Goal: Task Accomplishment & Management: Use online tool/utility

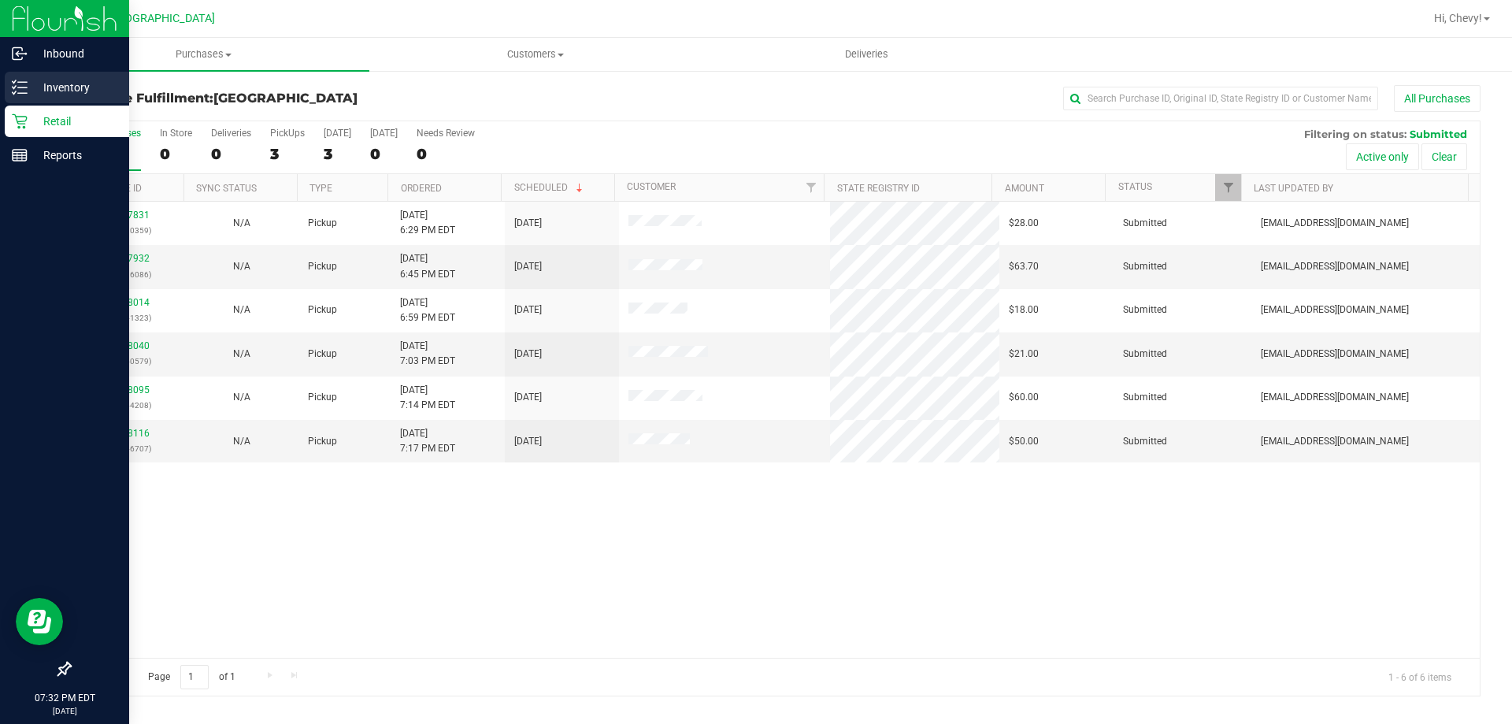
click at [20, 89] on icon at bounding box center [20, 88] width 16 height 16
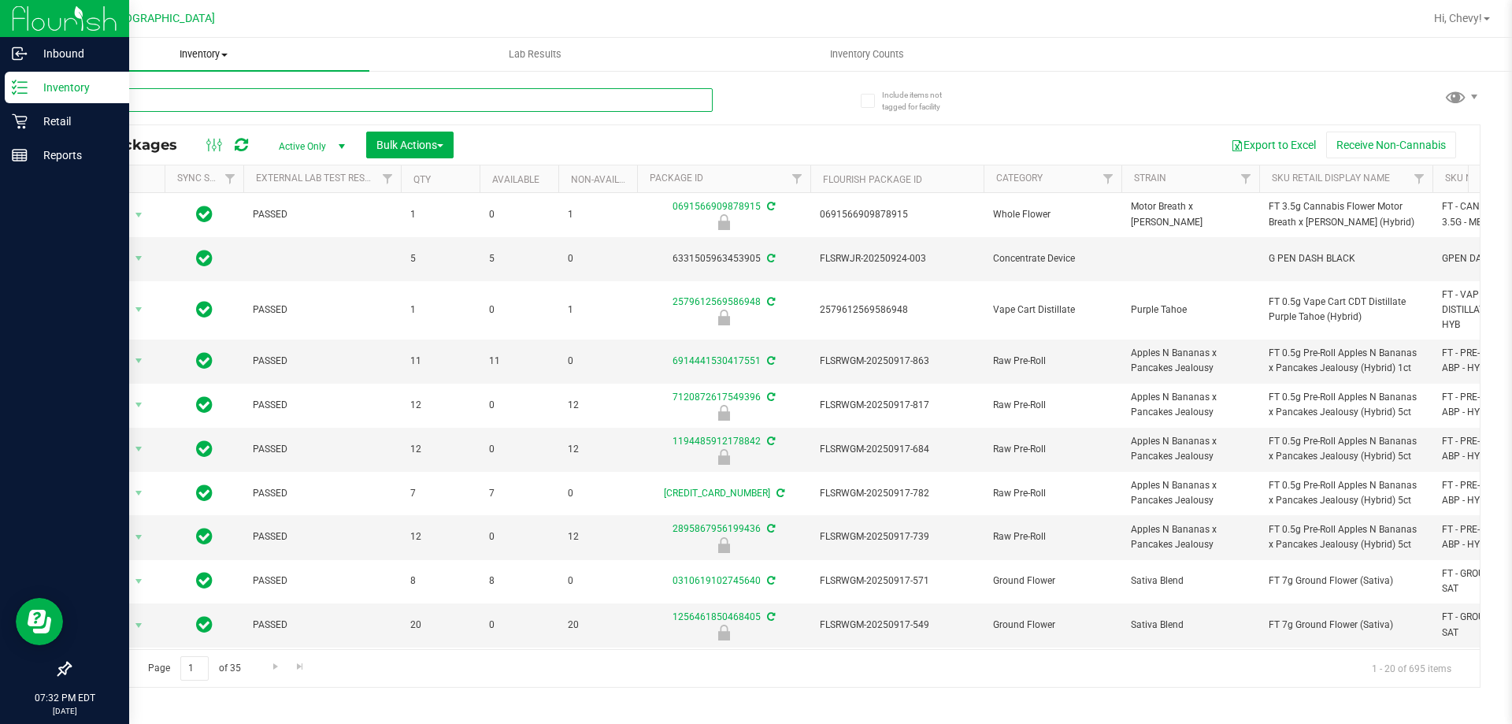
click at [221, 98] on input "text" at bounding box center [390, 100] width 643 height 24
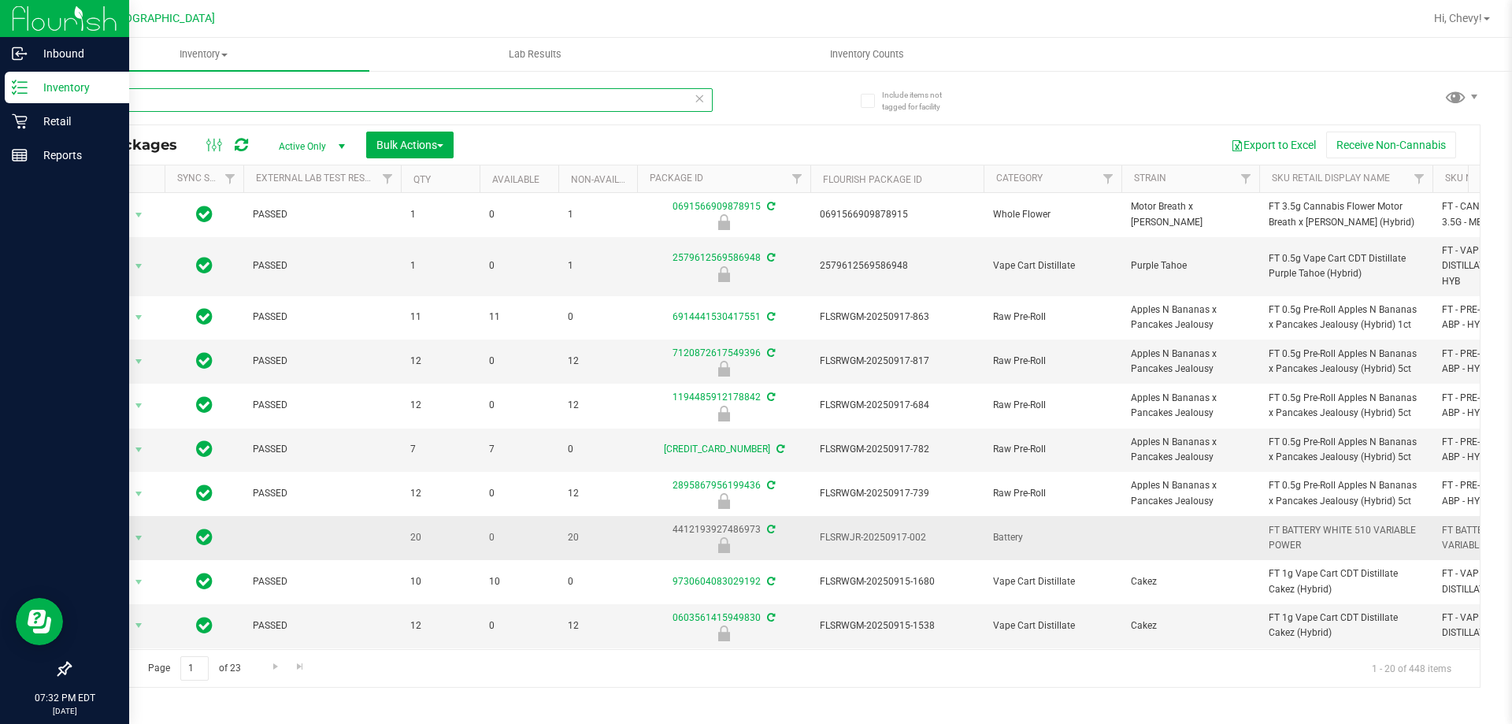
scroll to position [481, 0]
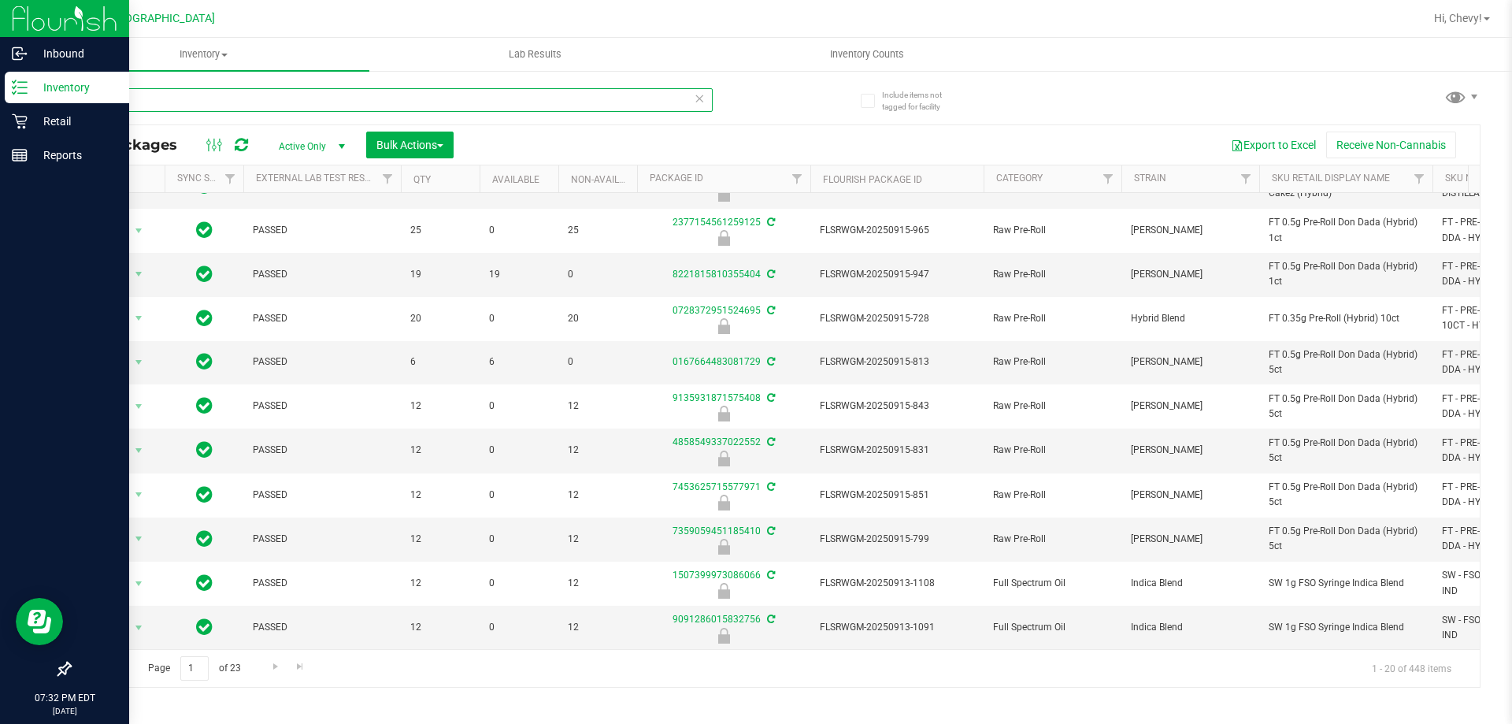
type input "y"
click at [9, 127] on div "Retail" at bounding box center [67, 121] width 124 height 31
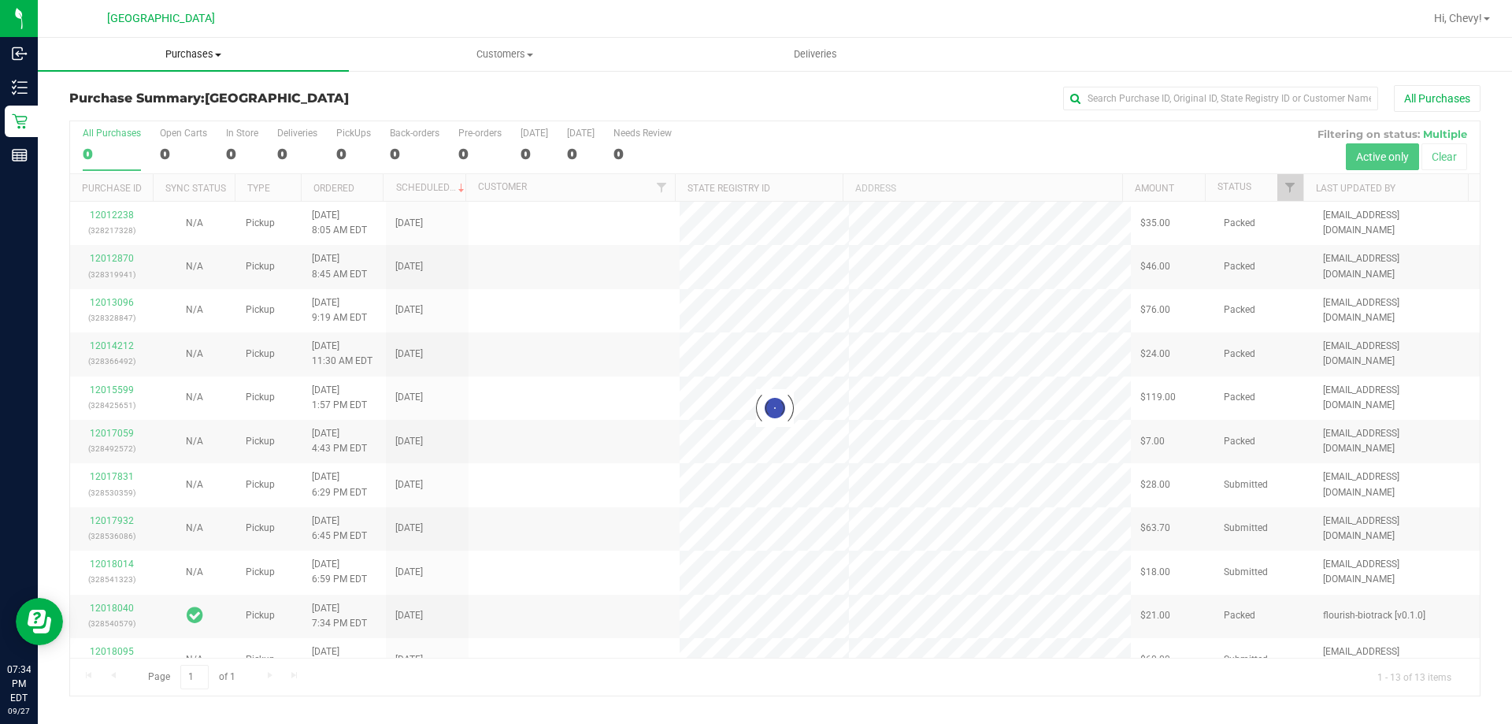
click at [210, 54] on span "Purchases" at bounding box center [193, 54] width 311 height 14
click at [208, 56] on span "Purchases" at bounding box center [193, 54] width 311 height 14
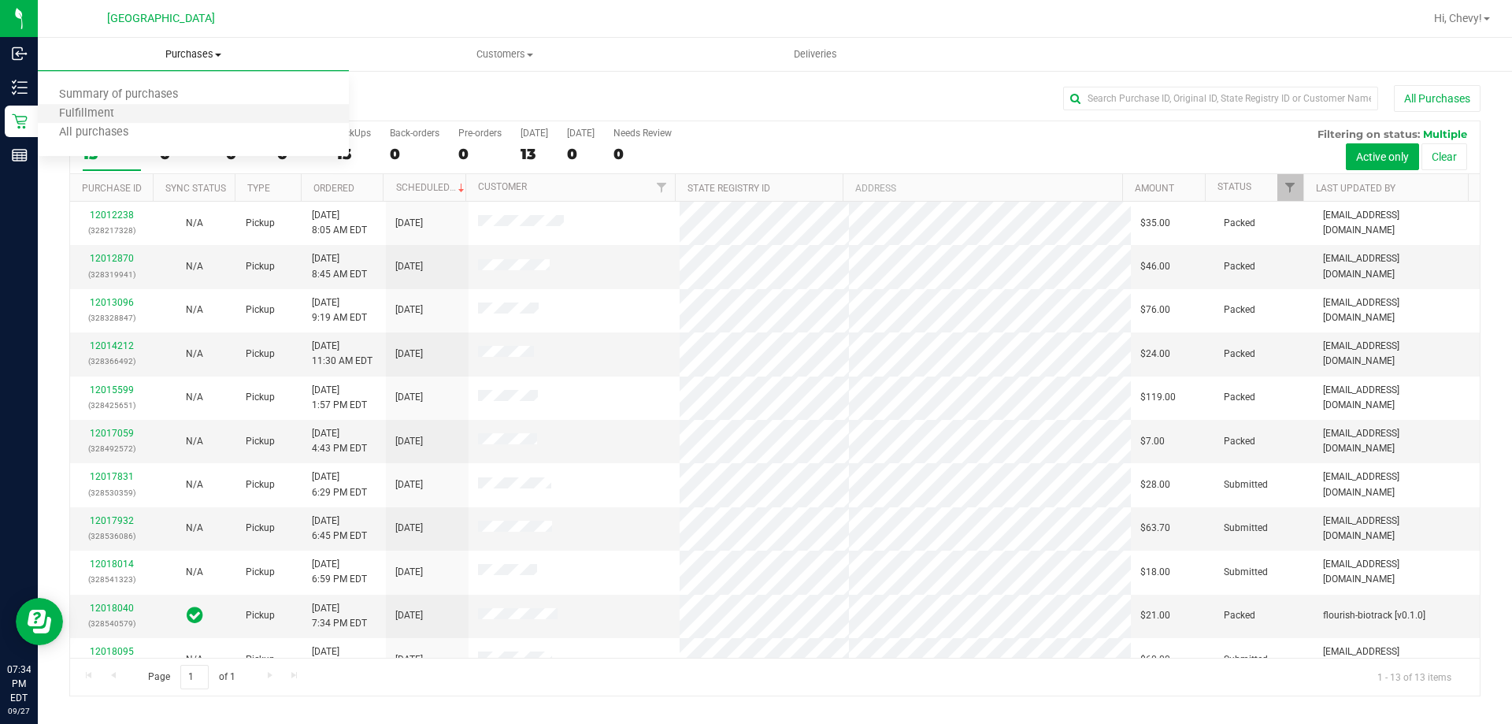
click at [185, 114] on li "Fulfillment" at bounding box center [193, 114] width 311 height 19
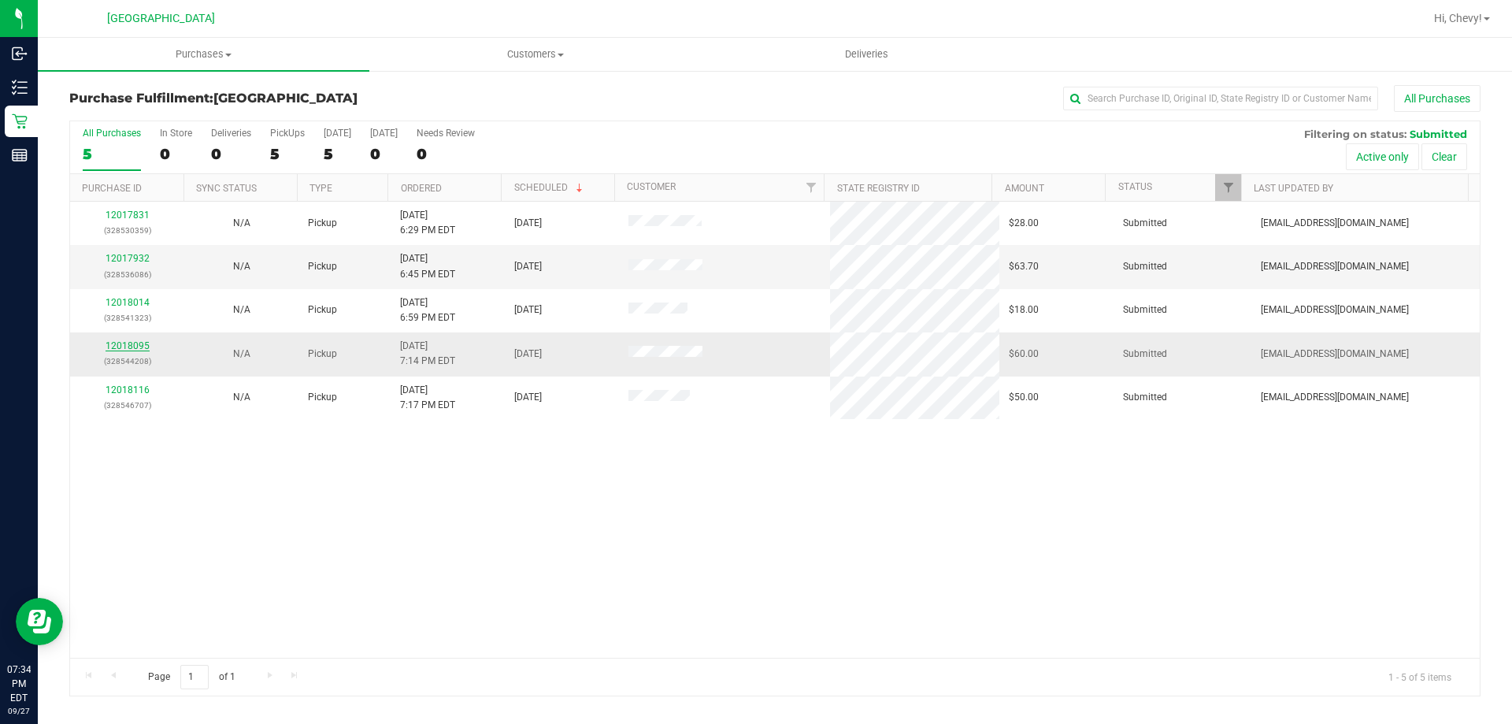
click at [140, 350] on link "12018095" at bounding box center [128, 345] width 44 height 11
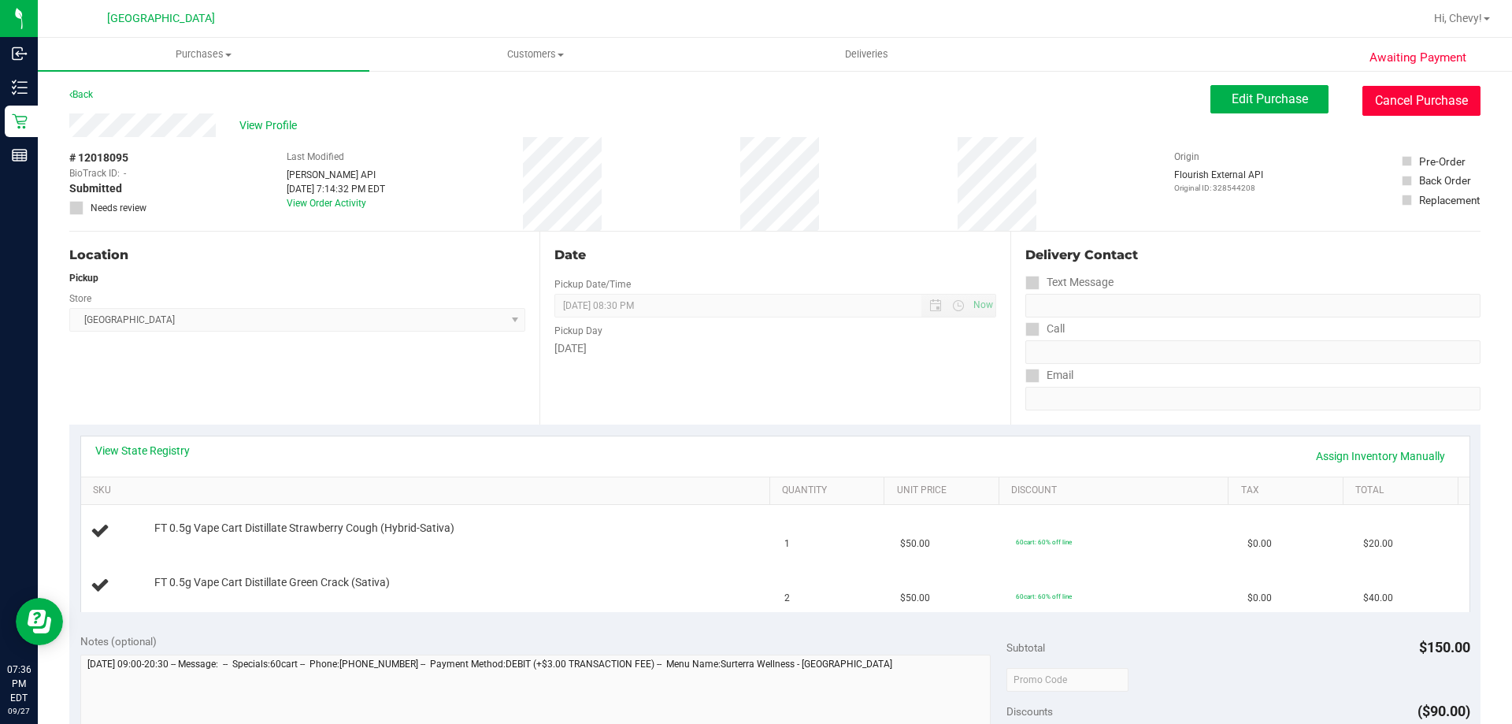
click at [1450, 103] on button "Cancel Purchase" at bounding box center [1421, 101] width 118 height 30
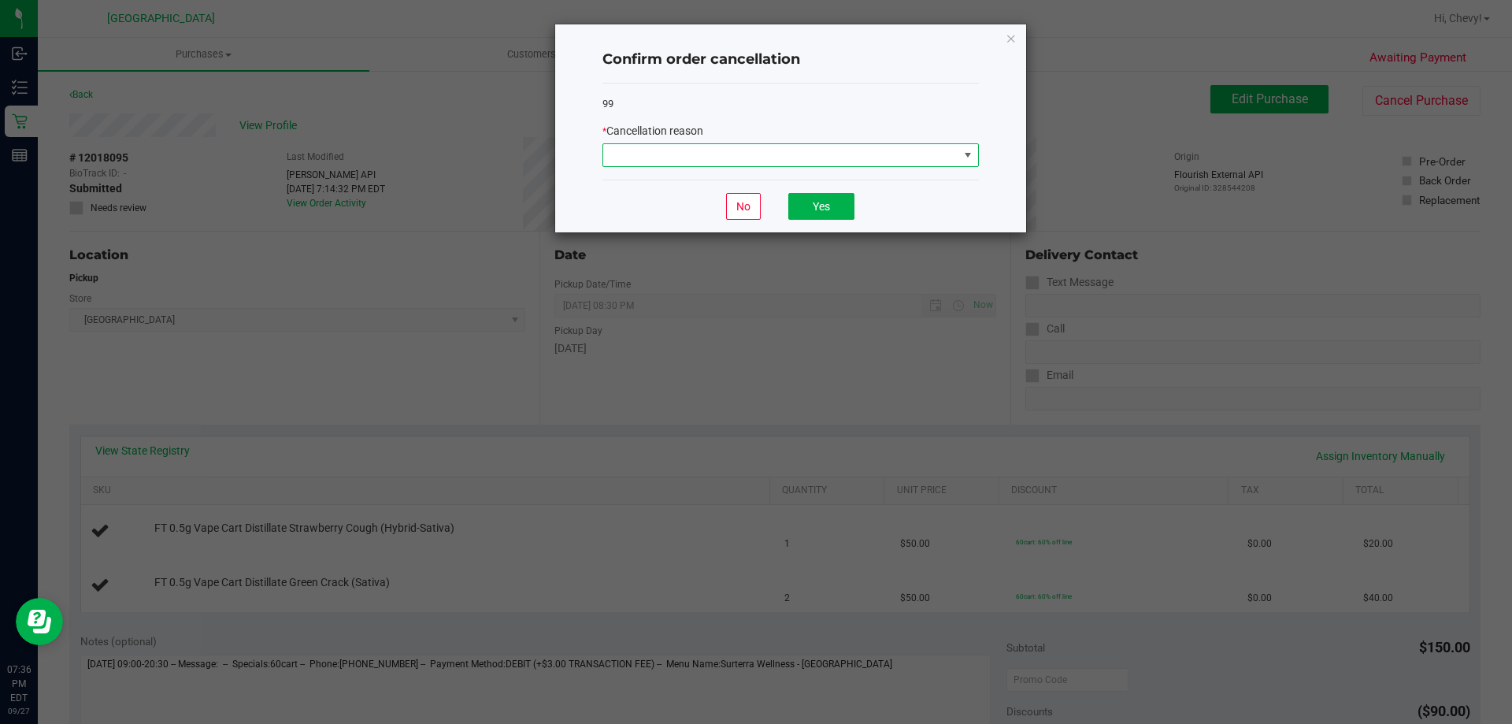
click at [829, 153] on span at bounding box center [780, 155] width 355 height 22
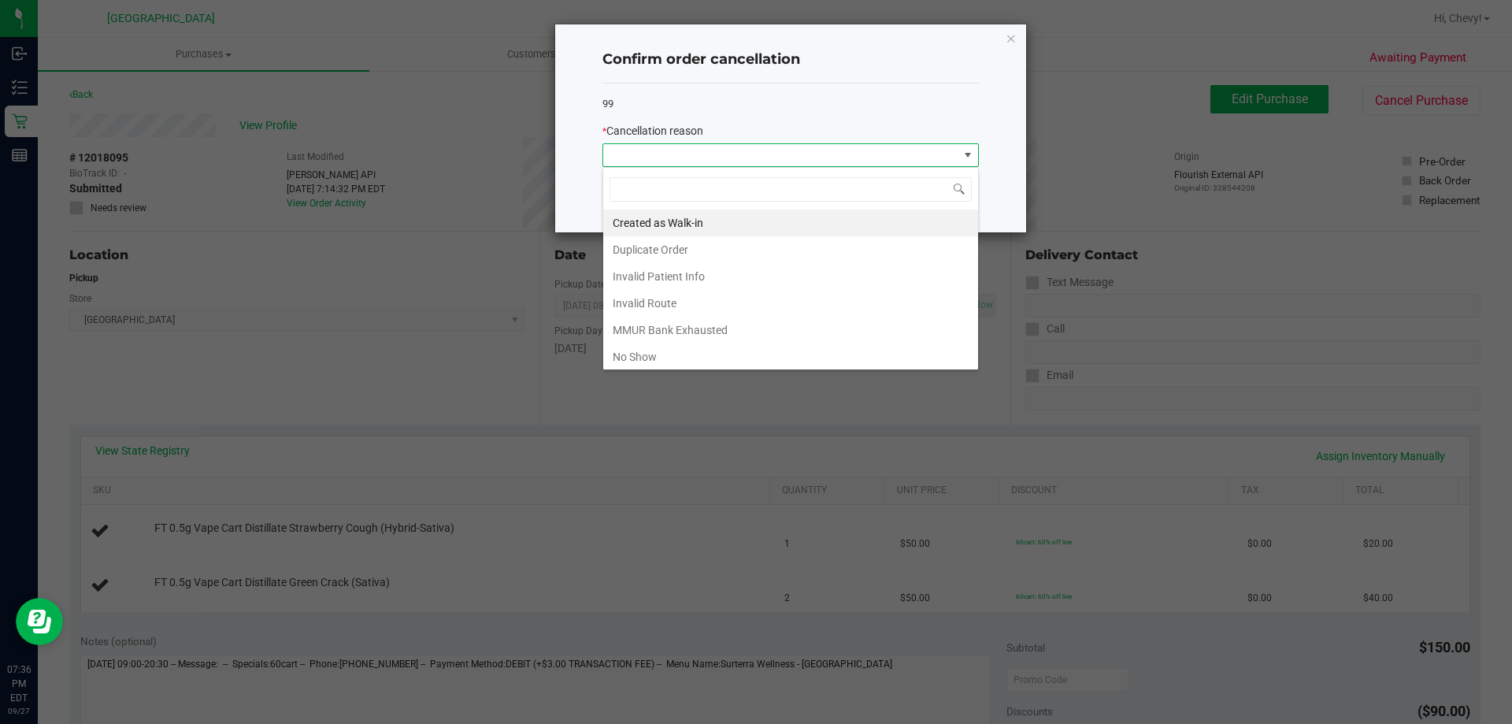
scroll to position [24, 376]
click at [773, 219] on li "Created as Walk-in" at bounding box center [790, 222] width 375 height 27
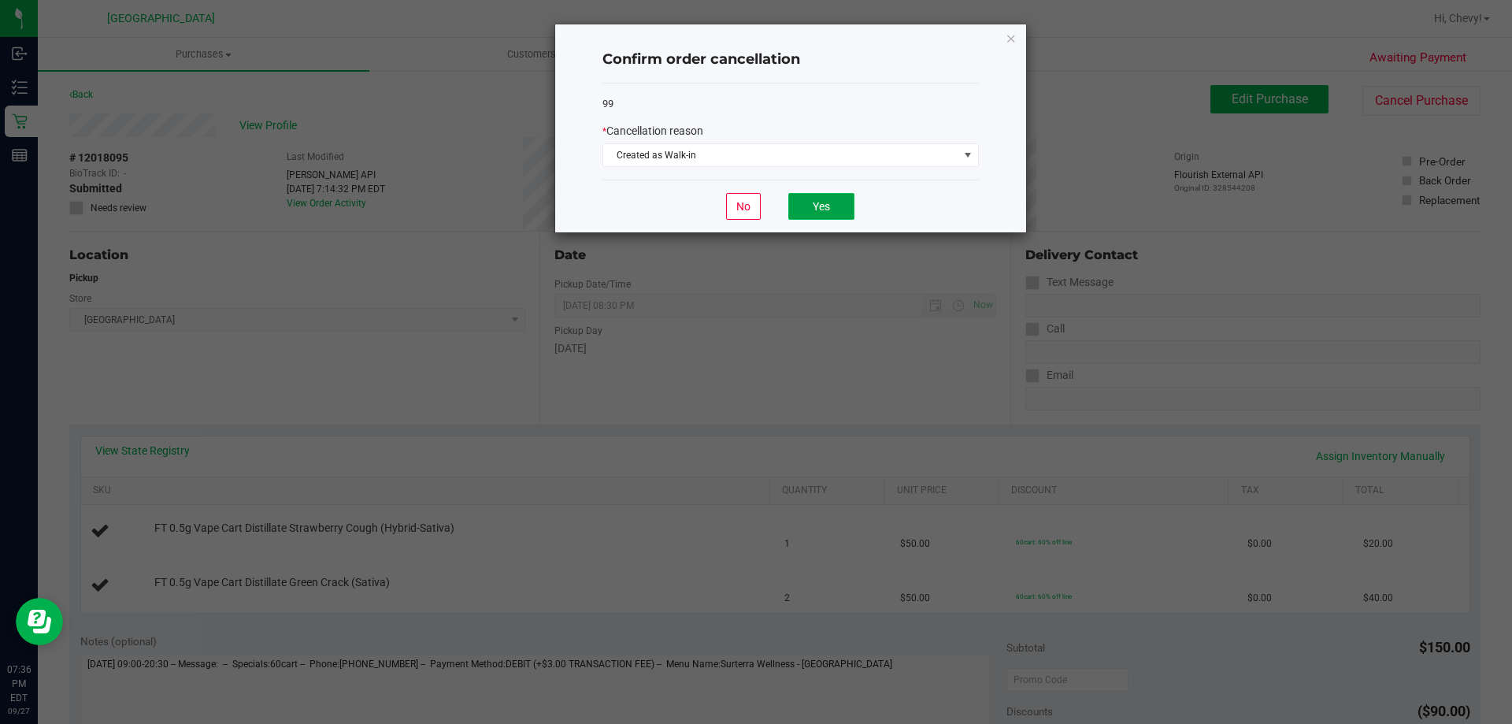
click at [800, 204] on button "Yes" at bounding box center [821, 206] width 66 height 27
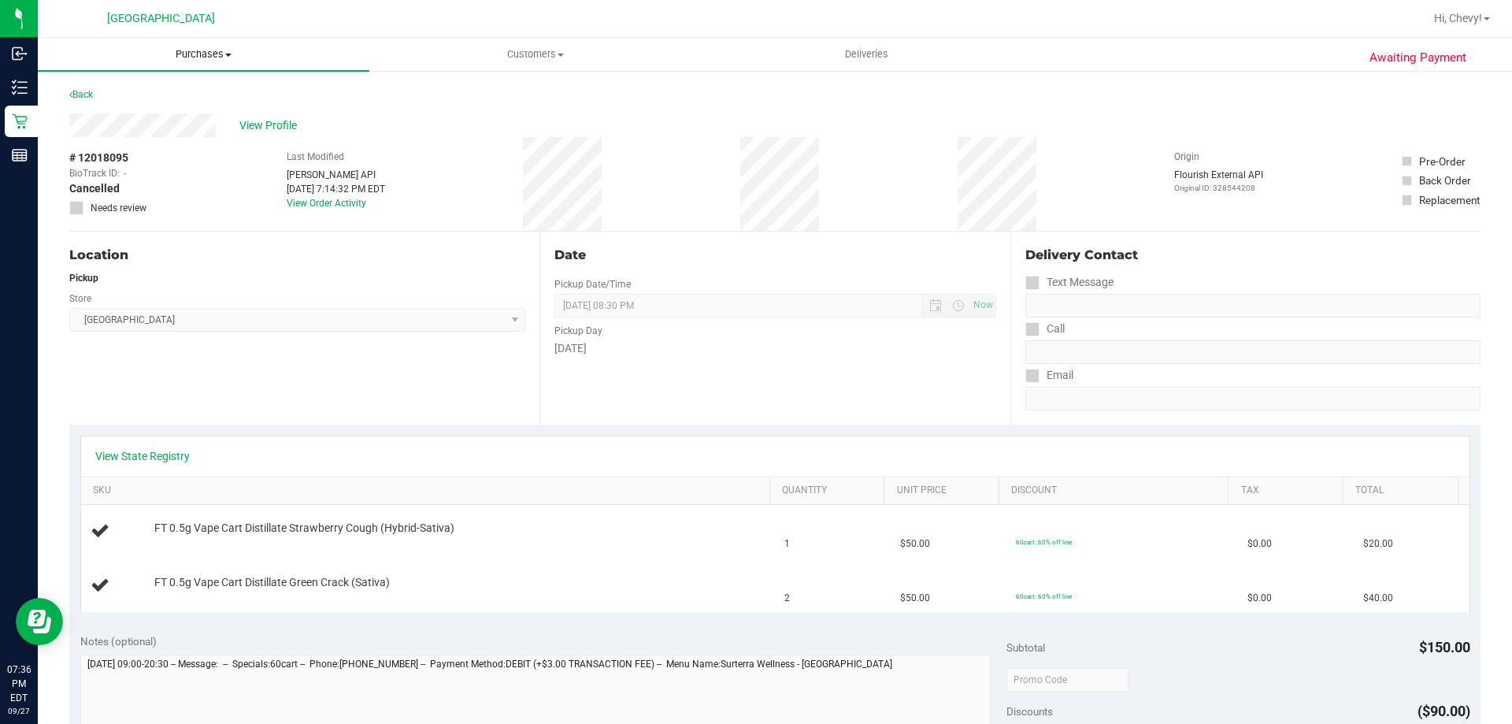
click at [213, 53] on span "Purchases" at bounding box center [203, 54] width 331 height 14
click at [183, 113] on li "Fulfillment" at bounding box center [203, 114] width 331 height 19
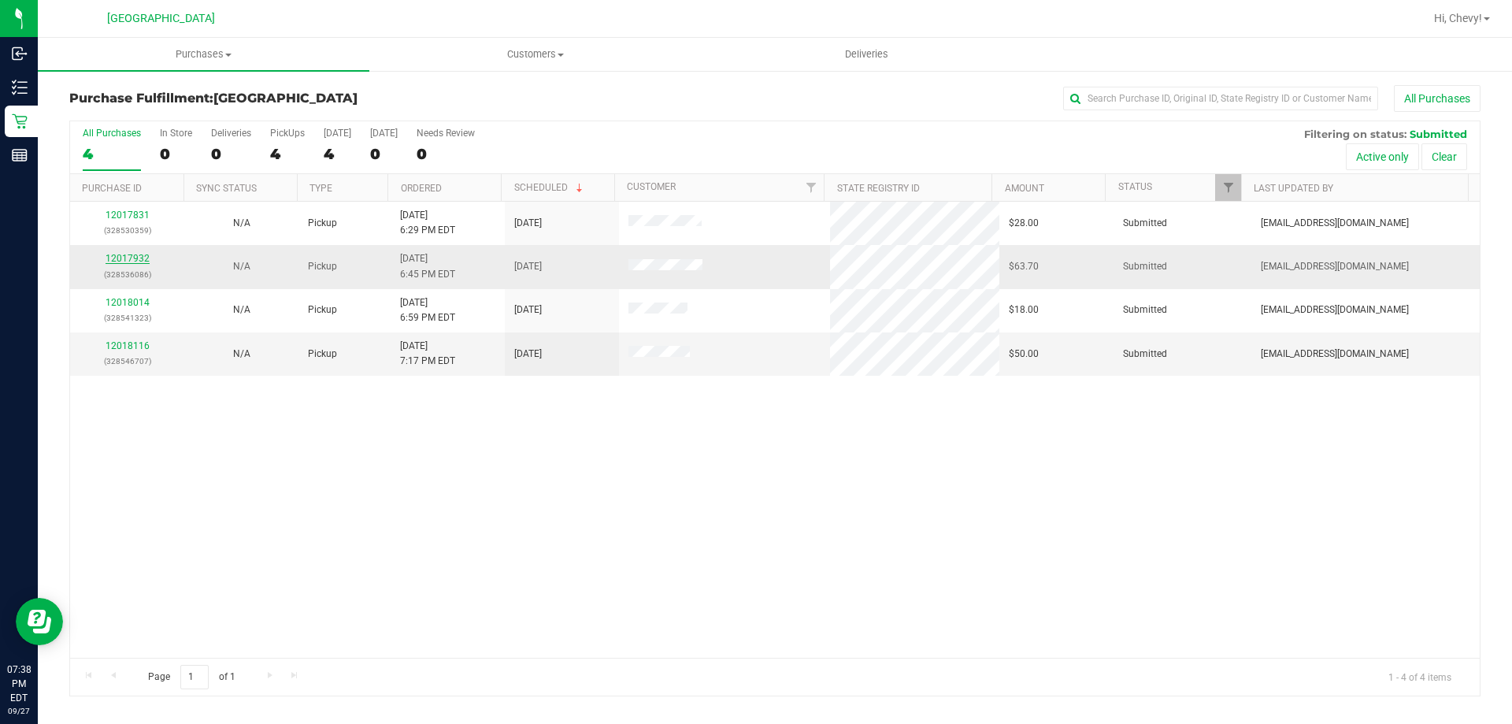
click at [135, 261] on link "12017932" at bounding box center [128, 258] width 44 height 11
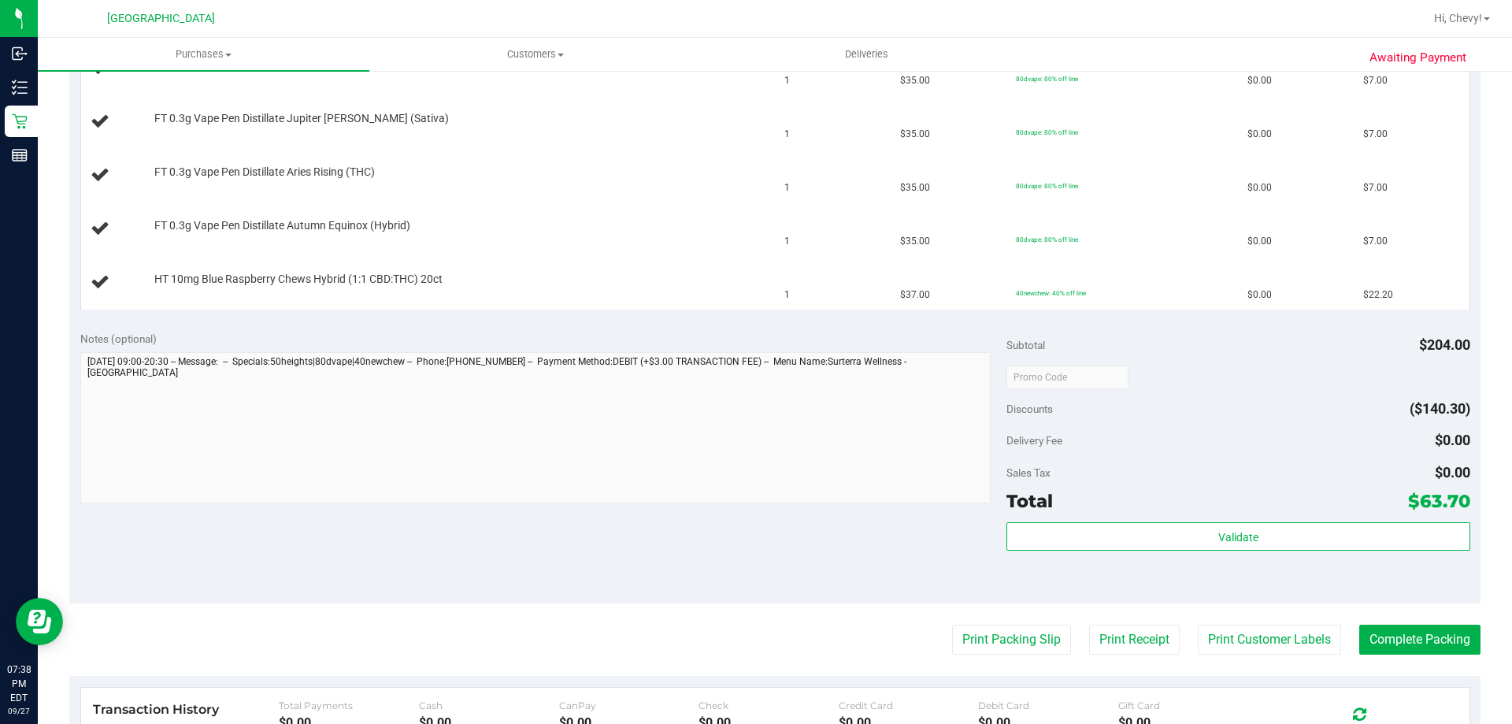
scroll to position [551, 0]
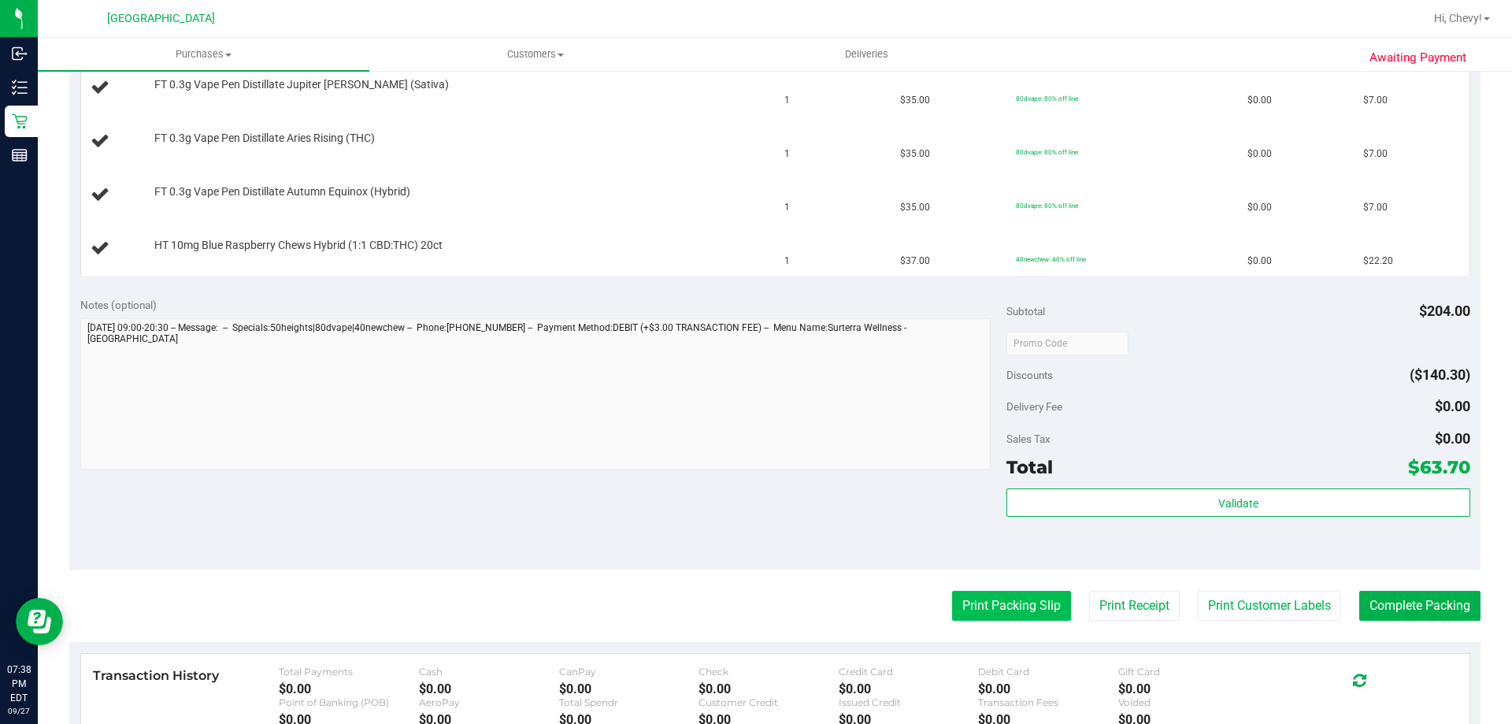
click at [1013, 606] on button "Print Packing Slip" at bounding box center [1011, 606] width 119 height 30
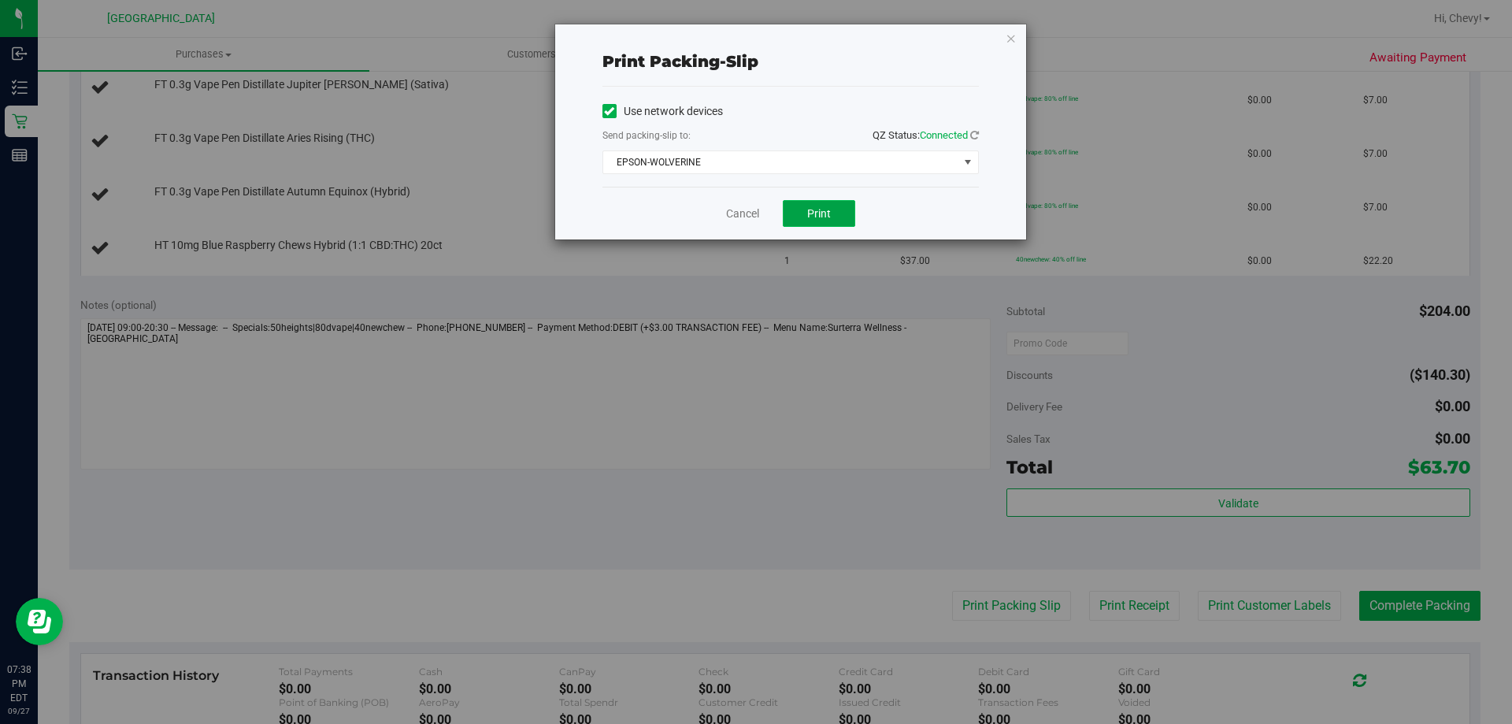
click at [807, 210] on span "Print" at bounding box center [819, 213] width 24 height 13
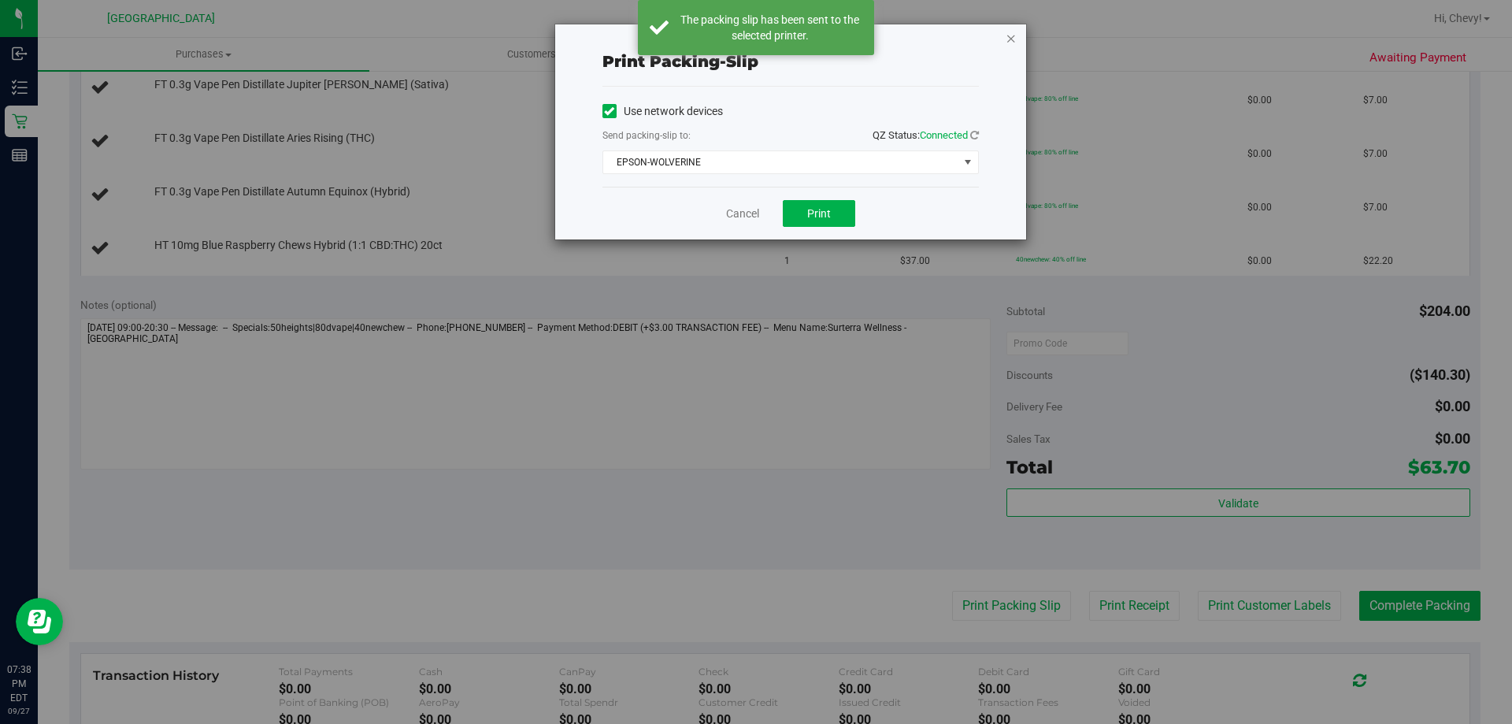
click at [1012, 38] on icon "button" at bounding box center [1010, 37] width 11 height 19
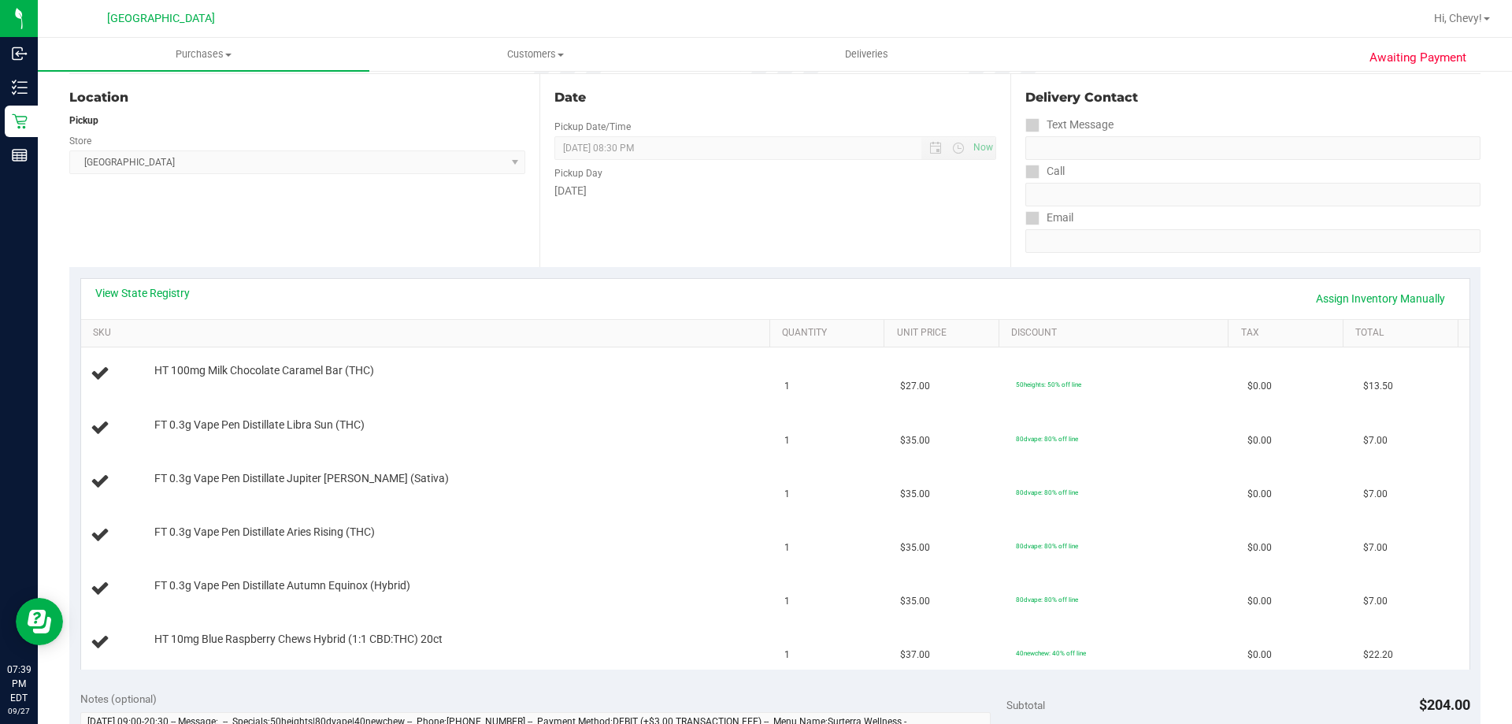
scroll to position [0, 0]
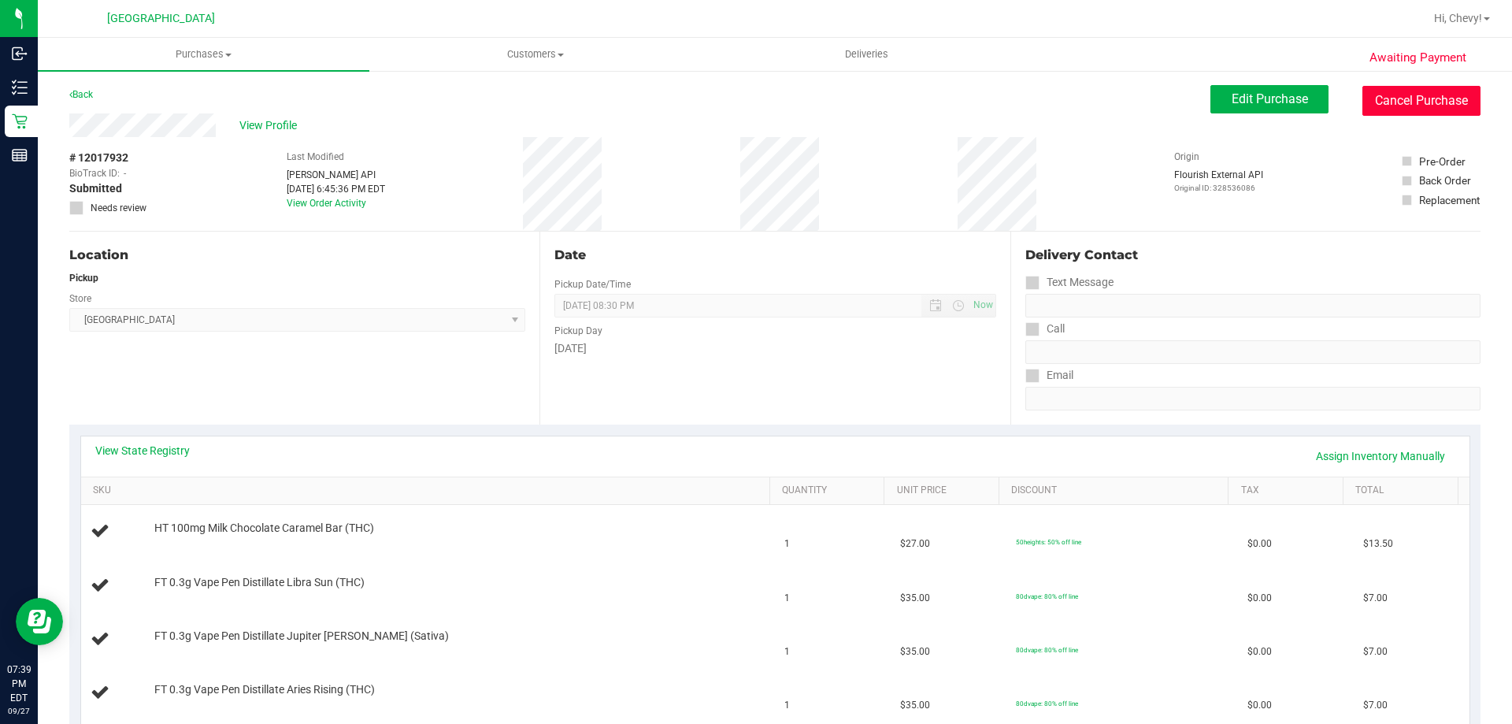
click at [1448, 105] on button "Cancel Purchase" at bounding box center [1421, 101] width 118 height 30
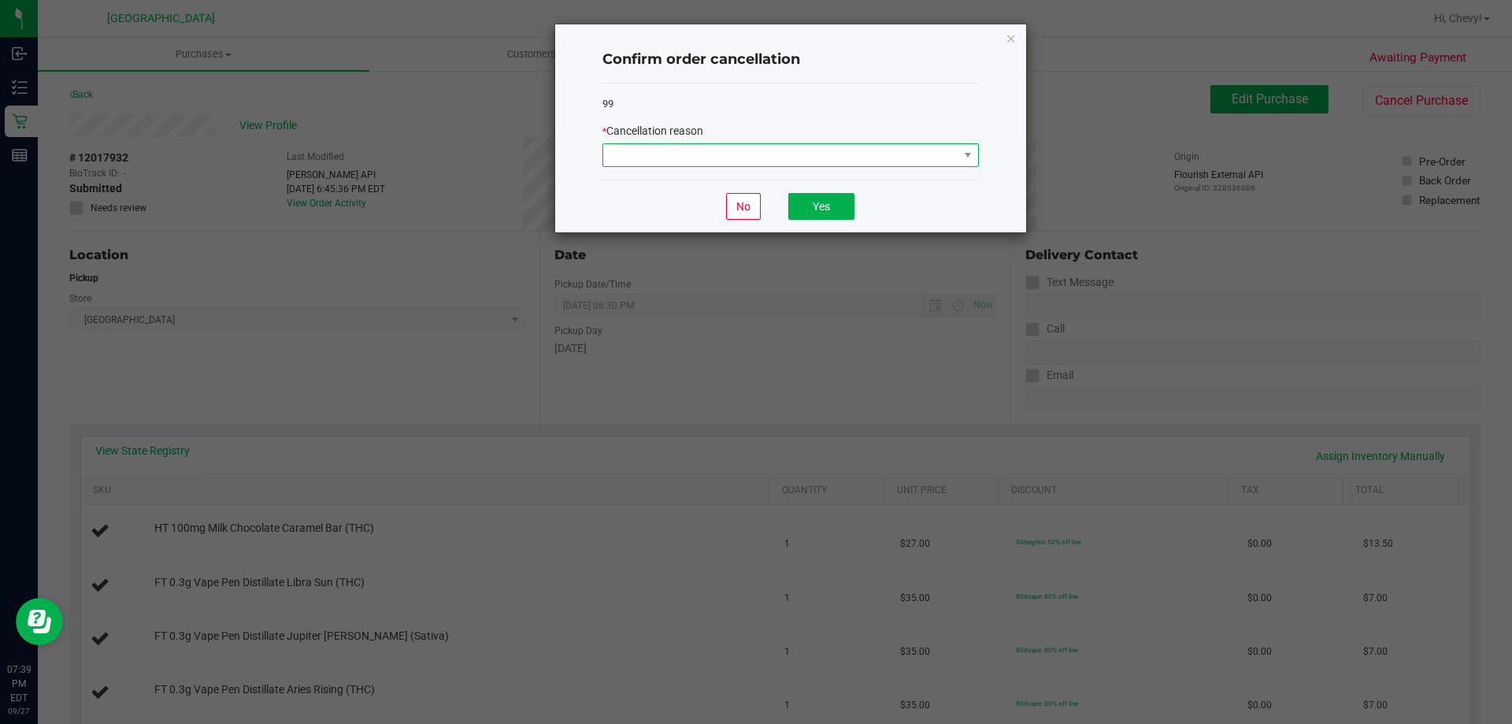
click at [828, 161] on span at bounding box center [780, 155] width 355 height 22
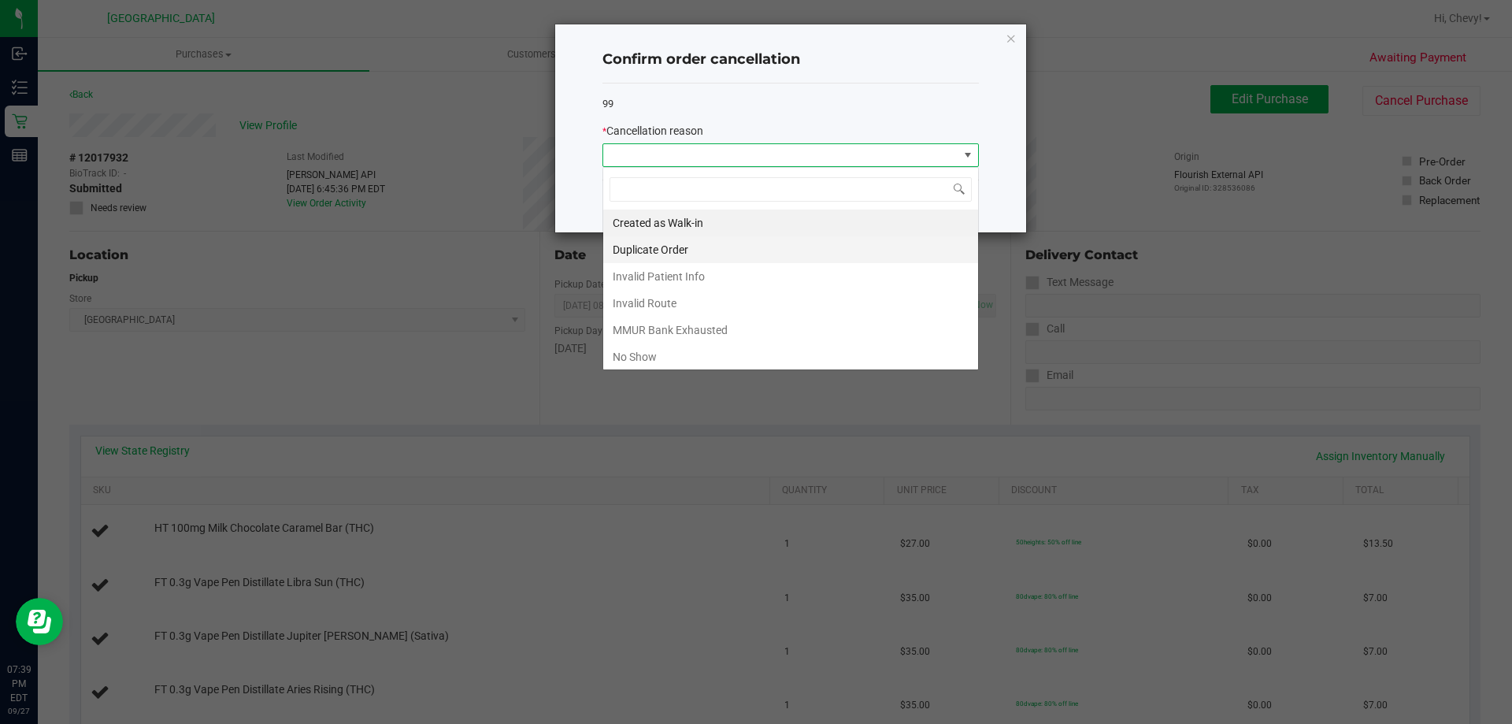
scroll to position [24, 376]
click at [836, 220] on li "Created as Walk-in" at bounding box center [790, 222] width 375 height 27
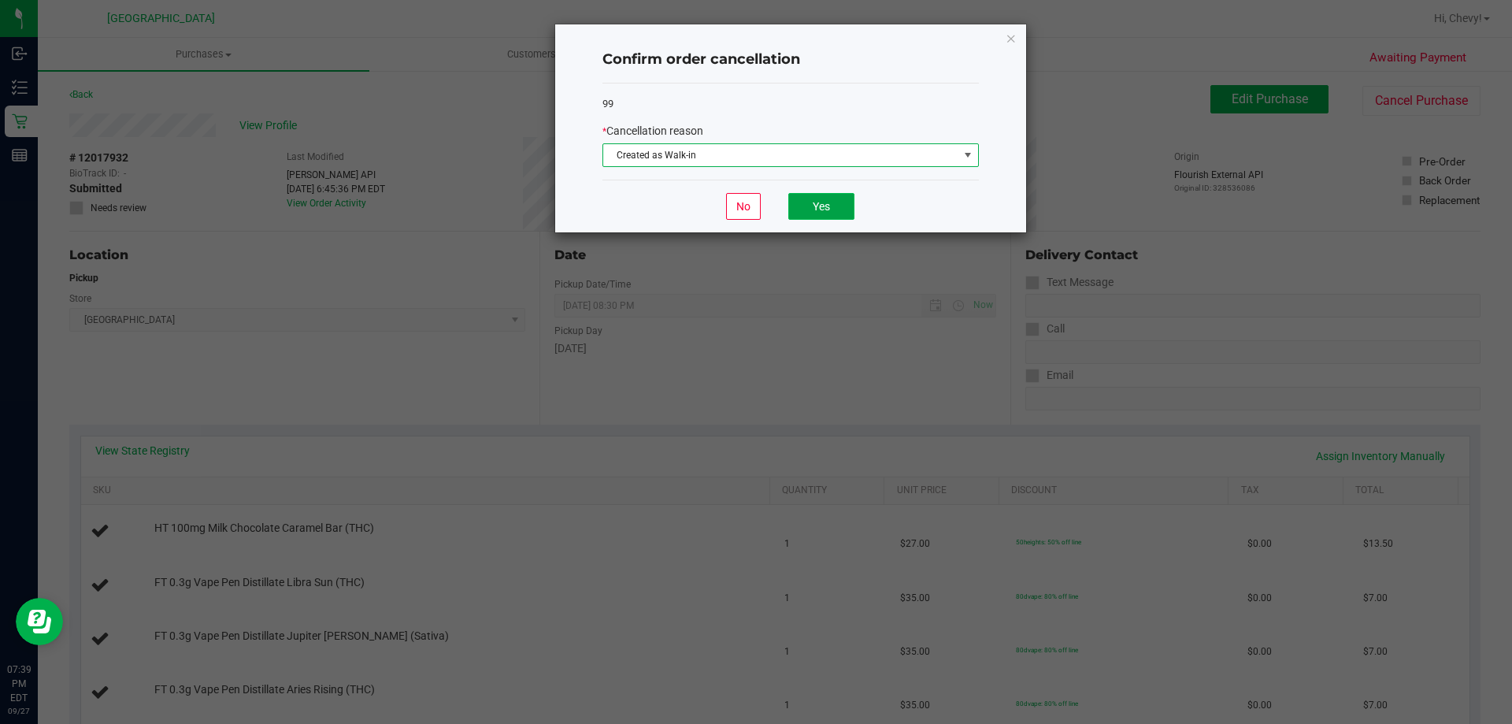
click at [834, 208] on button "Yes" at bounding box center [821, 206] width 66 height 27
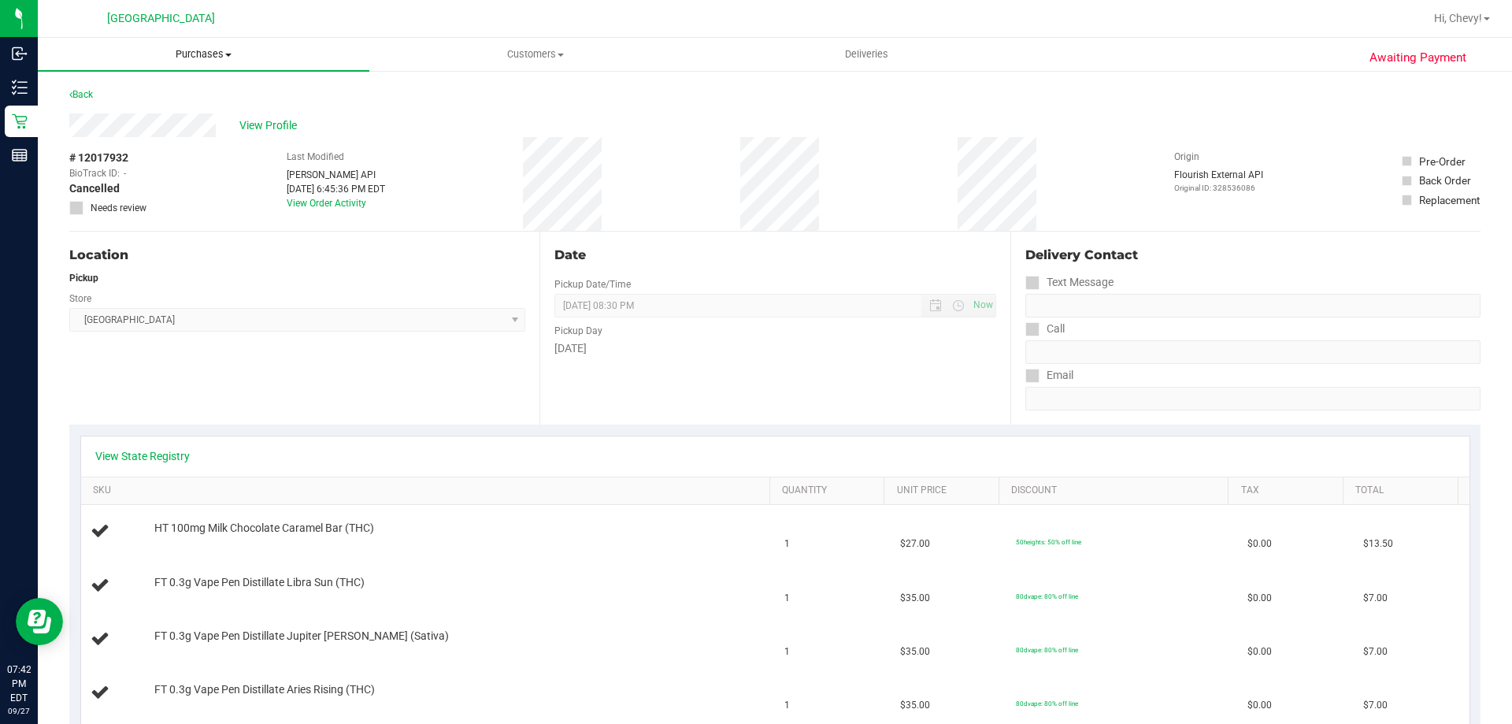
click at [177, 54] on span "Purchases" at bounding box center [203, 54] width 331 height 14
click at [153, 113] on li "Fulfillment" at bounding box center [203, 114] width 331 height 19
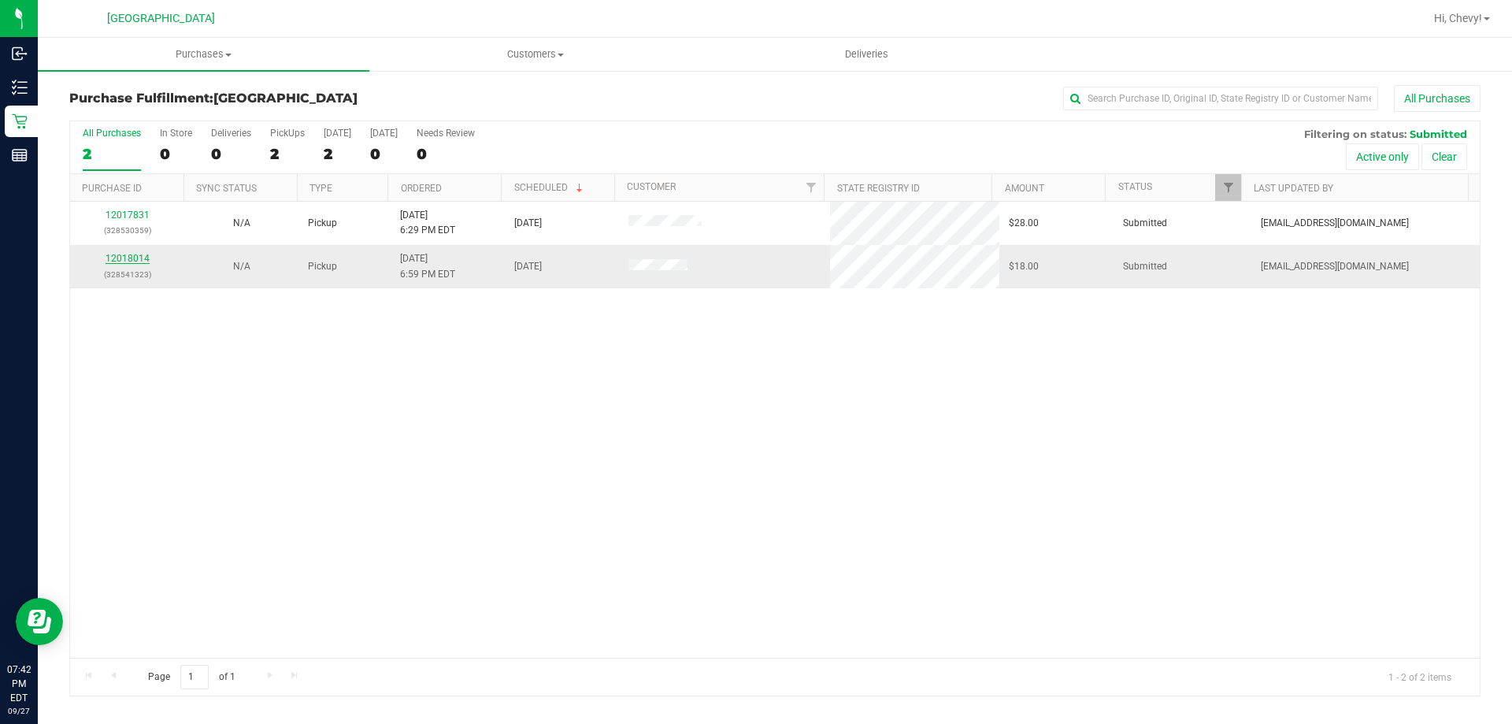
click at [126, 256] on link "12018014" at bounding box center [128, 258] width 44 height 11
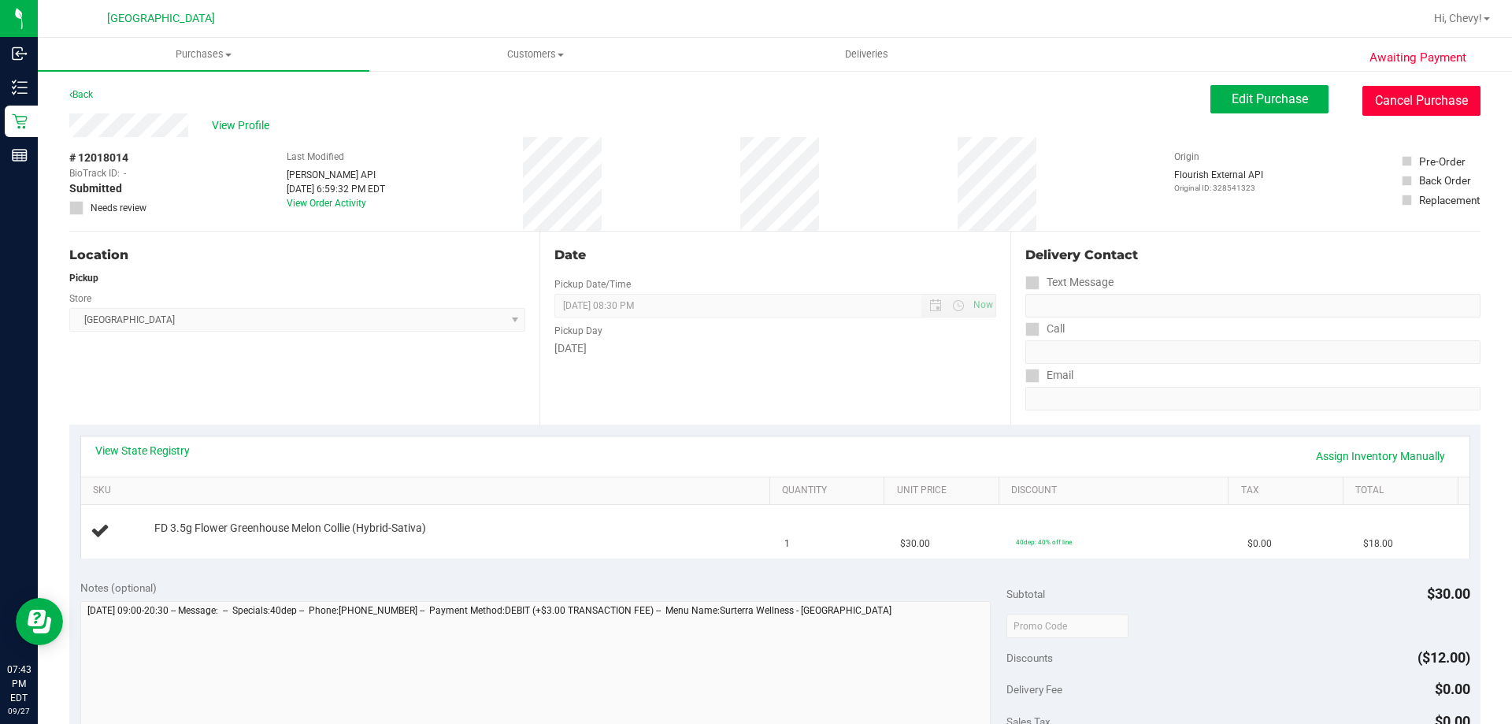
click at [1385, 106] on button "Cancel Purchase" at bounding box center [1421, 101] width 118 height 30
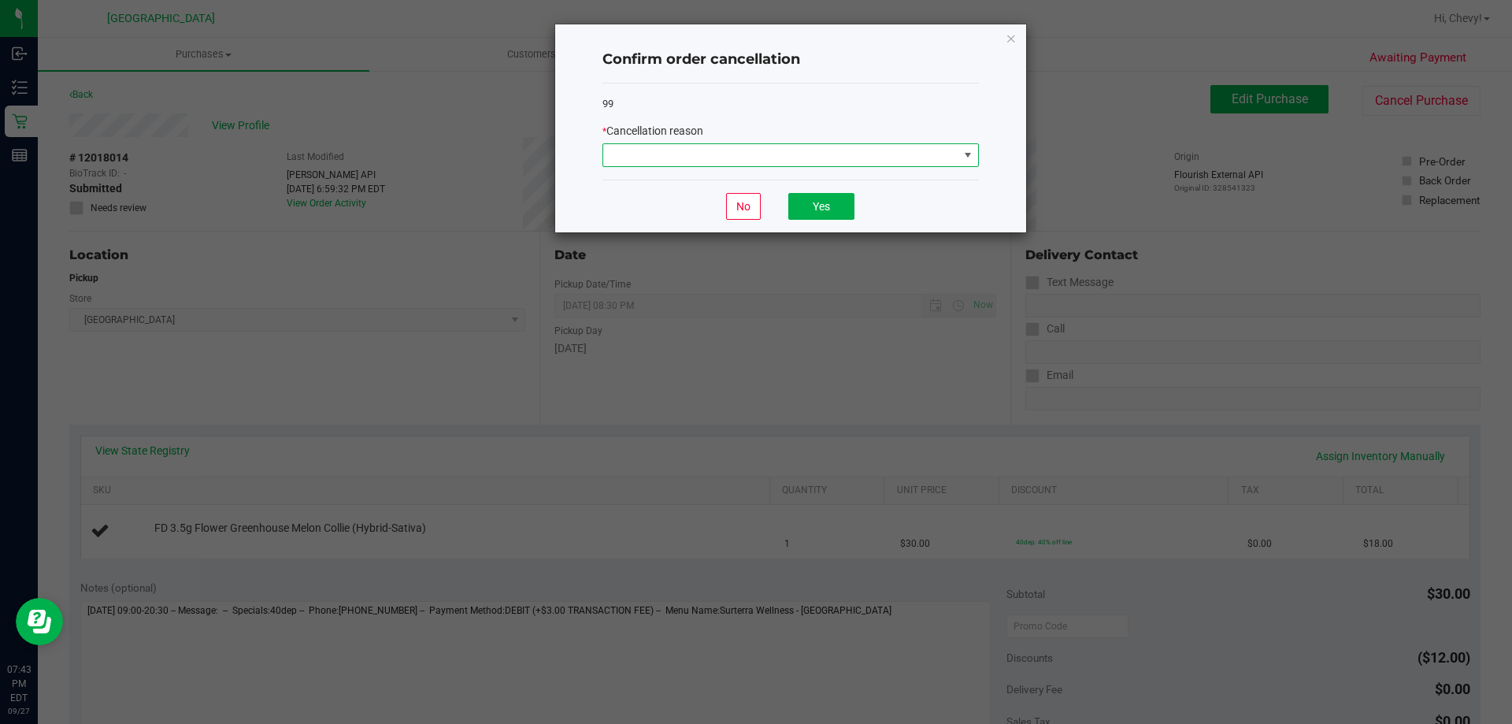
click at [920, 158] on span at bounding box center [780, 155] width 355 height 22
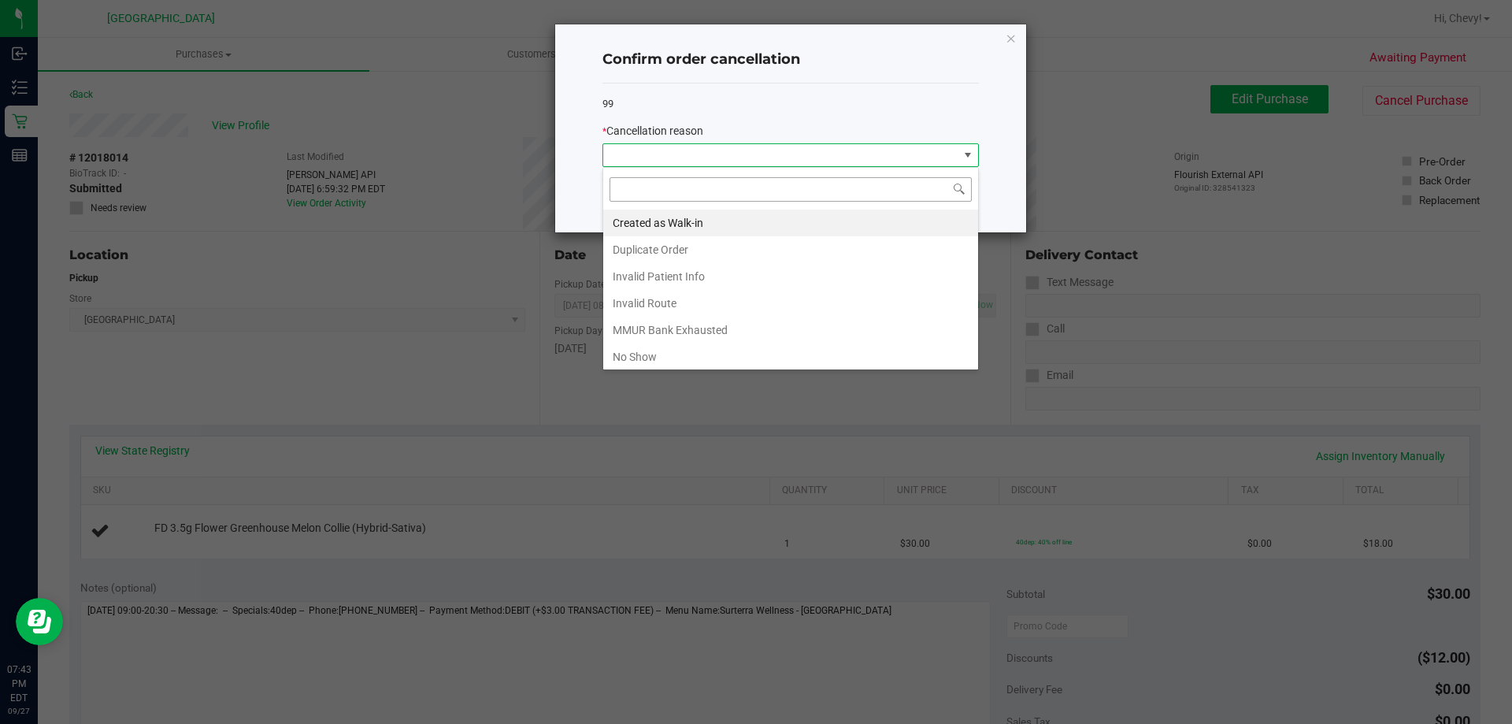
scroll to position [24, 376]
click at [875, 220] on li "Created as Walk-in" at bounding box center [790, 222] width 375 height 27
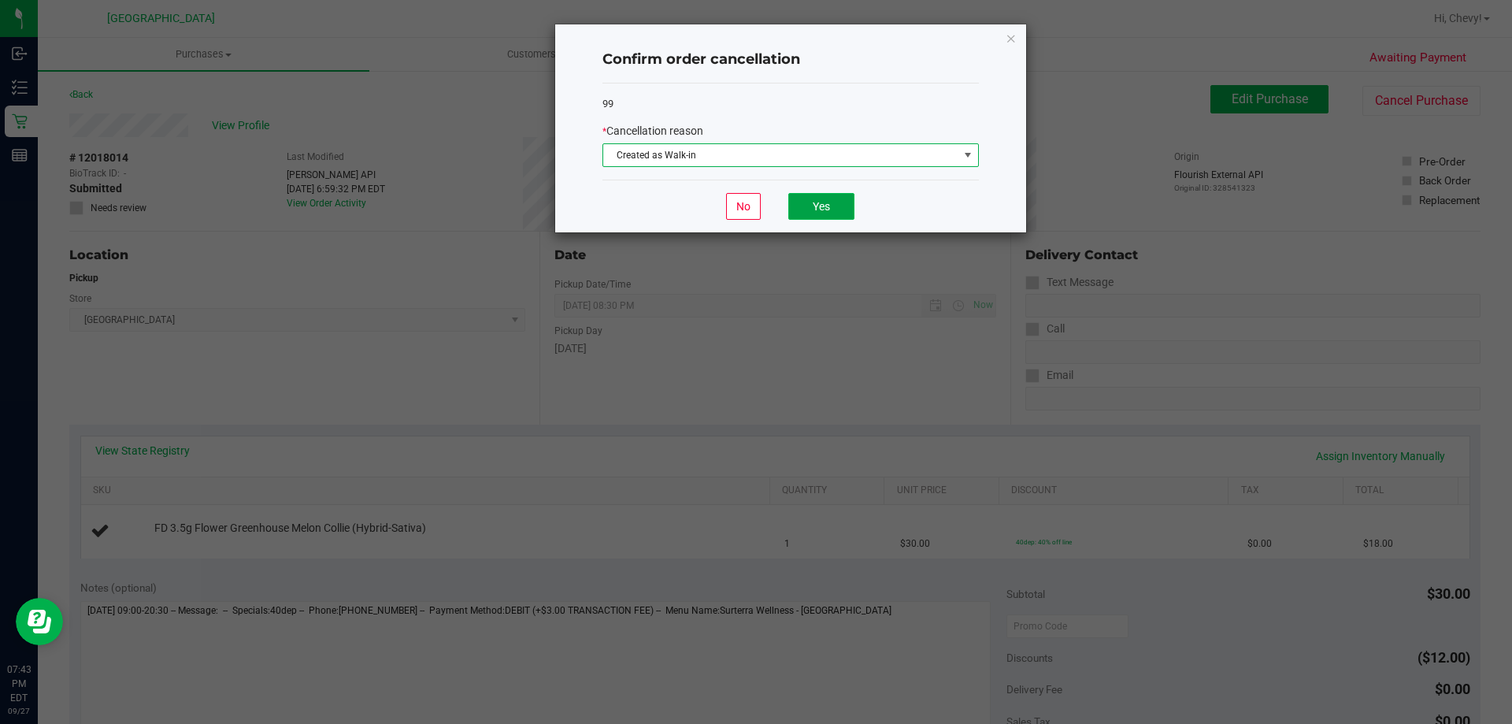
click at [812, 202] on button "Yes" at bounding box center [821, 206] width 66 height 27
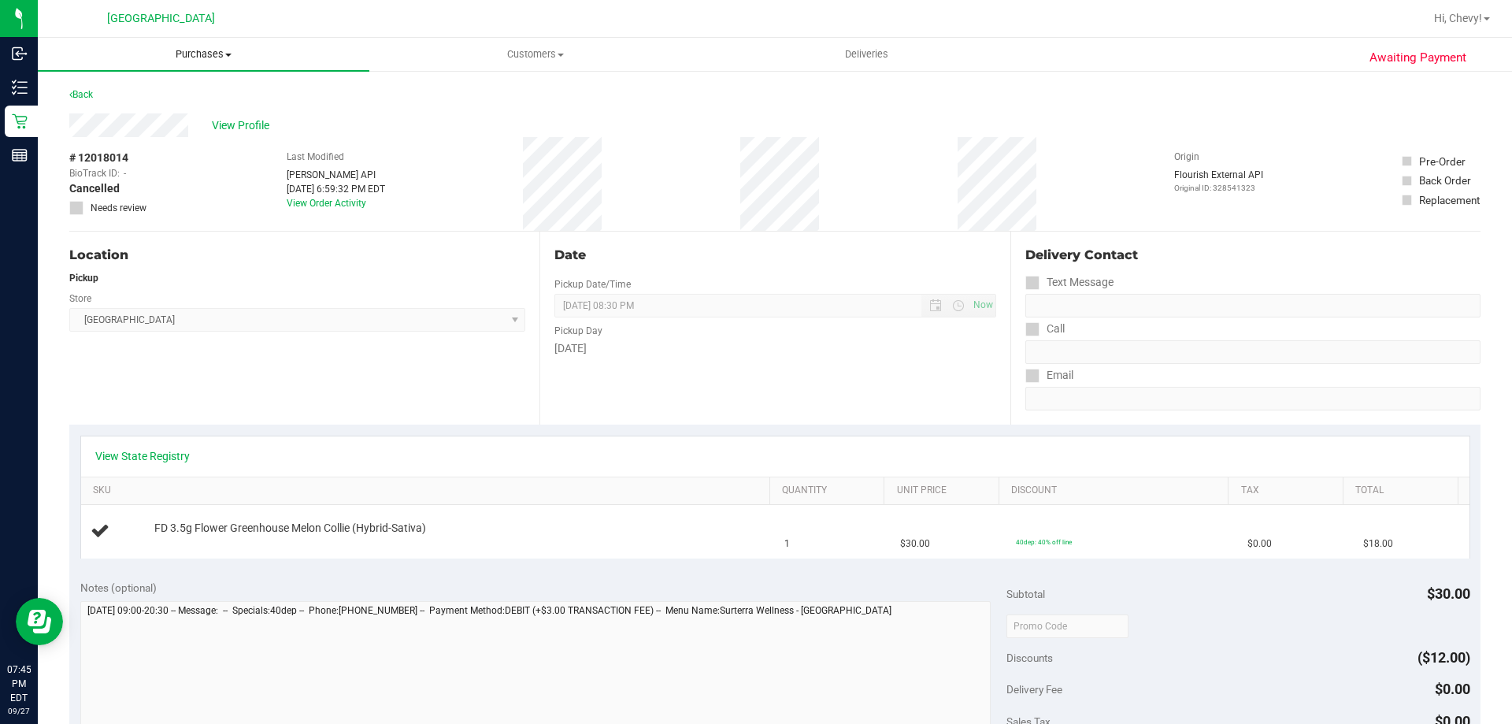
click at [176, 52] on span "Purchases" at bounding box center [203, 54] width 331 height 14
click at [187, 108] on li "Fulfillment" at bounding box center [203, 114] width 331 height 19
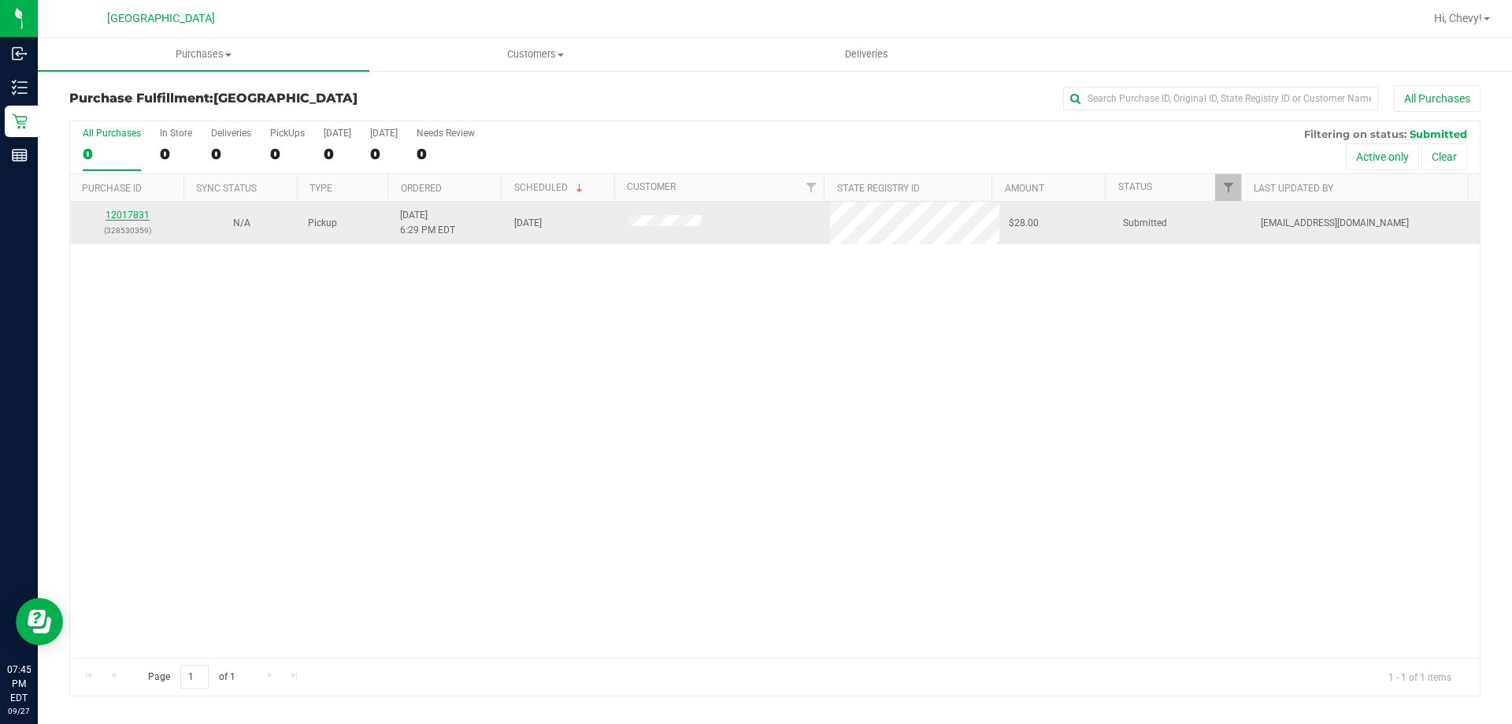
click at [123, 217] on link "12017831" at bounding box center [128, 214] width 44 height 11
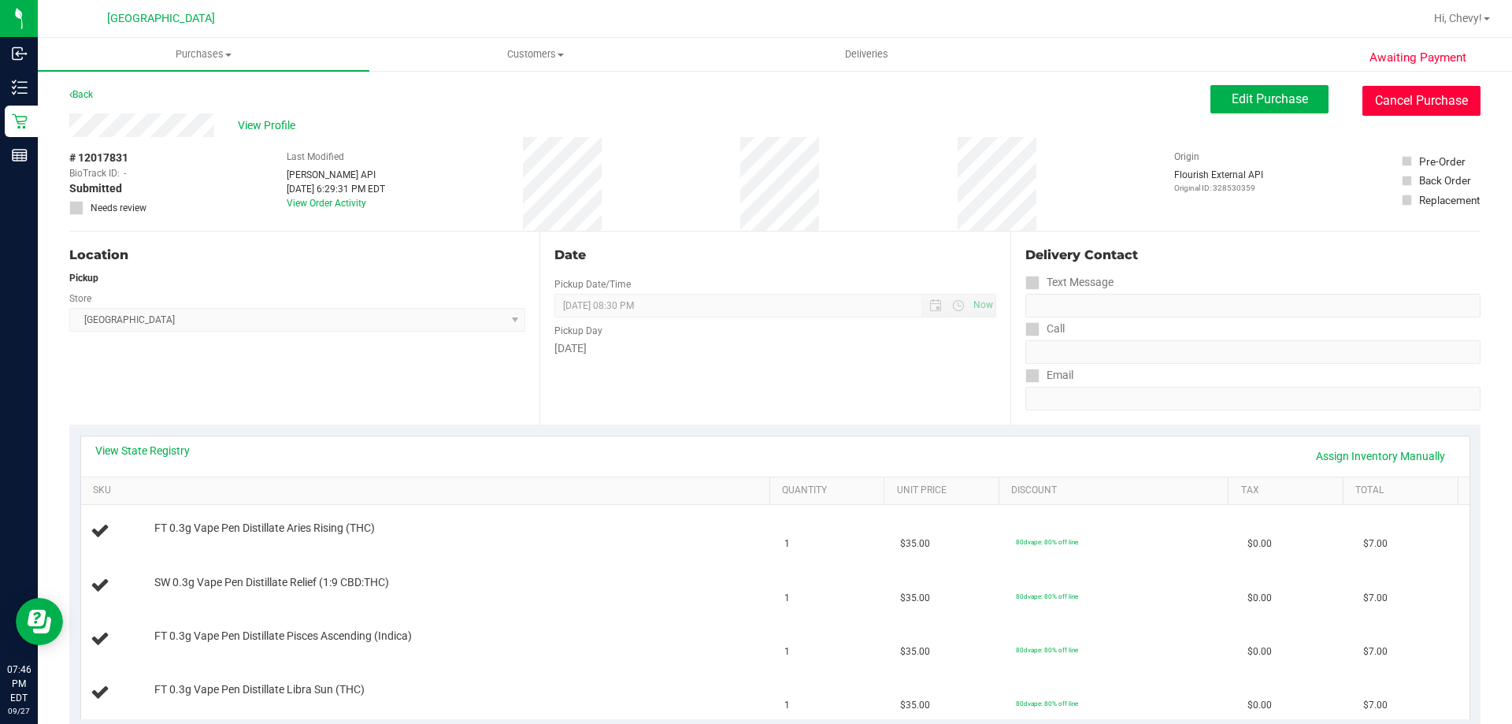
click at [1401, 98] on button "Cancel Purchase" at bounding box center [1421, 101] width 118 height 30
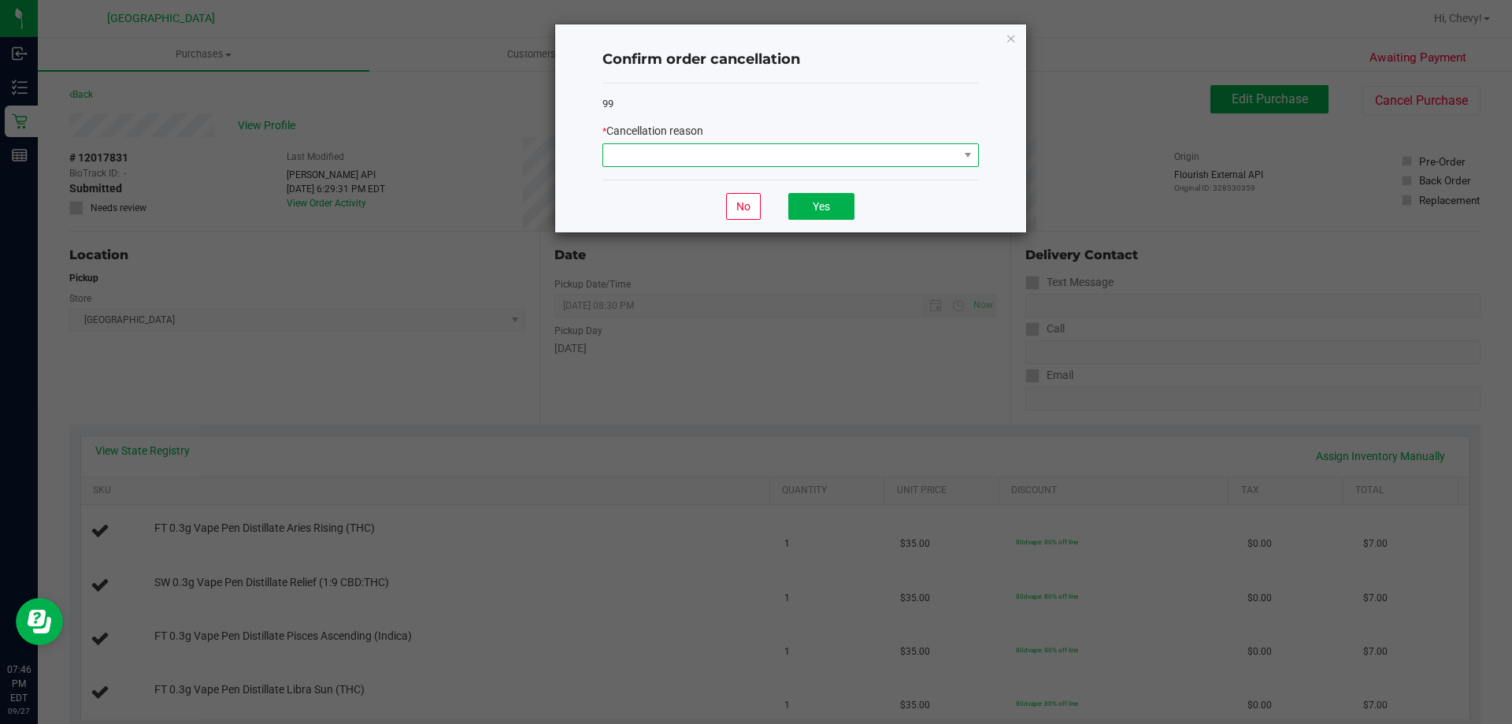
click at [828, 161] on span at bounding box center [780, 155] width 355 height 22
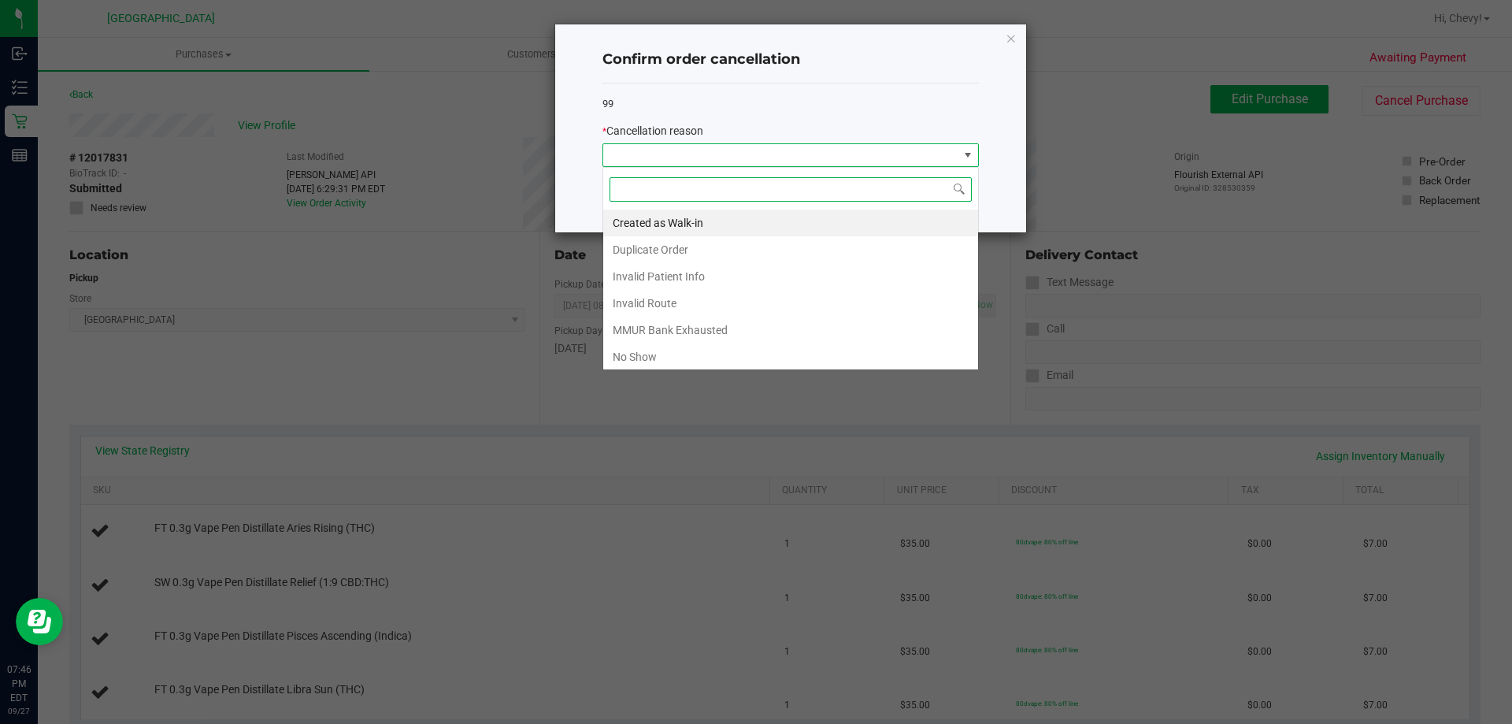
scroll to position [24, 376]
click at [810, 224] on li "Created as Walk-in" at bounding box center [790, 222] width 375 height 27
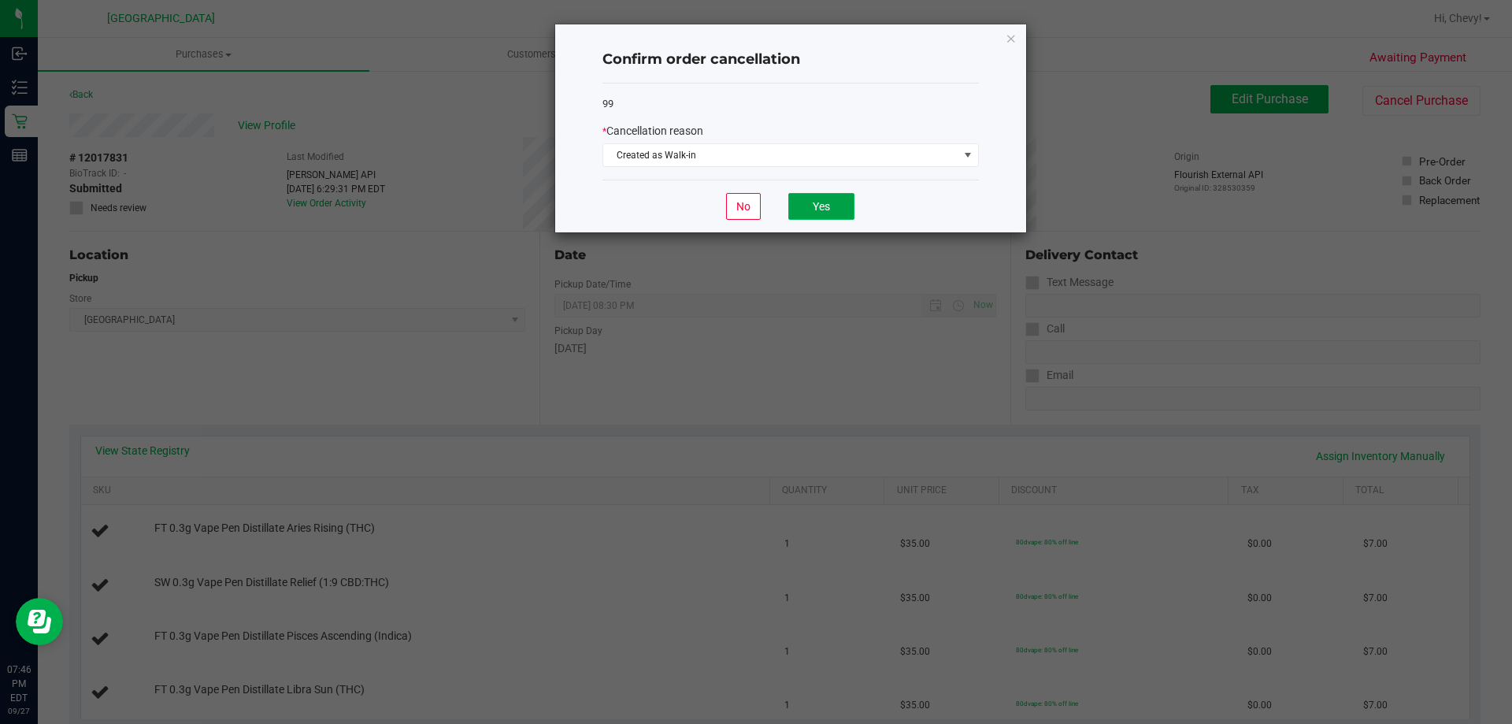
click at [842, 202] on button "Yes" at bounding box center [821, 206] width 66 height 27
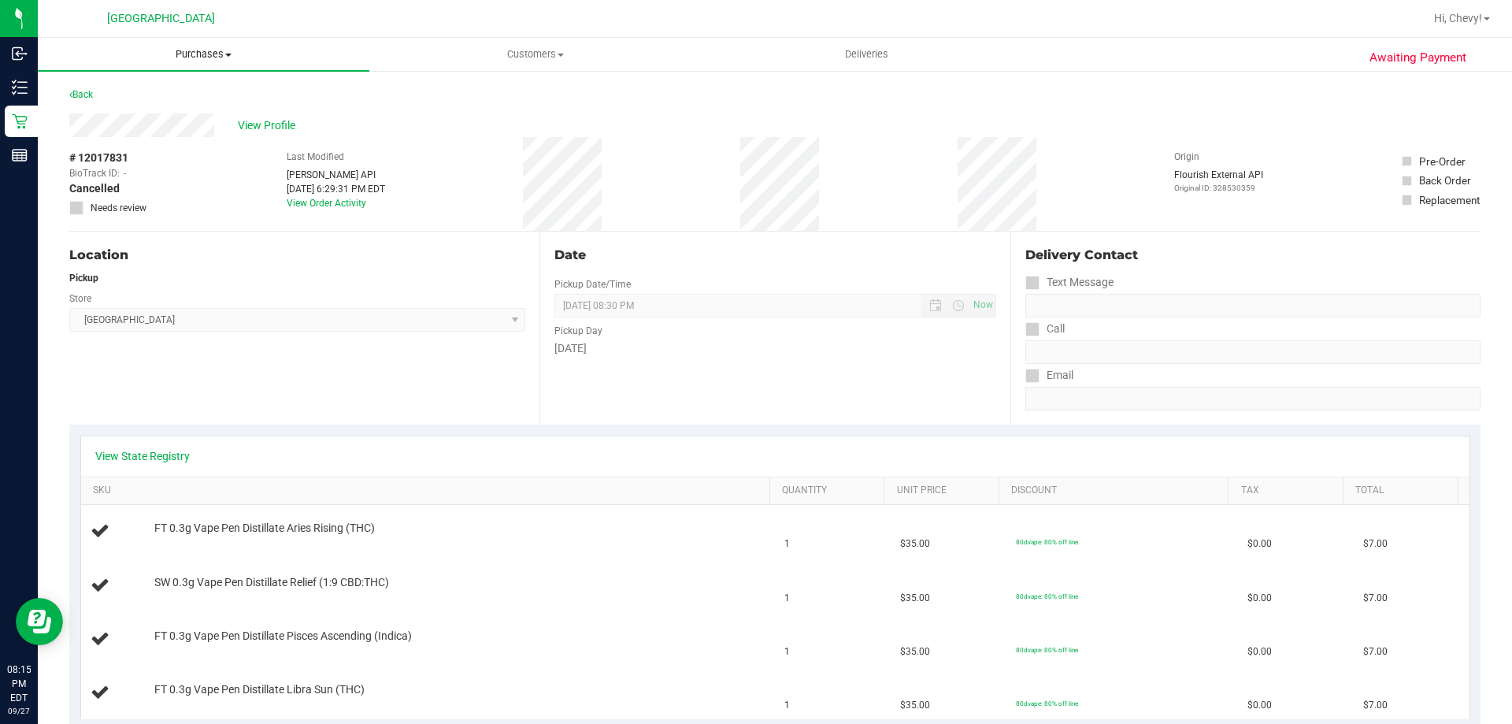
click at [195, 54] on span "Purchases" at bounding box center [203, 54] width 331 height 14
click at [139, 113] on li "Fulfillment" at bounding box center [203, 114] width 331 height 19
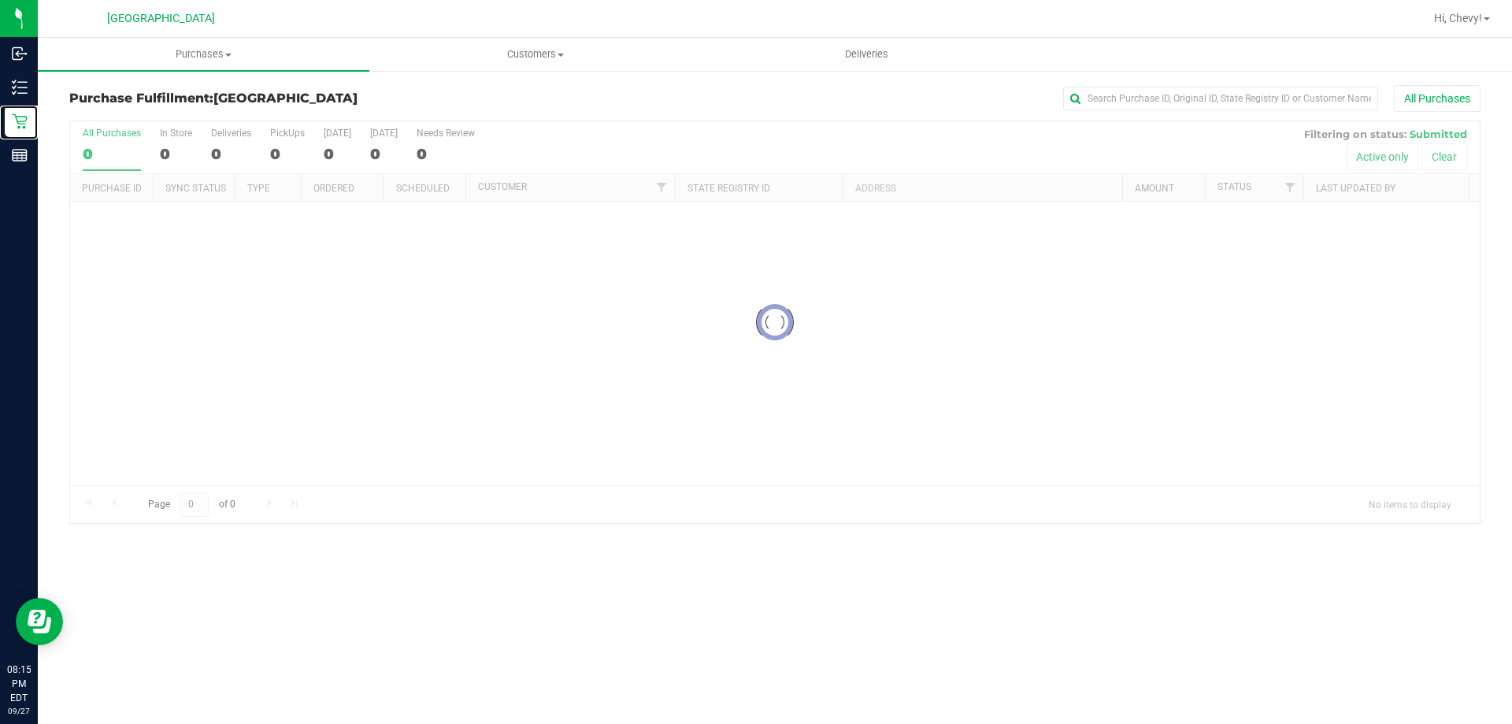
click at [22, 114] on icon at bounding box center [20, 121] width 16 height 16
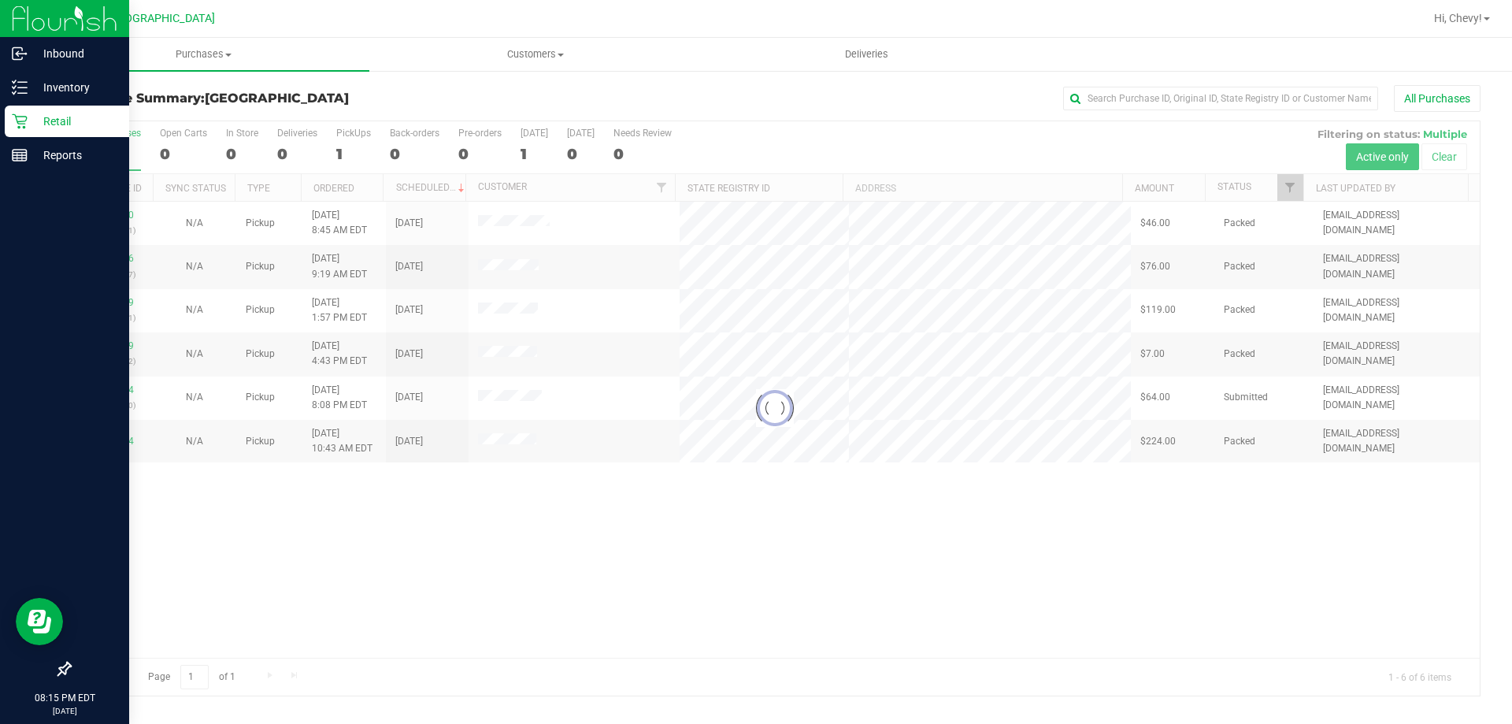
click at [89, 123] on p "Retail" at bounding box center [75, 121] width 94 height 19
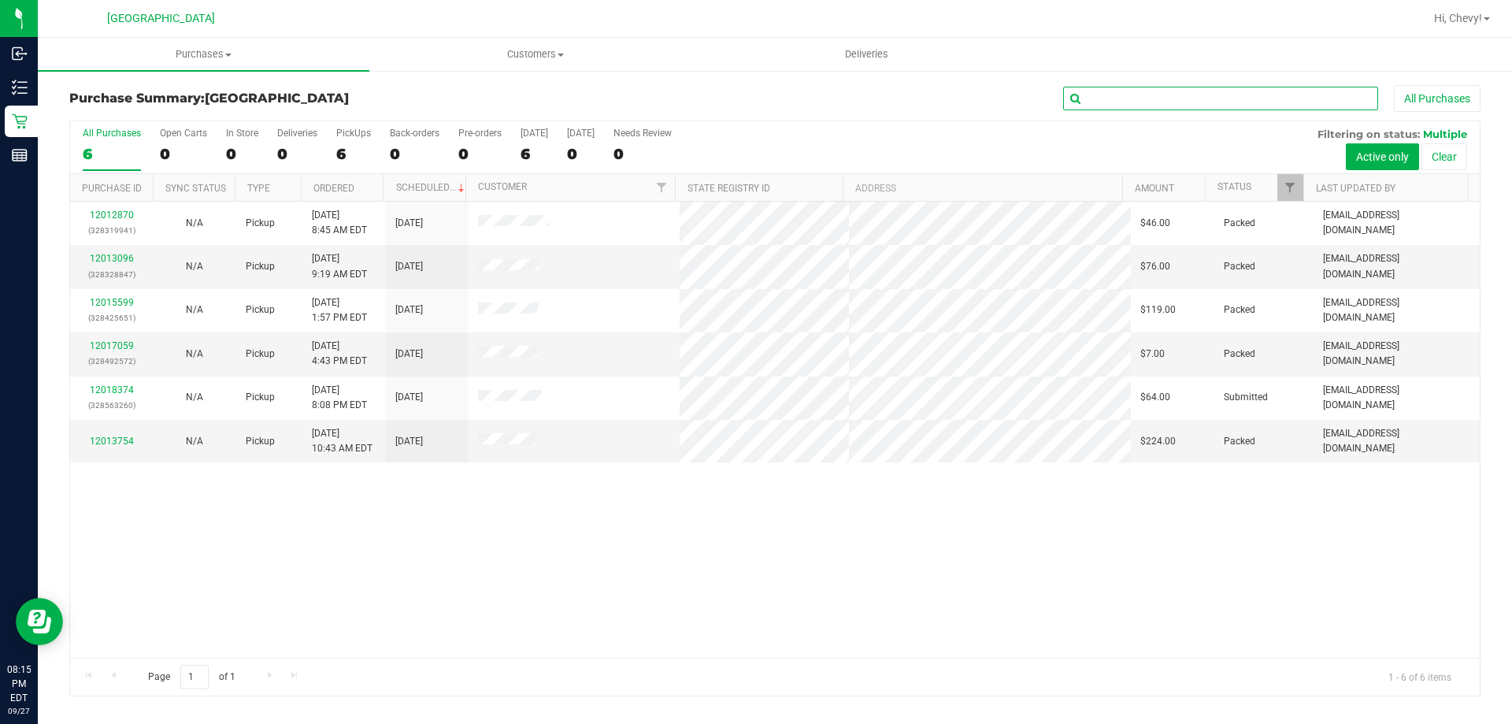
click at [1172, 102] on input "text" at bounding box center [1220, 99] width 315 height 24
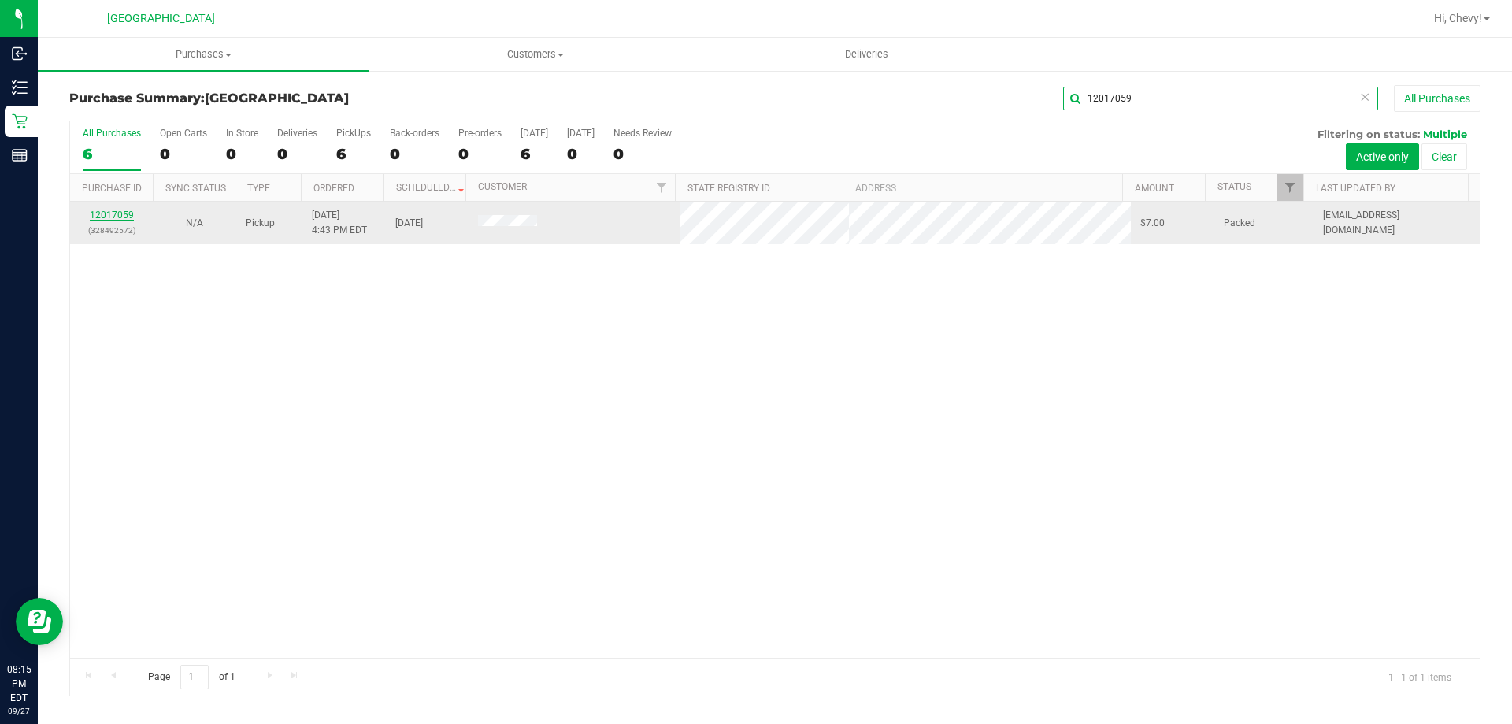
type input "12017059"
click at [113, 213] on link "12017059" at bounding box center [112, 214] width 44 height 11
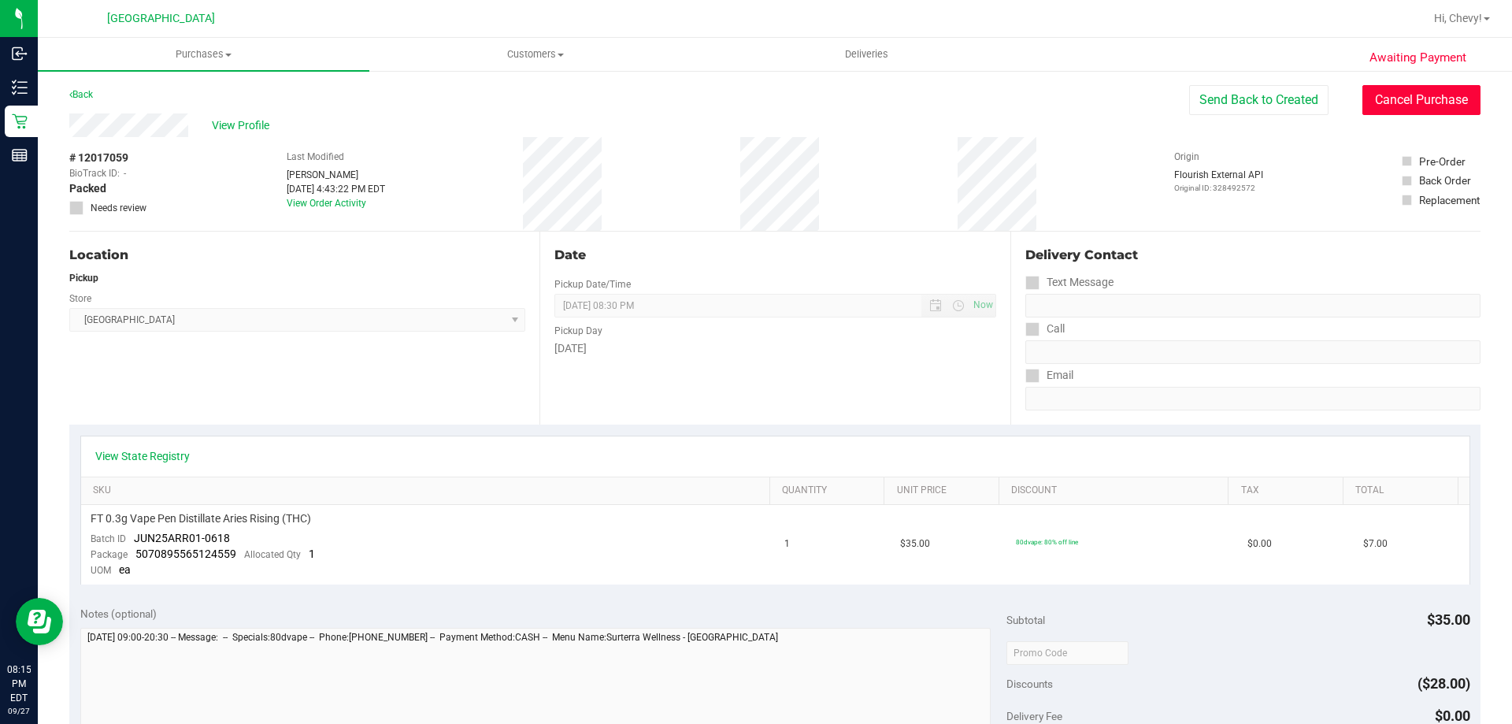
click at [1441, 98] on button "Cancel Purchase" at bounding box center [1421, 100] width 118 height 30
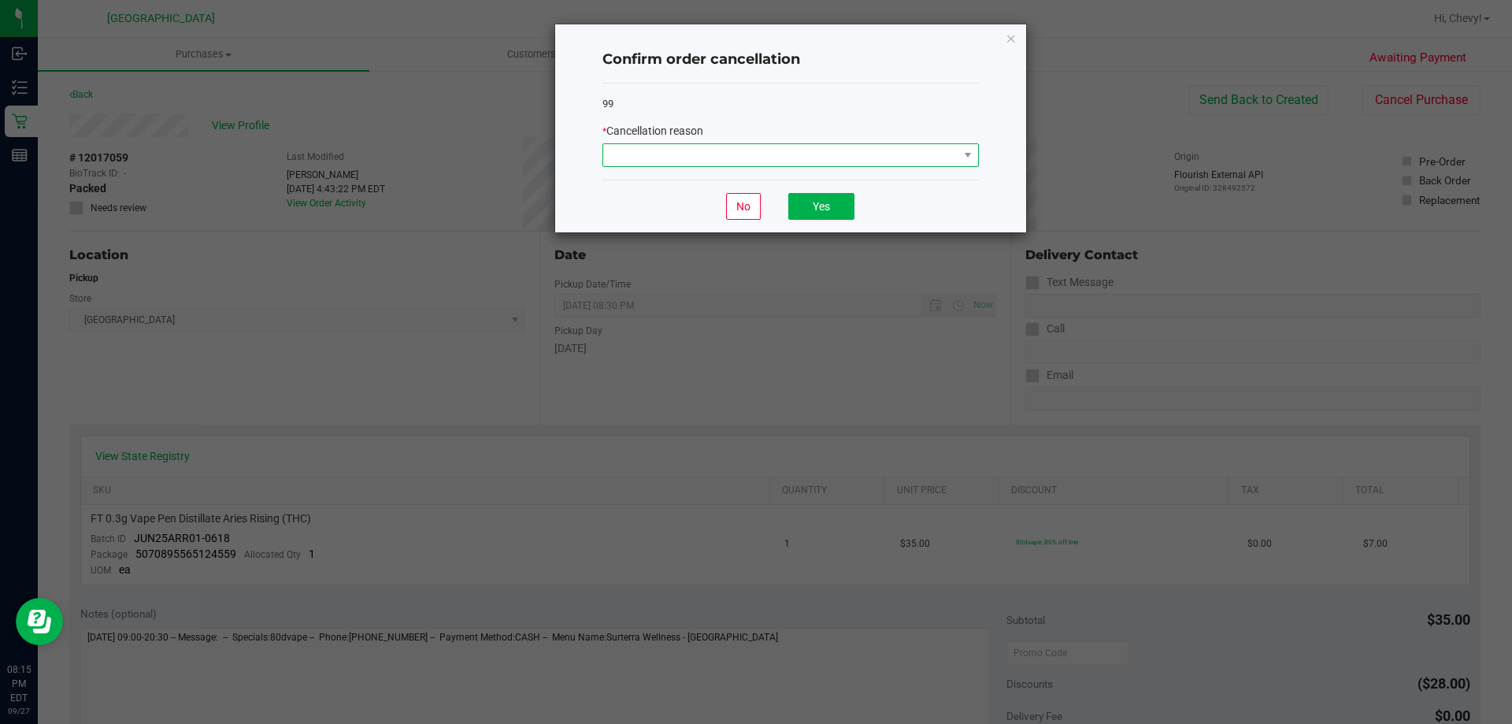
click at [942, 161] on span at bounding box center [780, 155] width 355 height 22
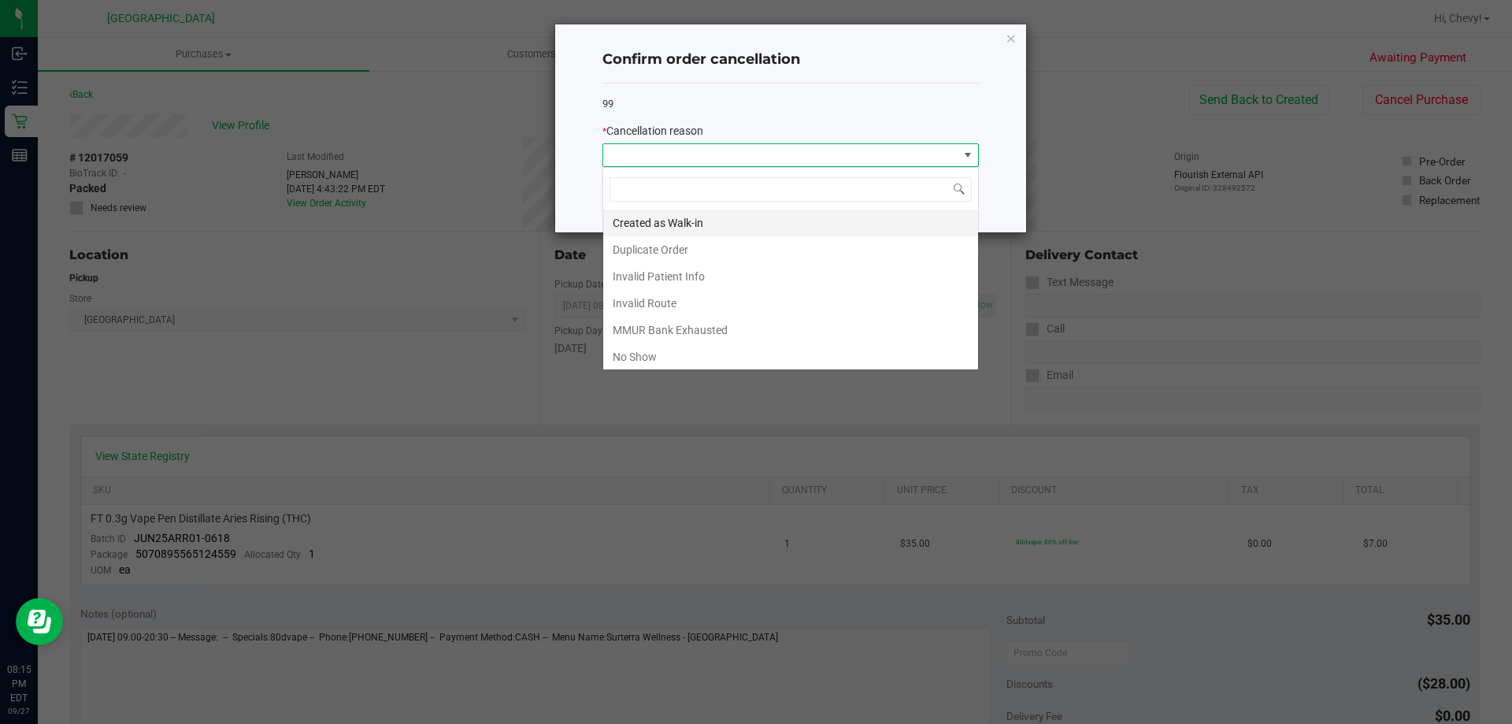
scroll to position [24, 376]
click at [748, 349] on li "No Show" at bounding box center [790, 356] width 375 height 27
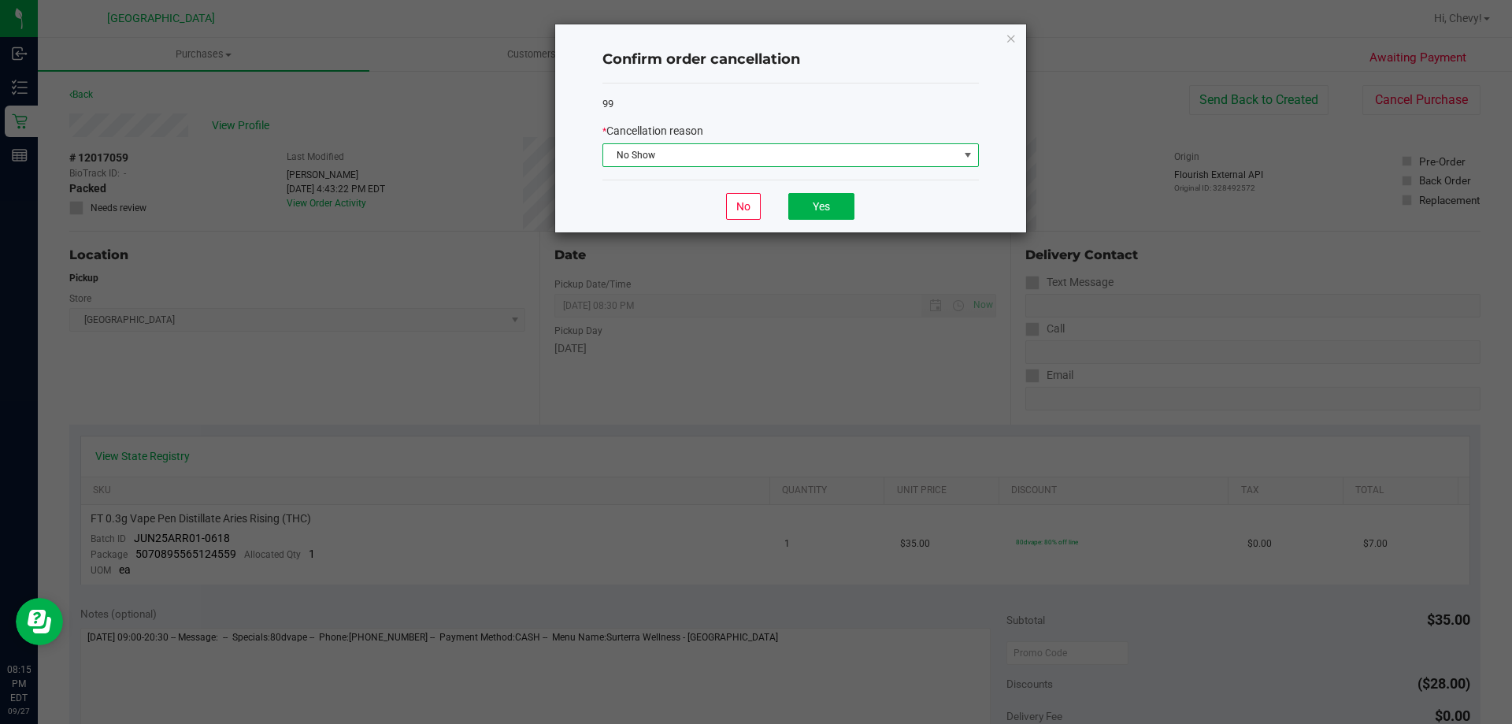
click at [814, 191] on div "No Yes" at bounding box center [790, 206] width 376 height 53
click at [814, 201] on button "Yes" at bounding box center [821, 206] width 66 height 27
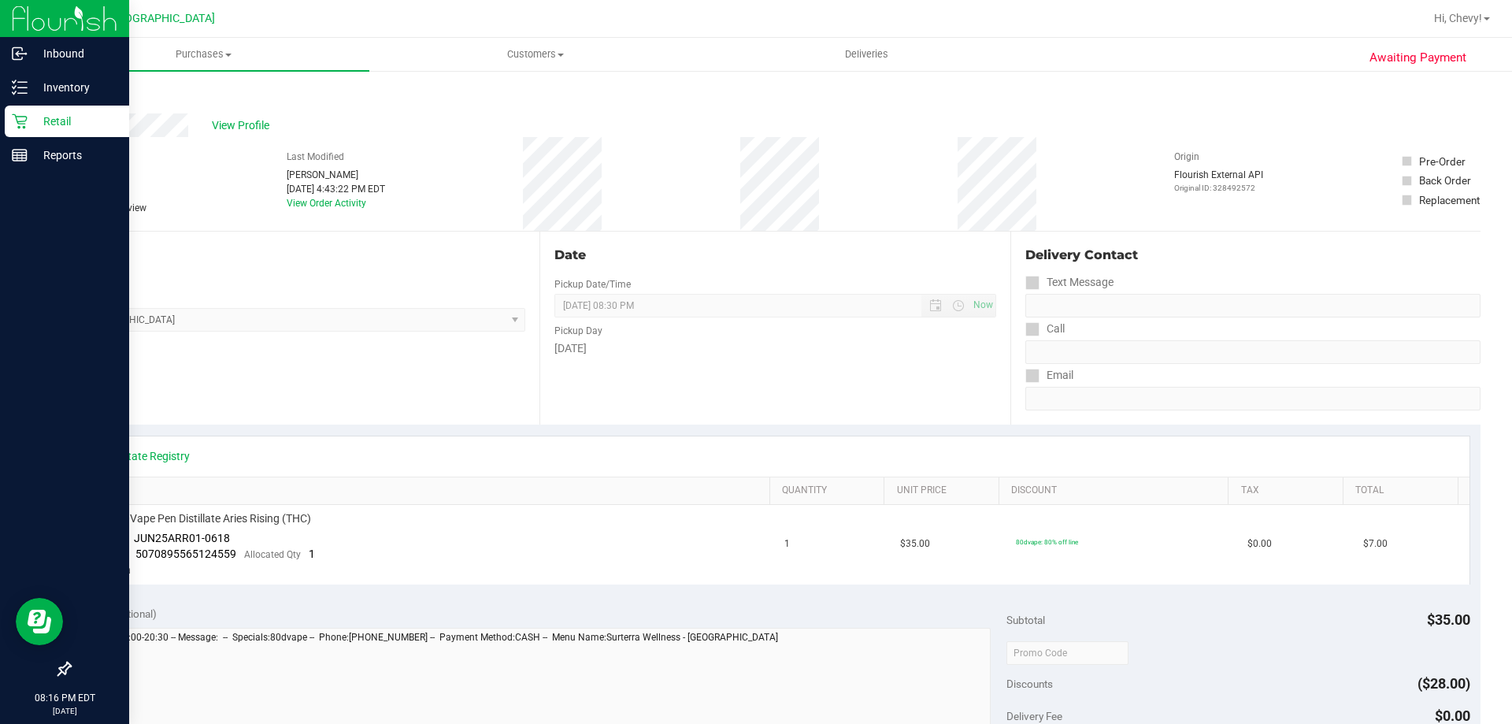
click at [21, 131] on div "Retail" at bounding box center [67, 121] width 124 height 31
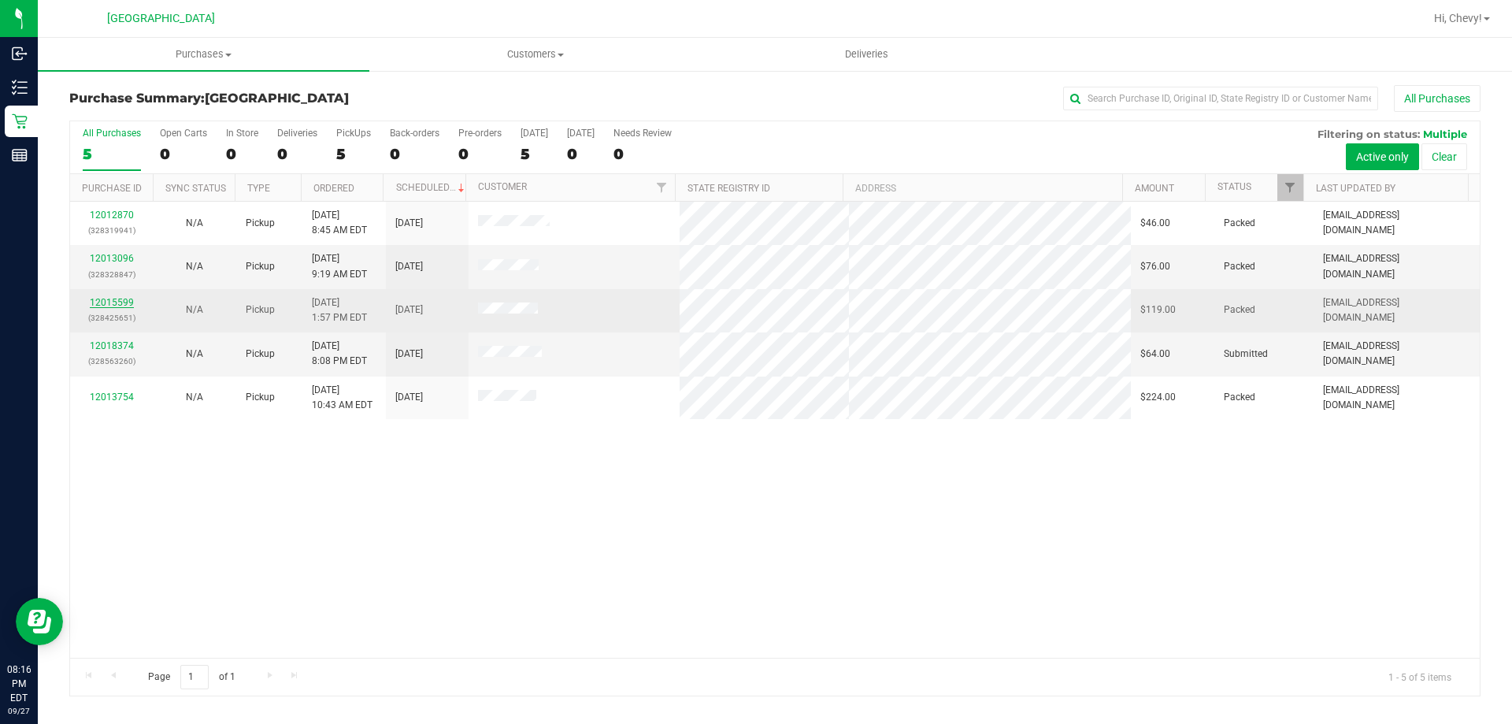
click at [115, 302] on link "12015599" at bounding box center [112, 302] width 44 height 11
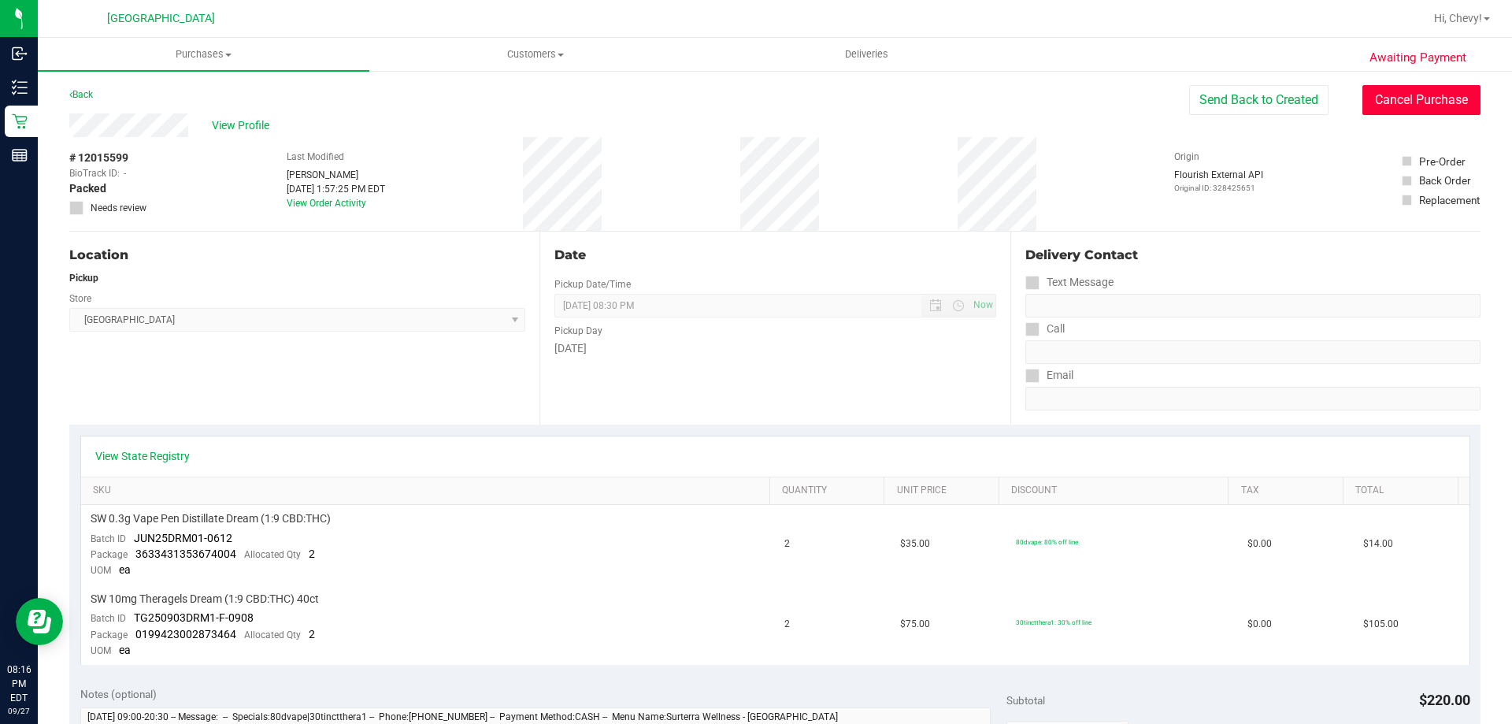
click at [1425, 104] on button "Cancel Purchase" at bounding box center [1421, 100] width 118 height 30
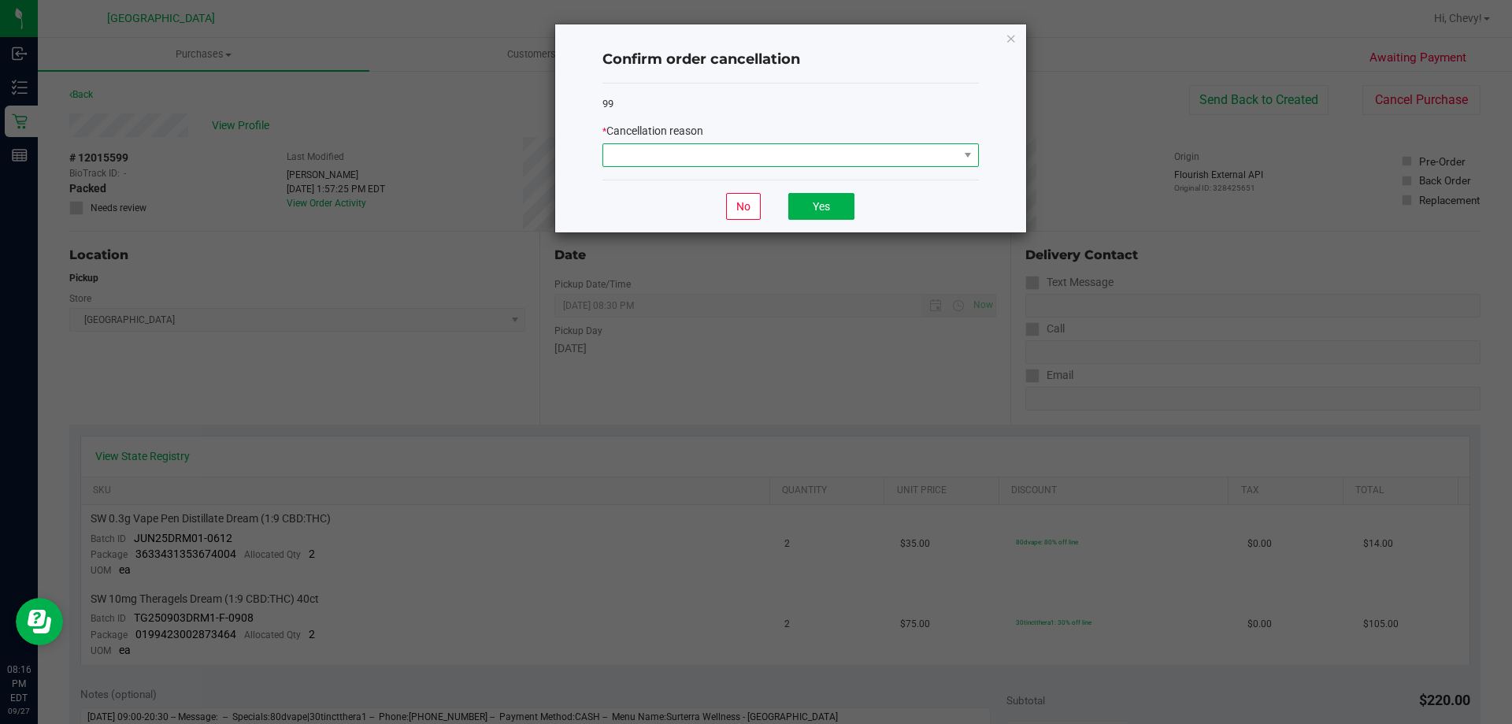
click at [802, 159] on span at bounding box center [780, 155] width 355 height 22
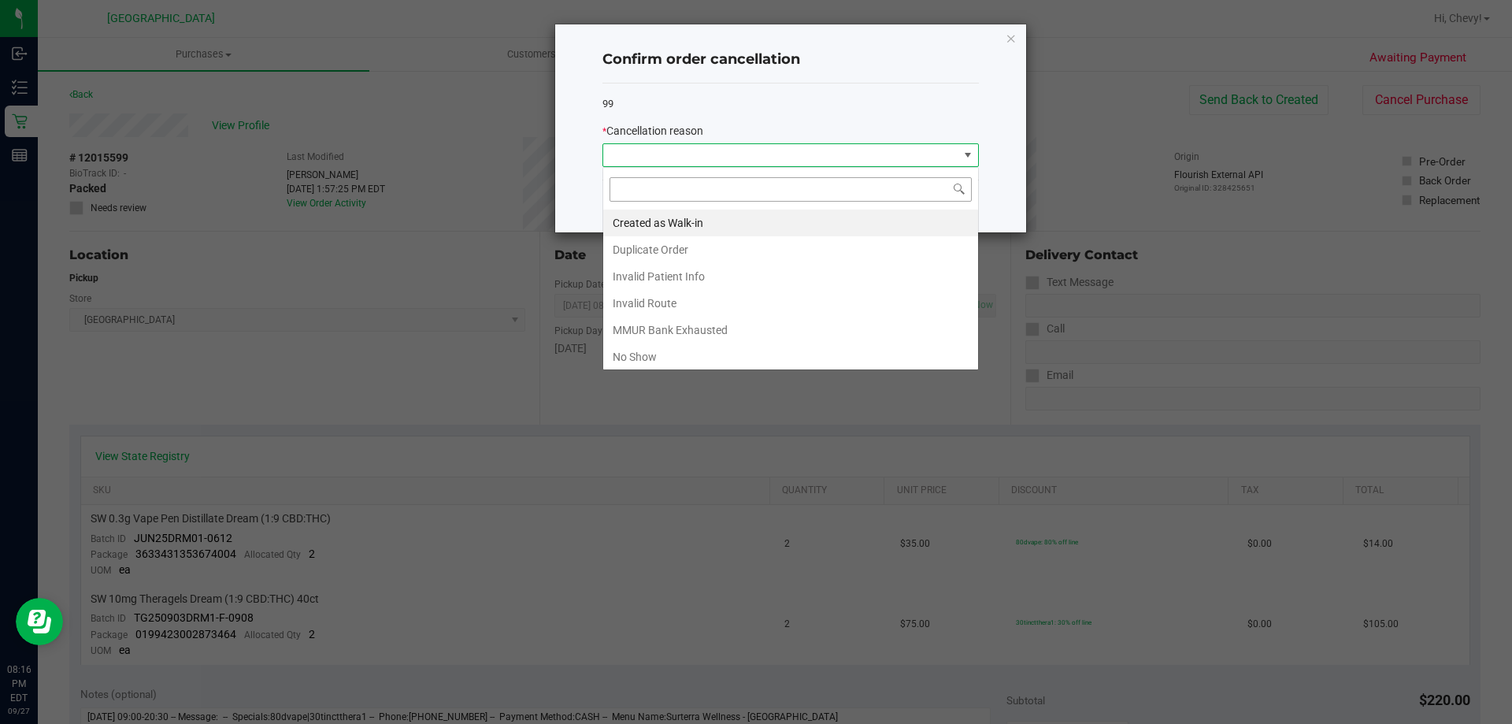
scroll to position [24, 376]
click at [765, 363] on li "No Show" at bounding box center [790, 356] width 375 height 27
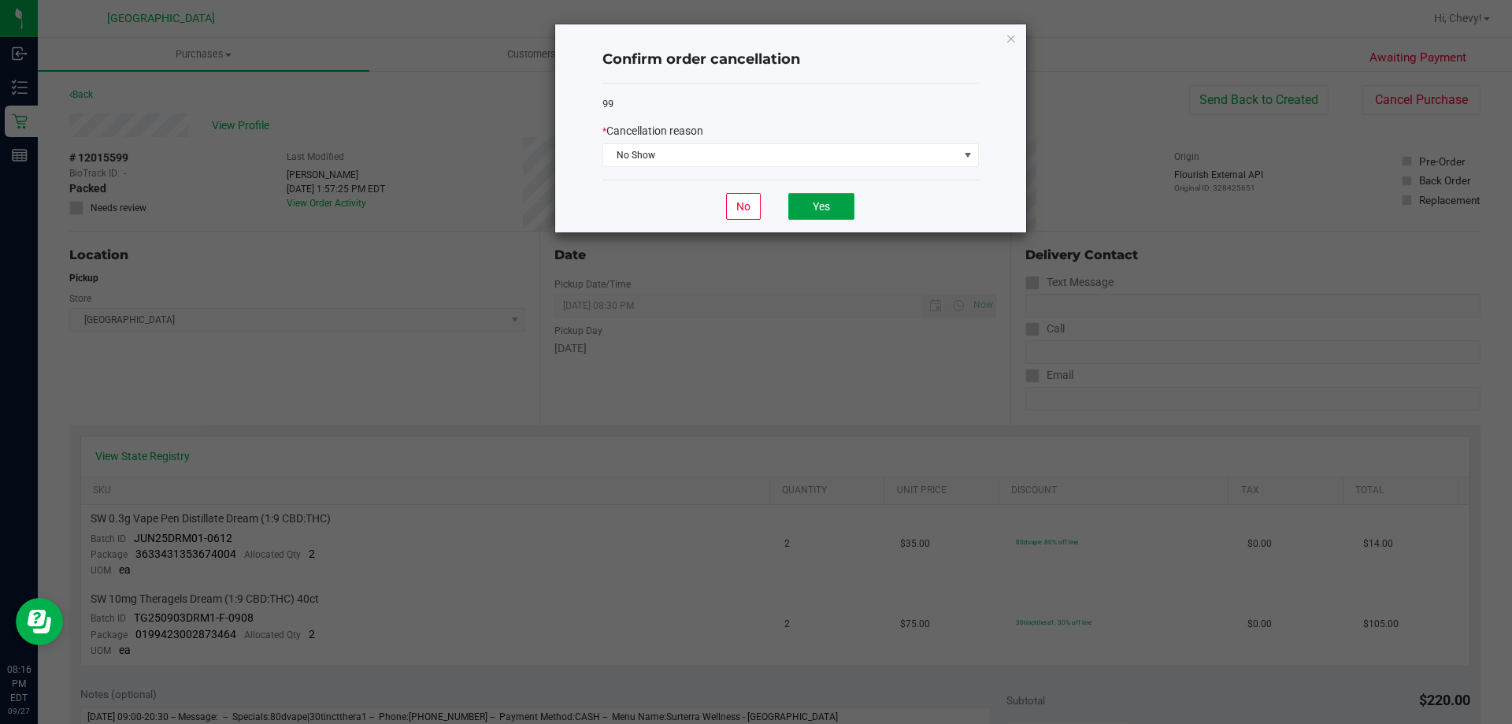
click at [823, 198] on button "Yes" at bounding box center [821, 206] width 66 height 27
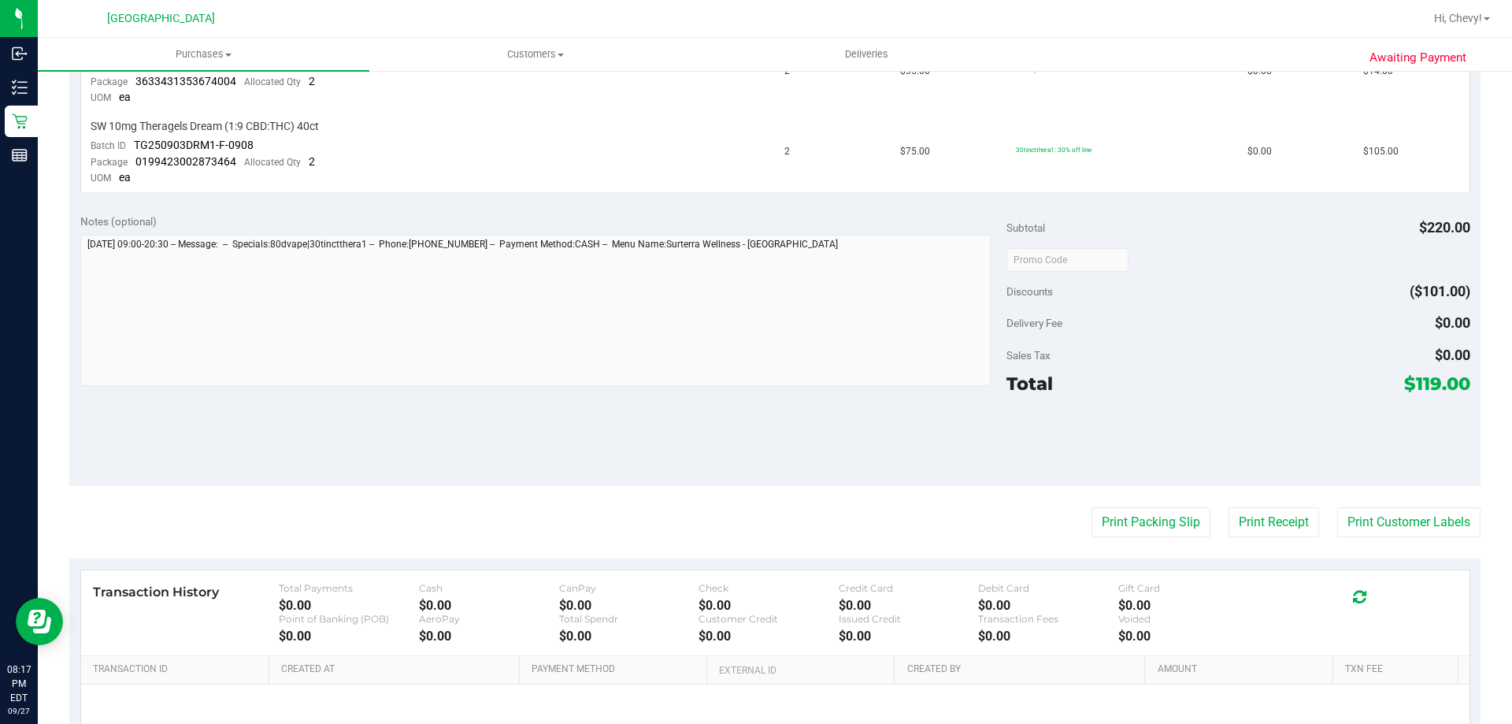
scroll to position [0, 0]
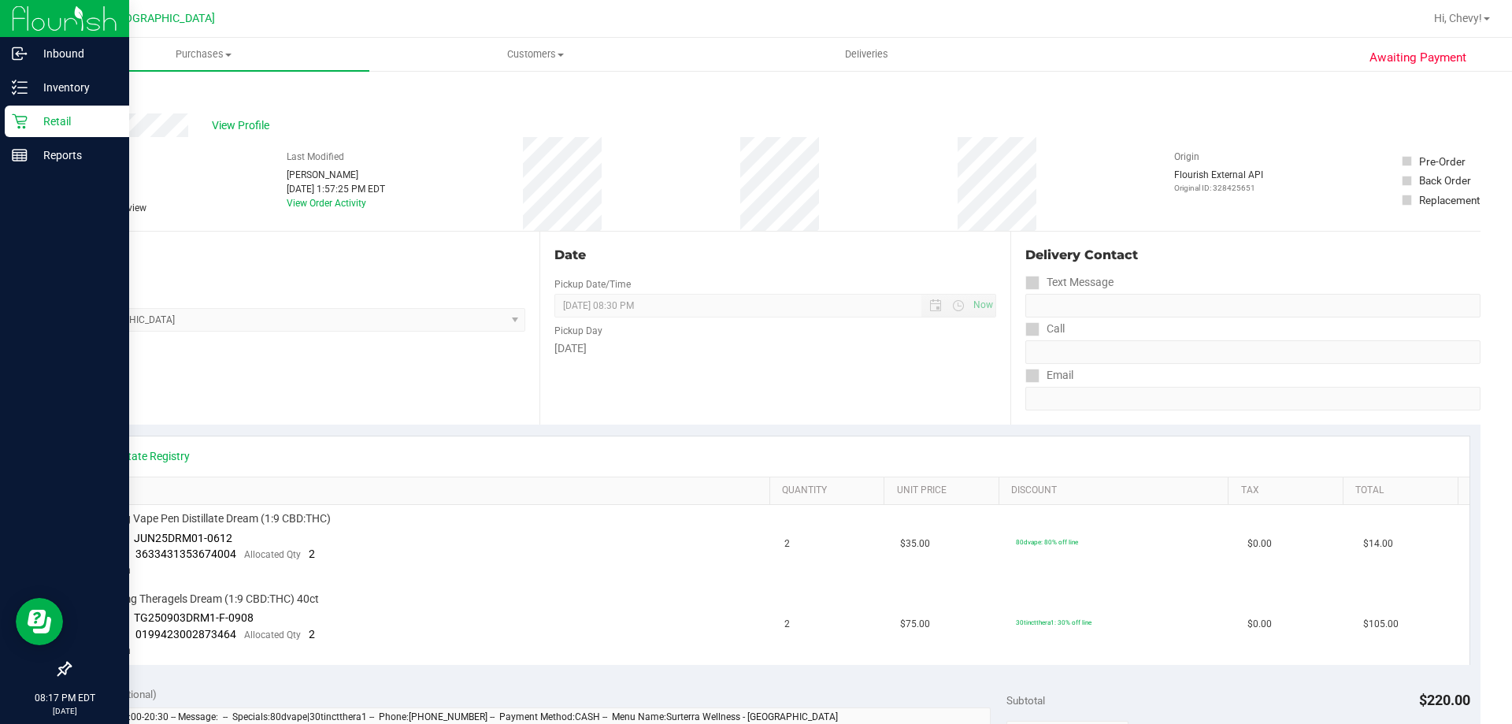
click at [24, 112] on div "Retail" at bounding box center [67, 121] width 124 height 31
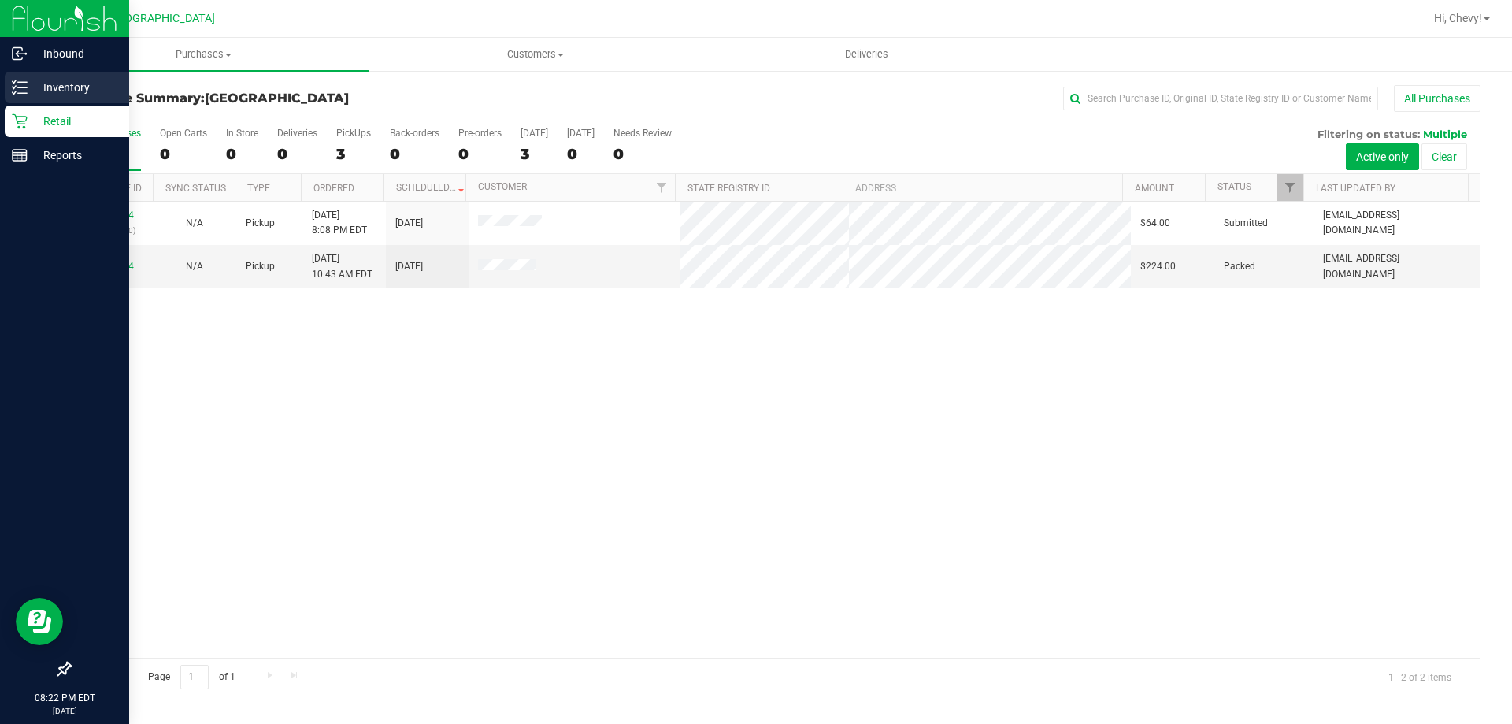
click at [22, 76] on div "Inventory" at bounding box center [67, 87] width 124 height 31
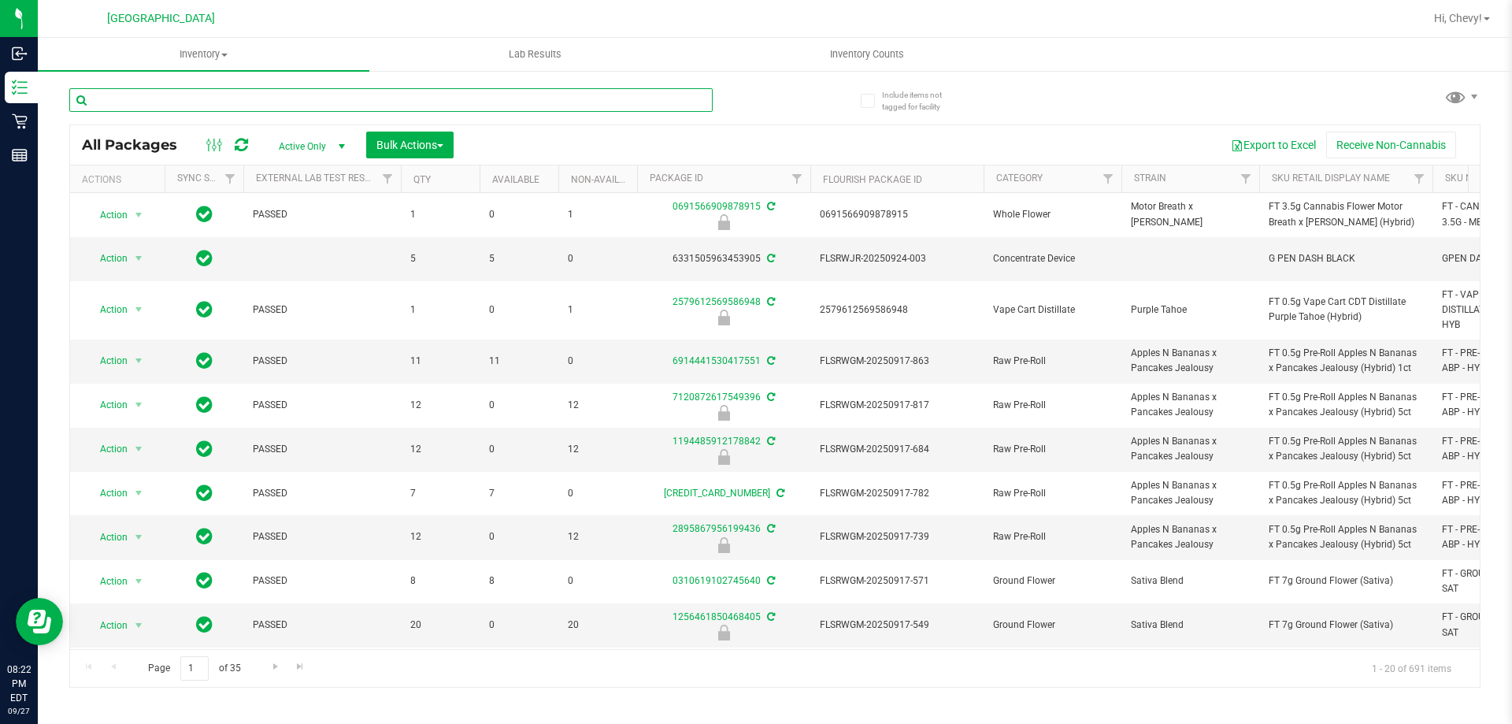
click at [276, 102] on input "text" at bounding box center [390, 100] width 643 height 24
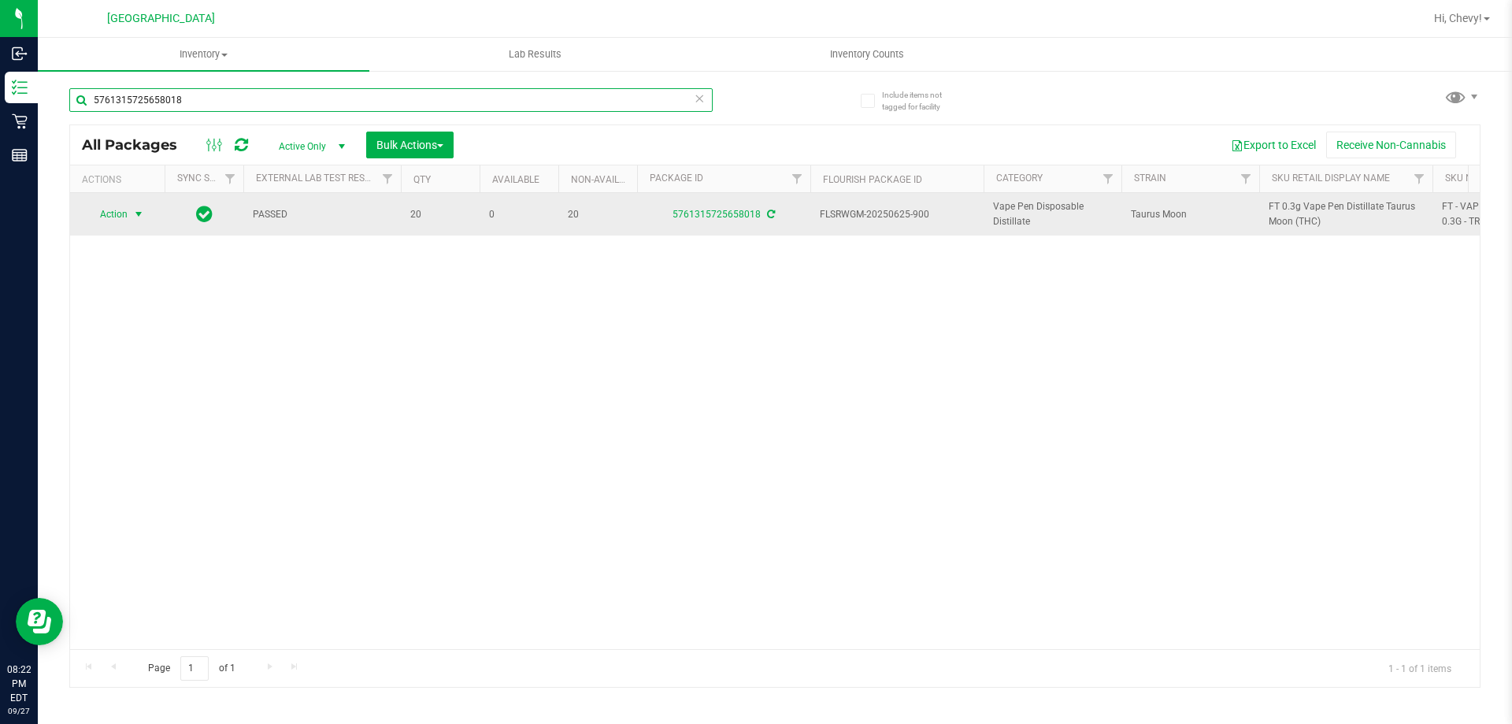
type input "5761315725658018"
click at [128, 220] on span "Action" at bounding box center [107, 214] width 43 height 22
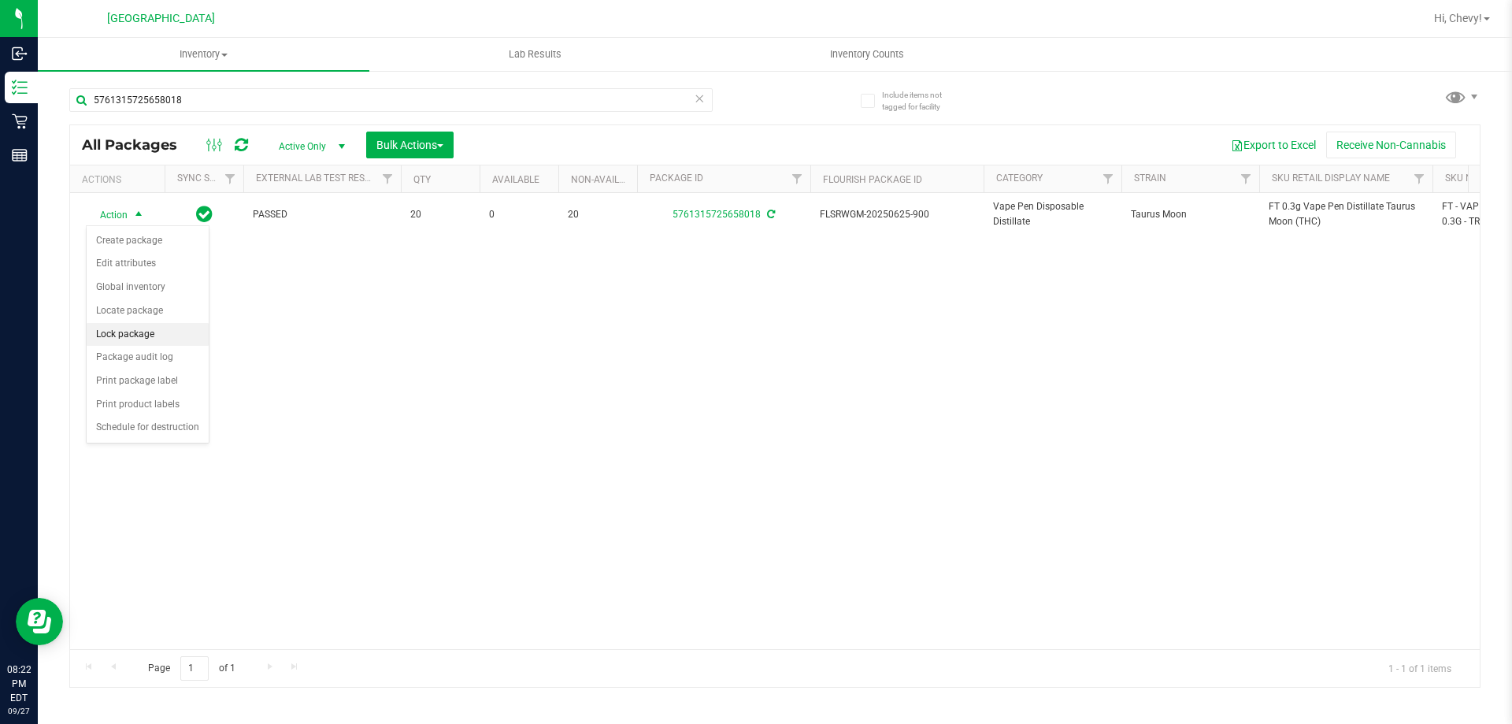
click at [132, 325] on li "Lock package" at bounding box center [148, 335] width 122 height 24
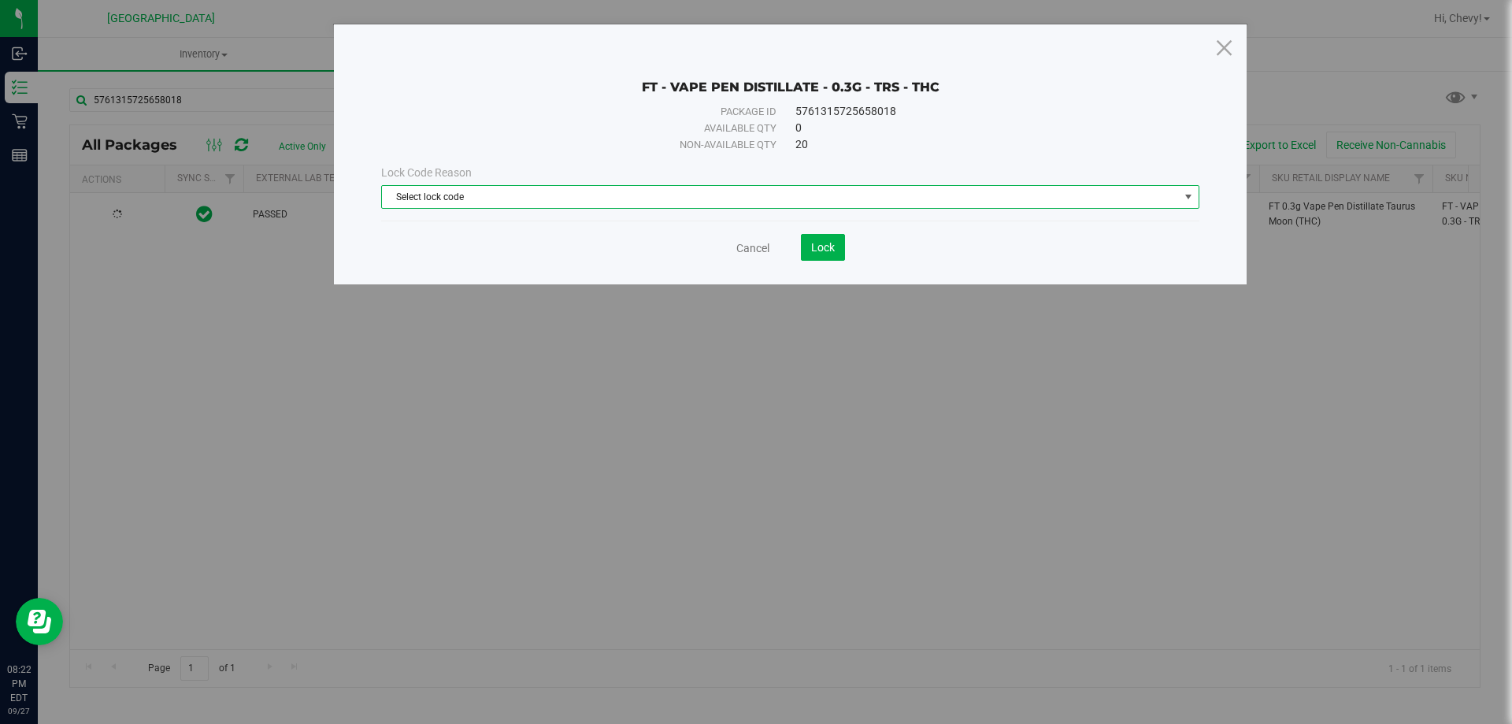
click at [791, 204] on span "Select lock code" at bounding box center [780, 197] width 797 height 22
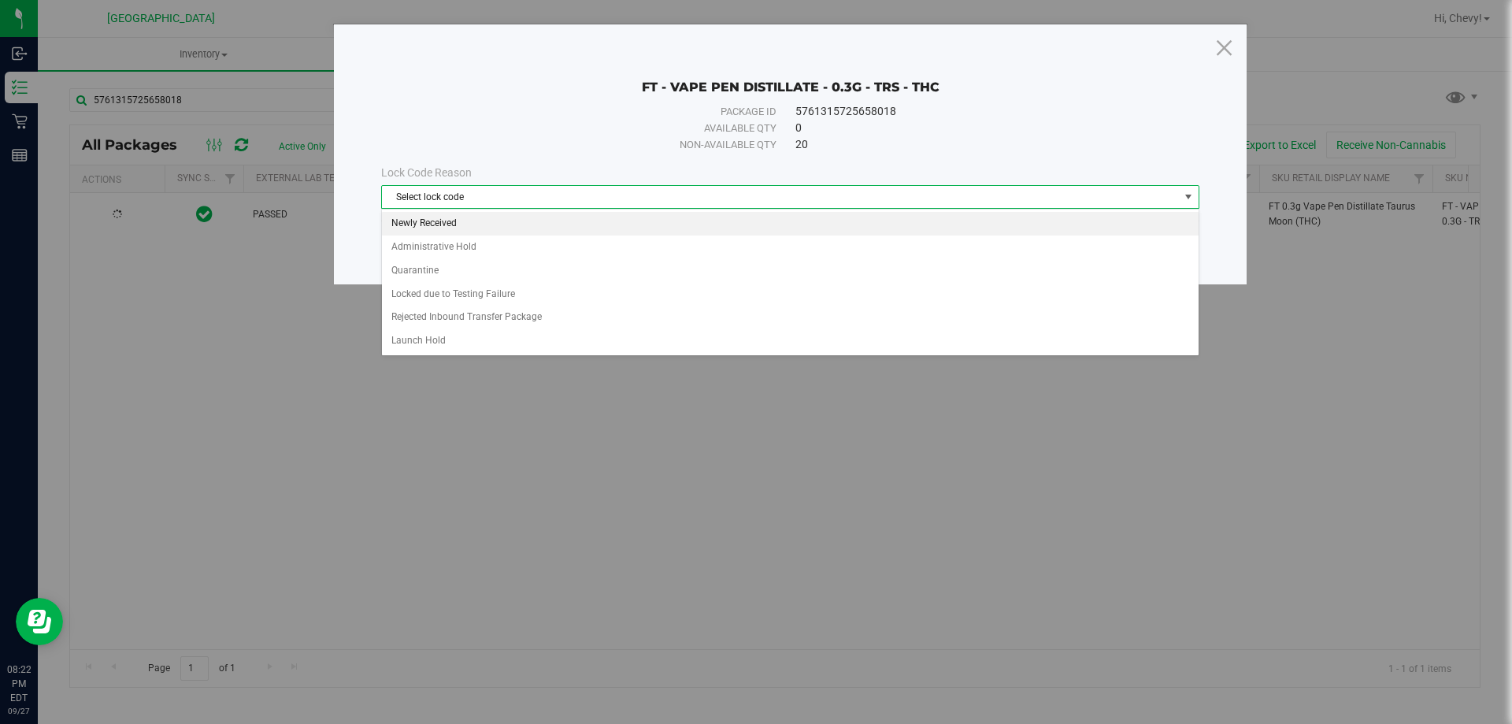
click at [742, 232] on li "Newly Received" at bounding box center [790, 224] width 817 height 24
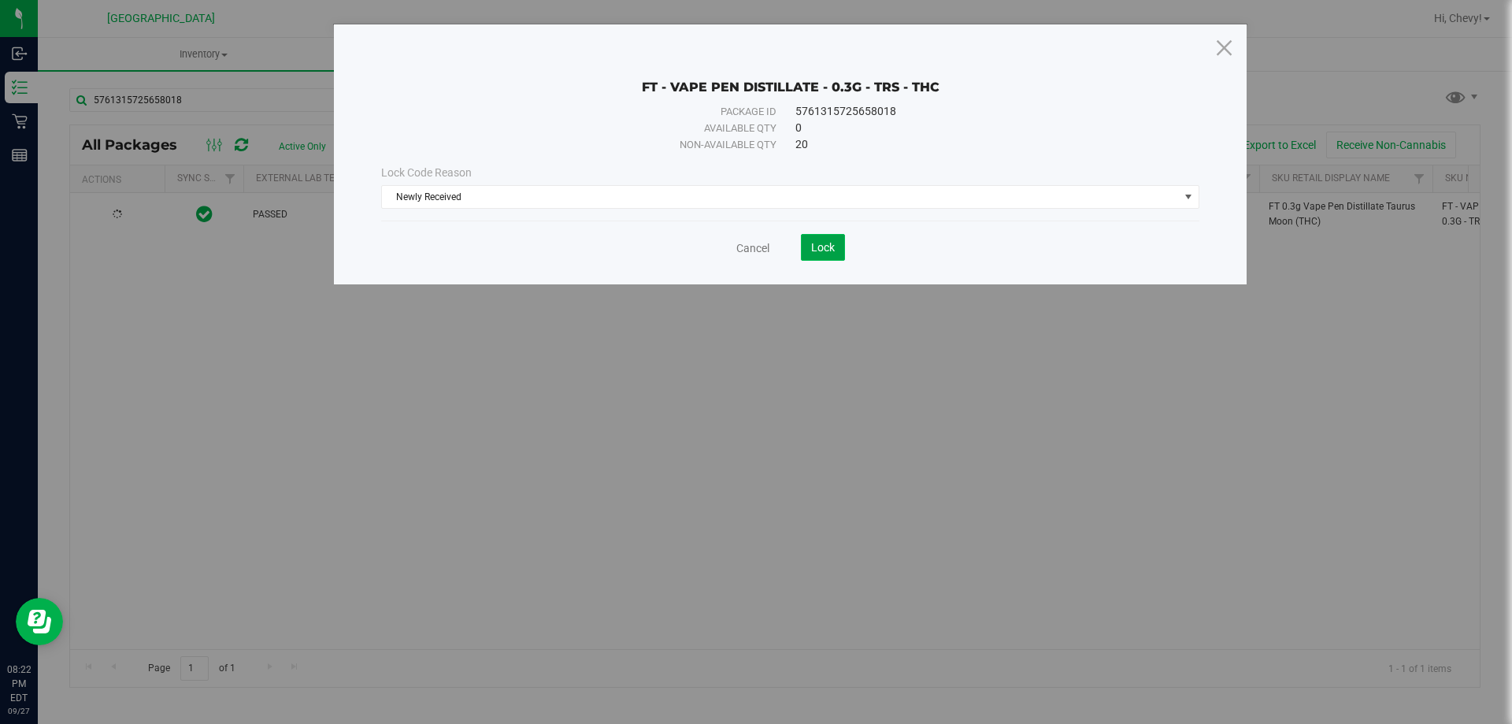
click at [811, 244] on span "Lock" at bounding box center [823, 247] width 24 height 13
click at [1220, 50] on icon at bounding box center [1223, 47] width 21 height 38
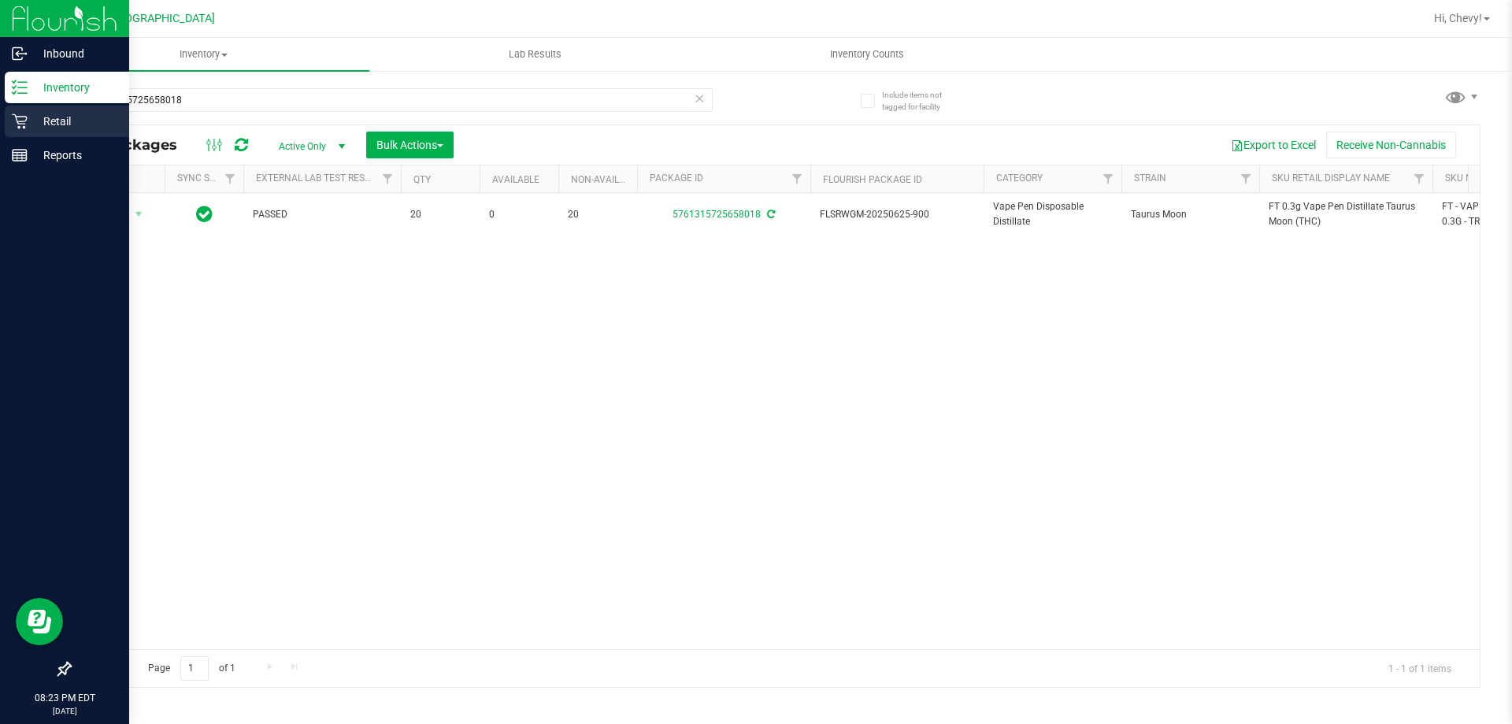
click at [29, 109] on div "Retail" at bounding box center [67, 121] width 124 height 31
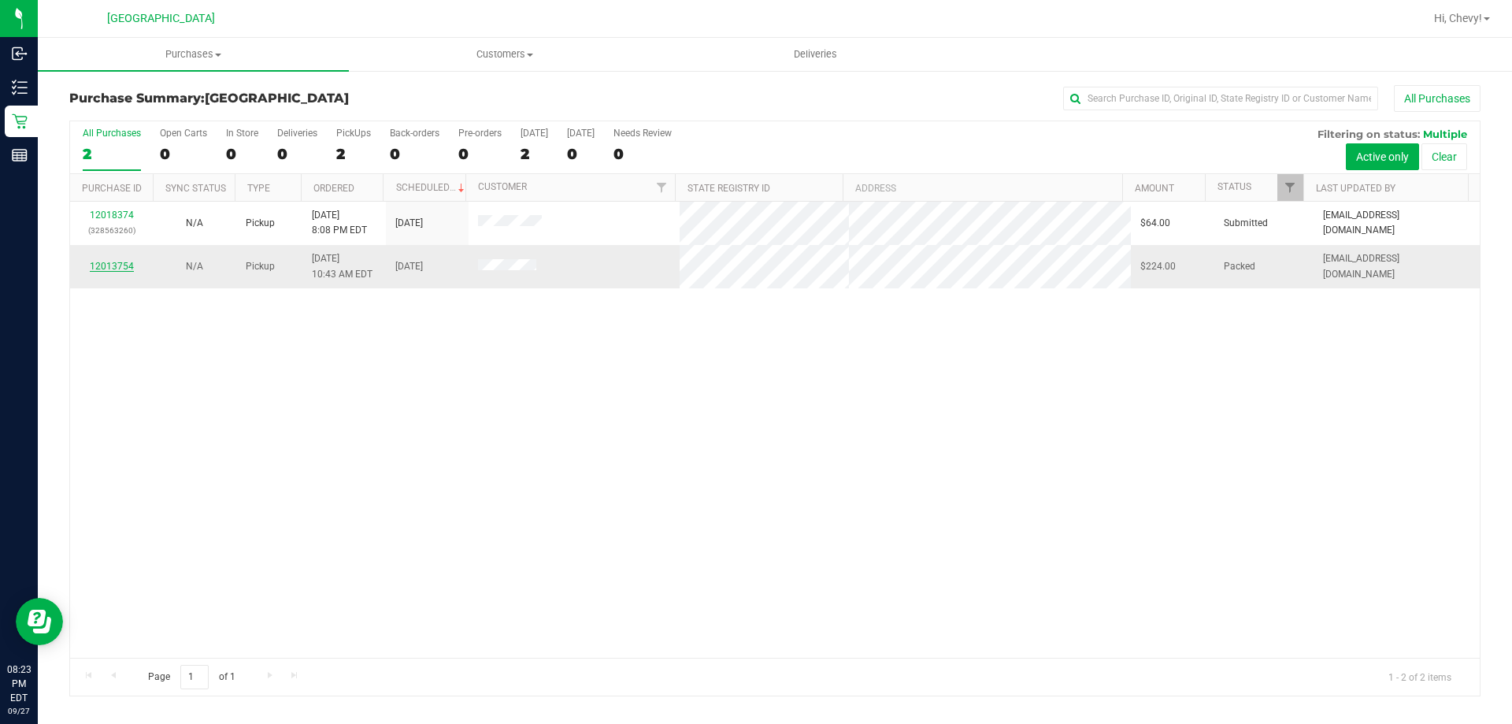
click at [99, 261] on link "12013754" at bounding box center [112, 266] width 44 height 11
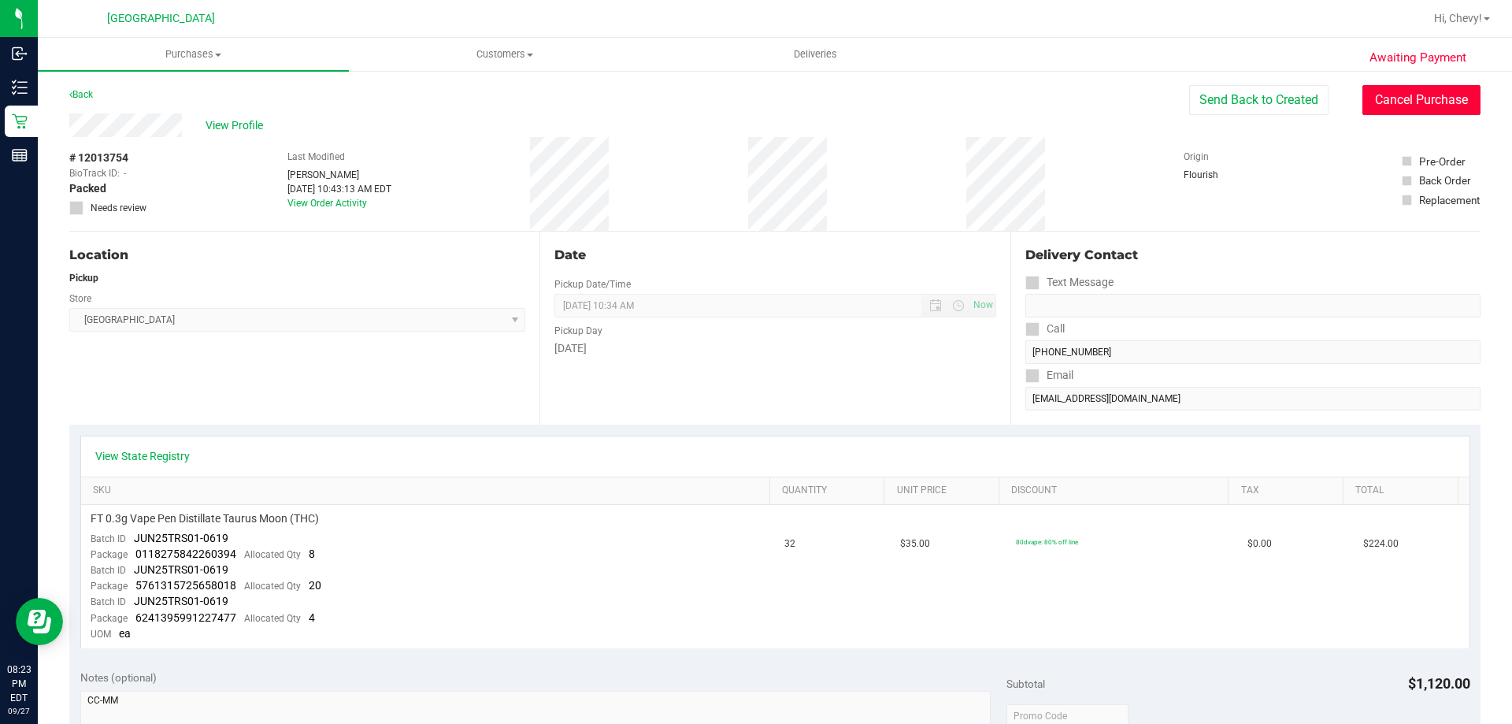
click at [1394, 92] on button "Cancel Purchase" at bounding box center [1421, 100] width 118 height 30
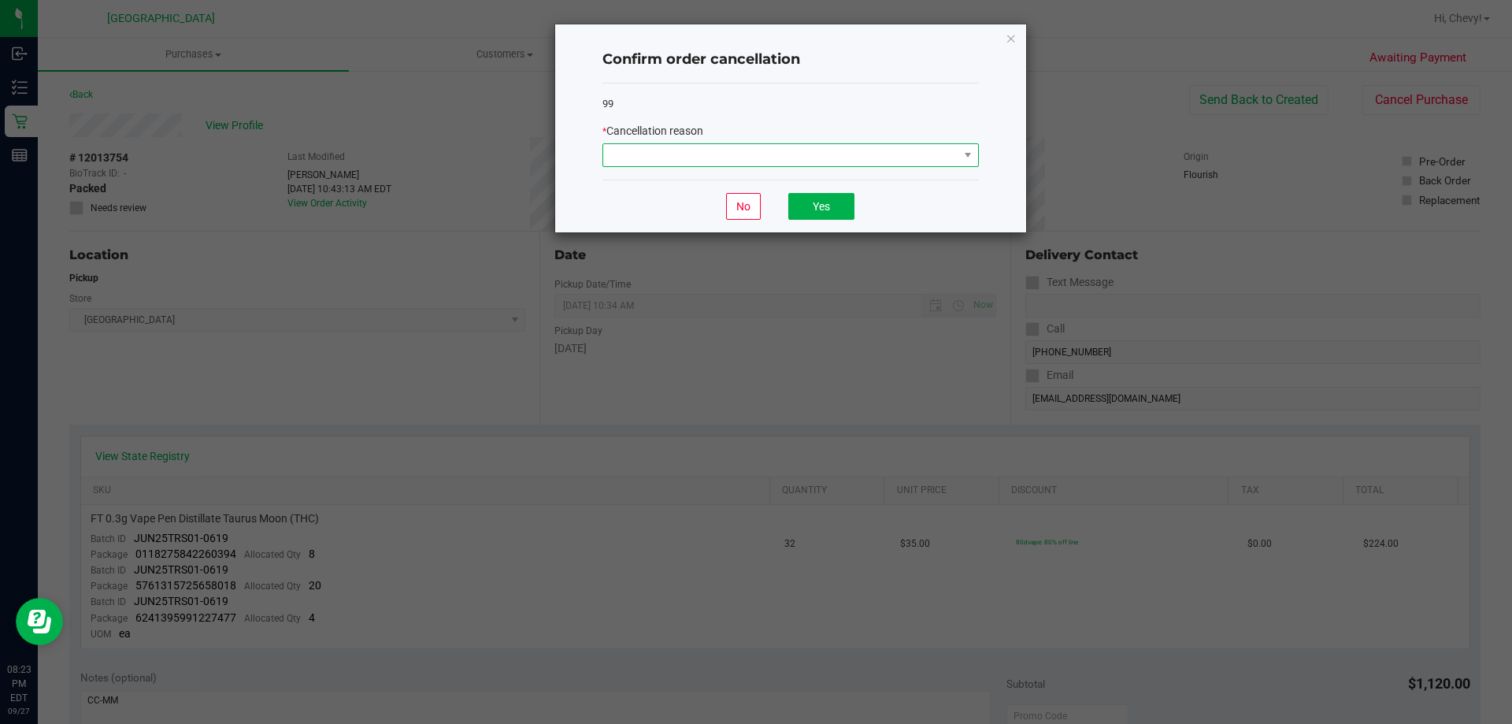
click at [864, 160] on span at bounding box center [780, 155] width 355 height 22
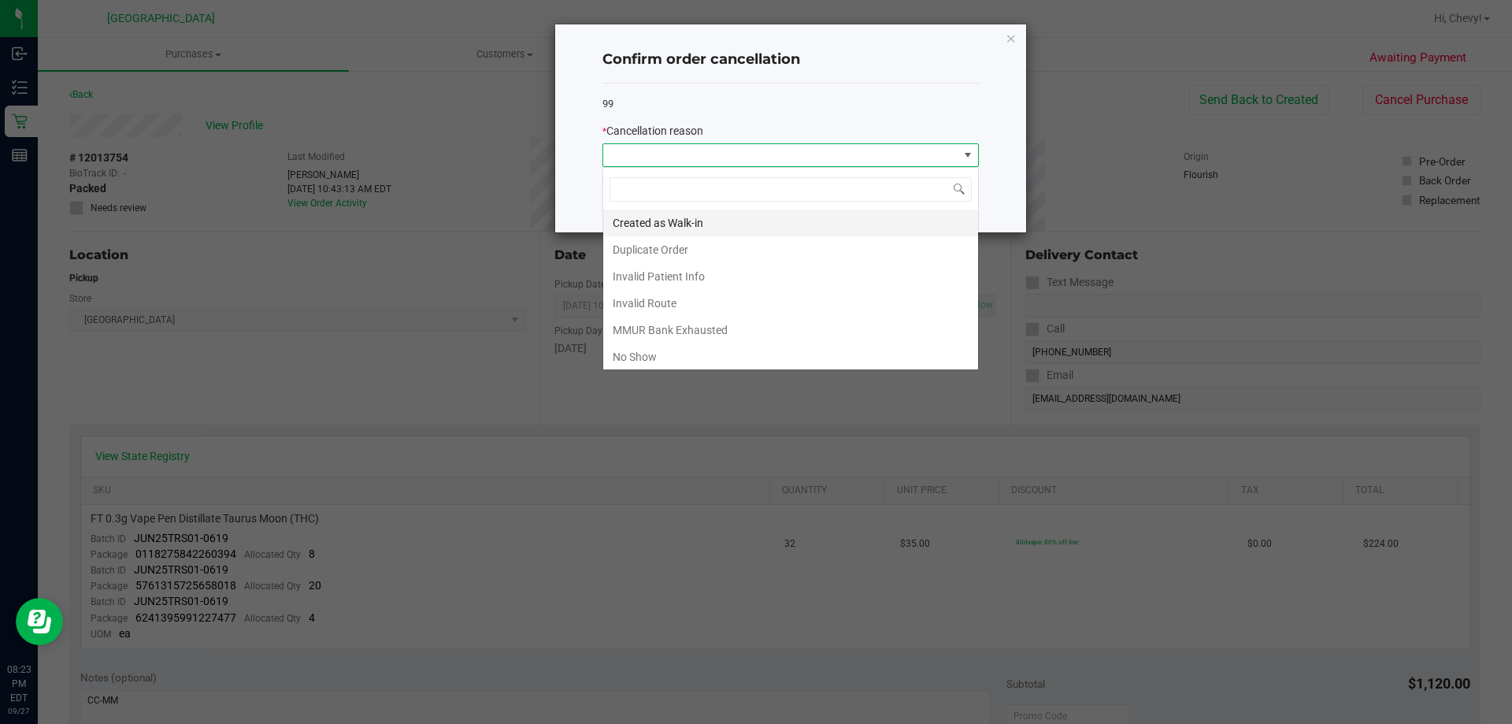
scroll to position [24, 376]
click at [784, 358] on li "No Show" at bounding box center [790, 356] width 375 height 27
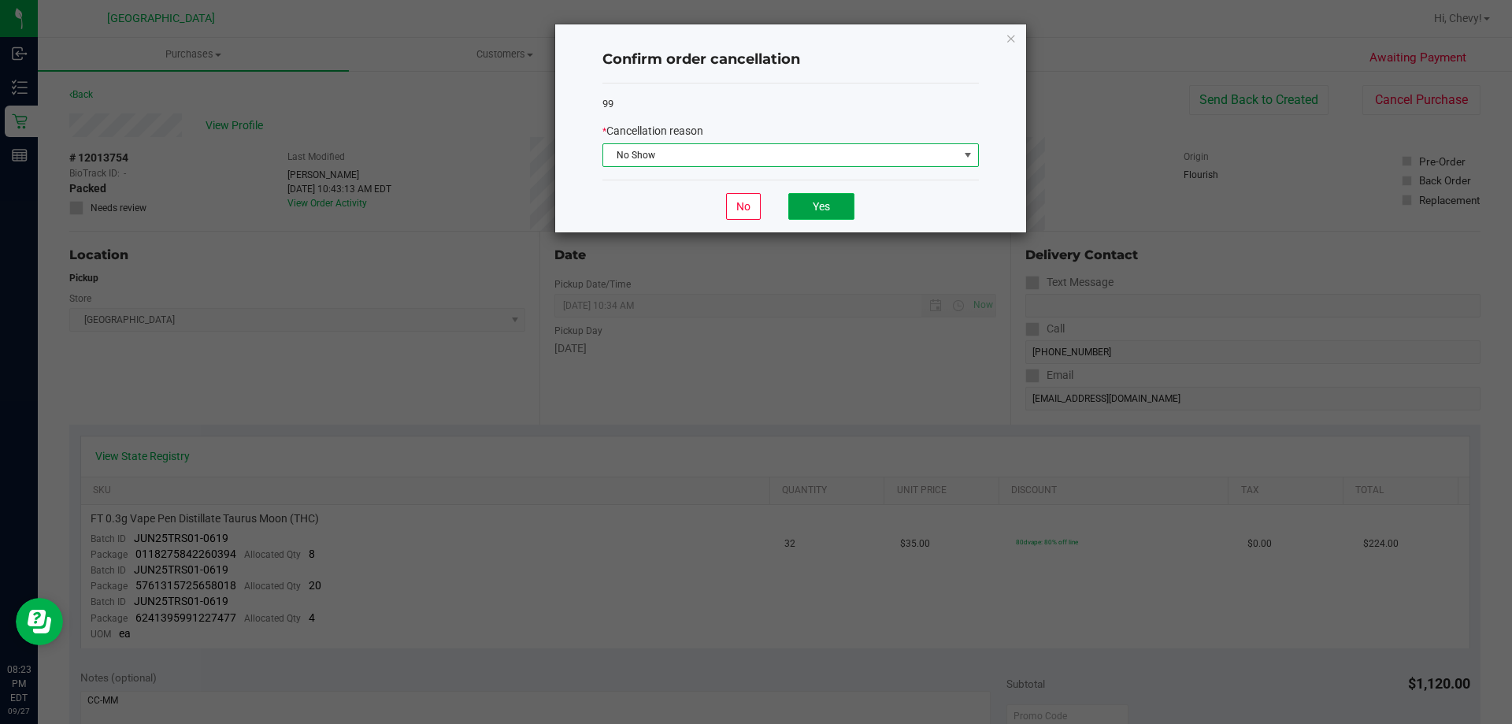
click at [812, 207] on button "Yes" at bounding box center [821, 206] width 66 height 27
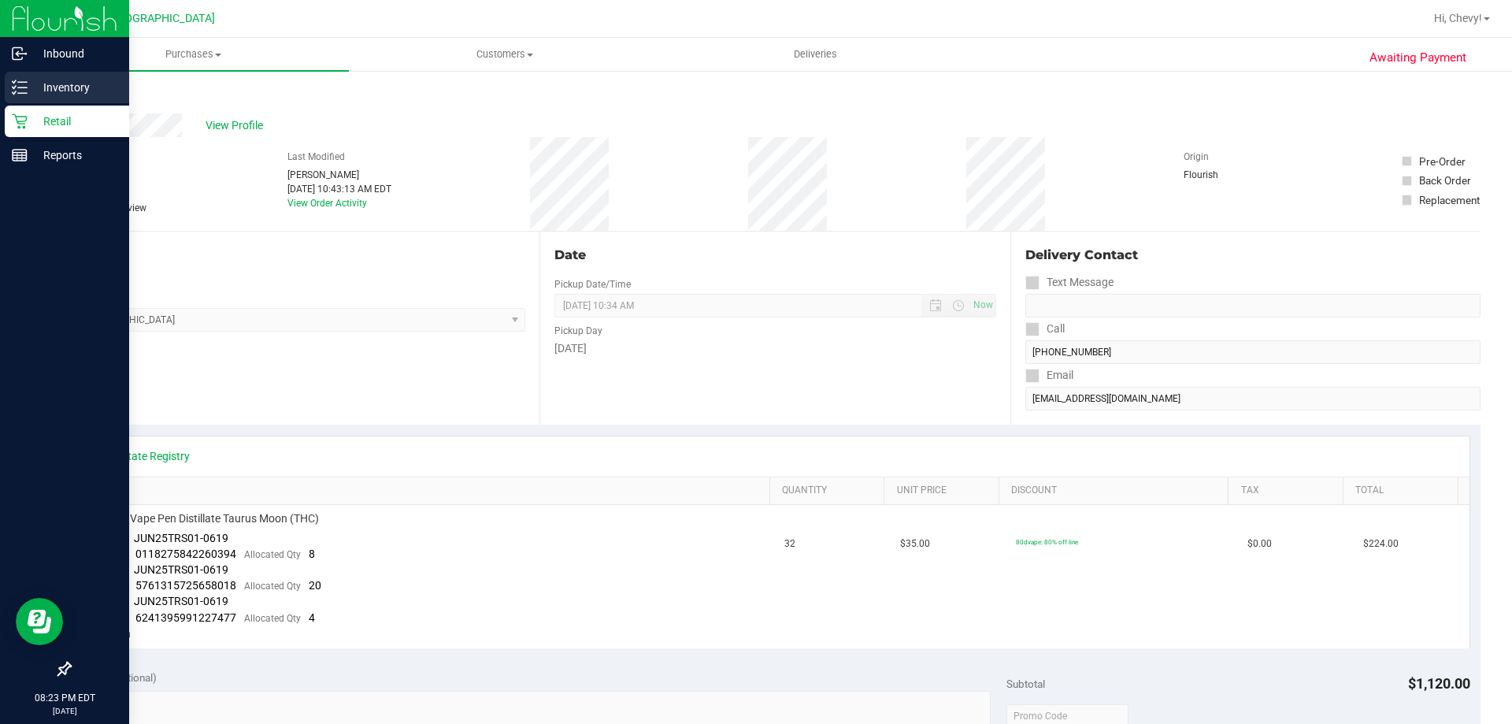
click at [26, 87] on line at bounding box center [22, 87] width 9 height 0
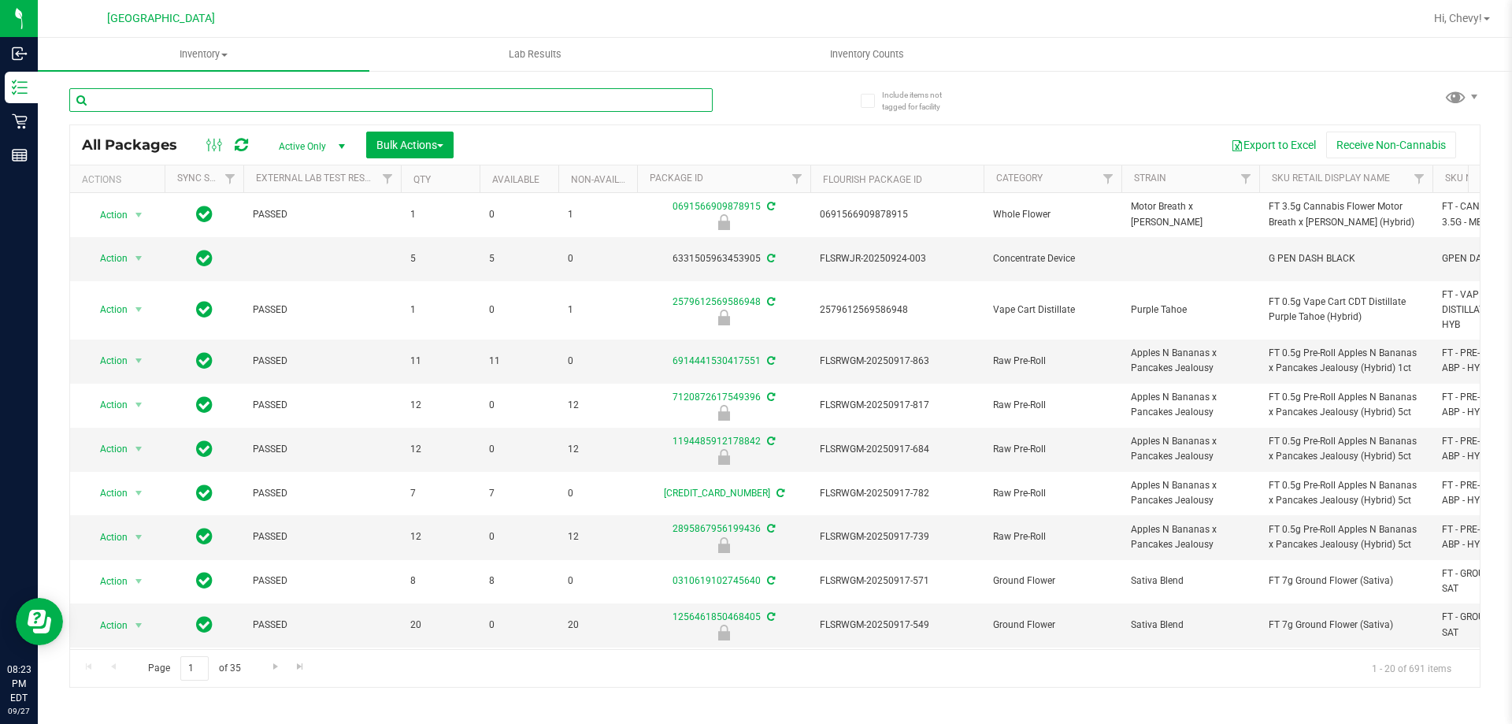
click at [361, 103] on input "text" at bounding box center [390, 100] width 643 height 24
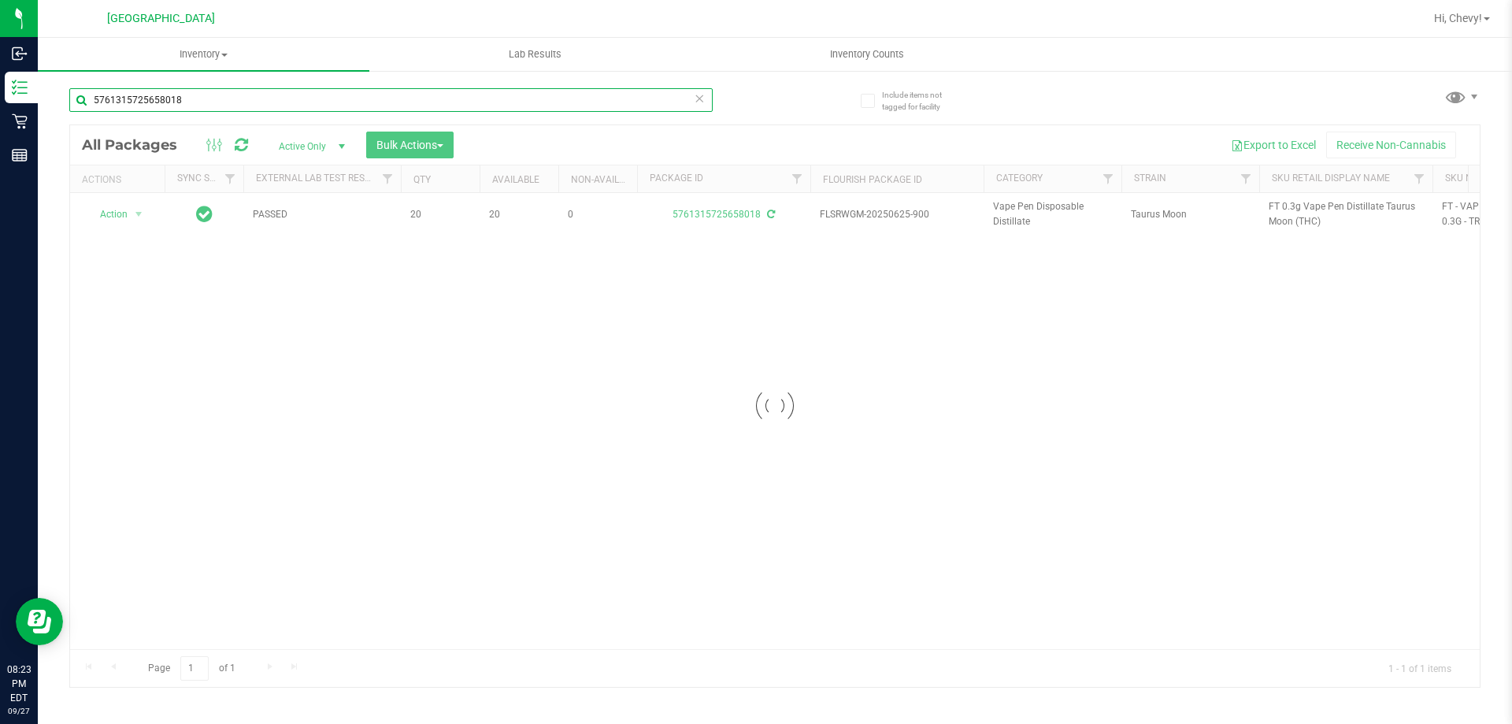
type input "5761315725658018"
click at [100, 216] on div at bounding box center [774, 405] width 1409 height 561
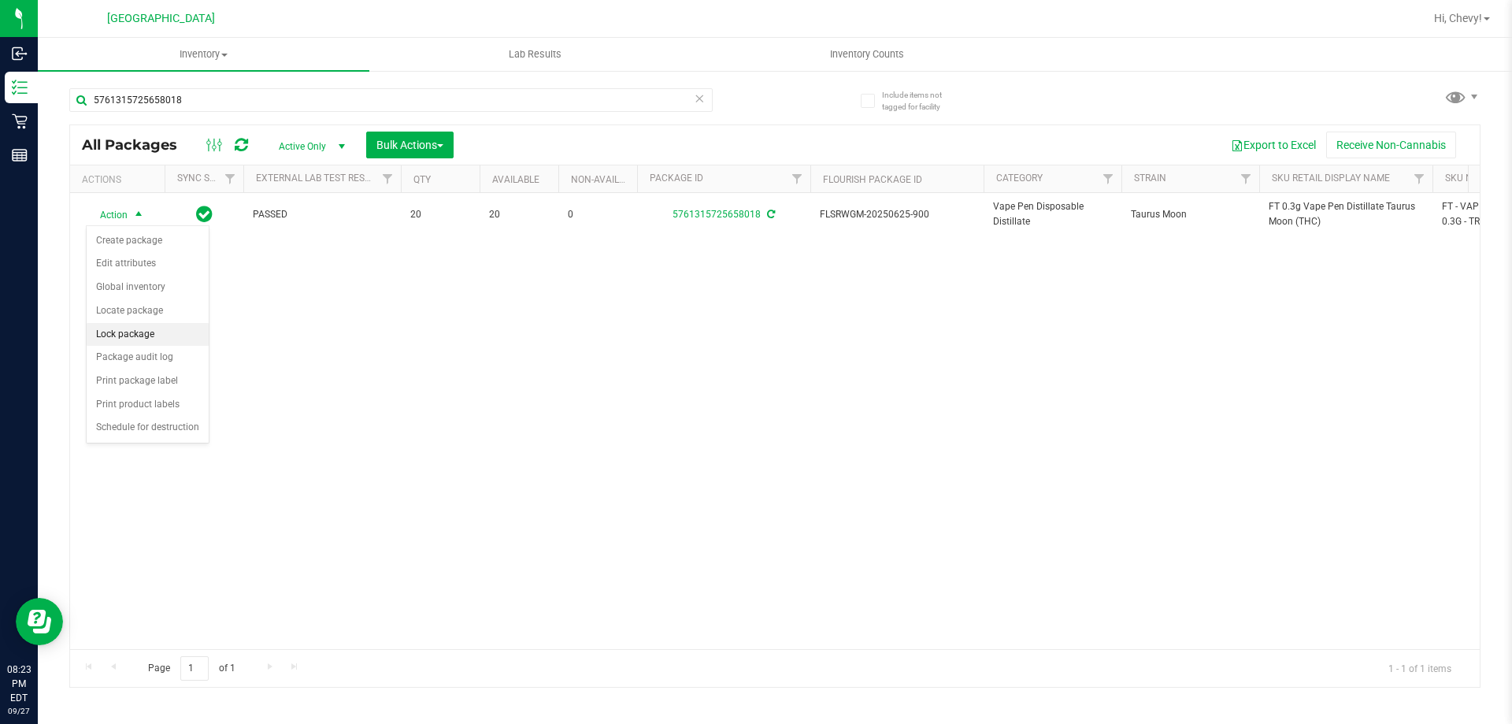
click at [135, 335] on li "Lock package" at bounding box center [148, 335] width 122 height 24
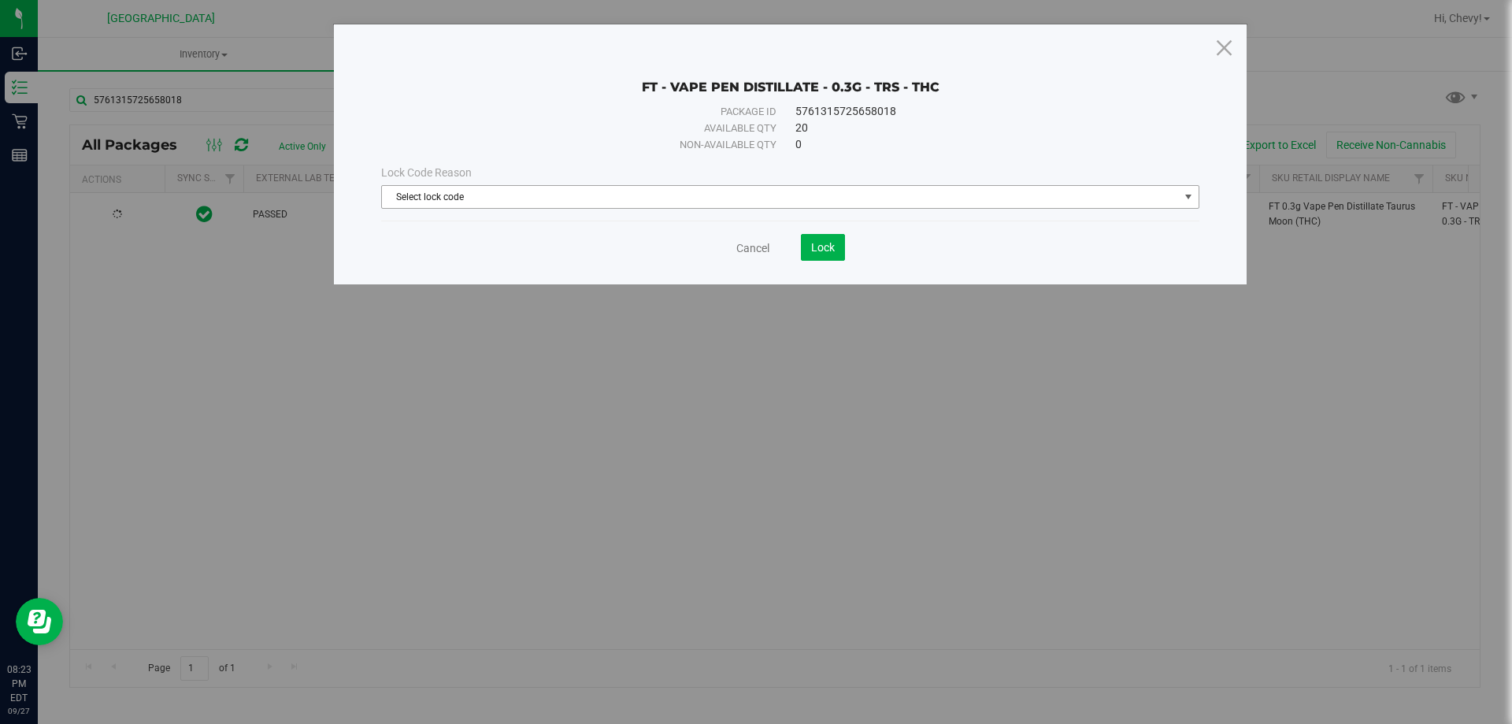
click at [849, 192] on span "Select lock code" at bounding box center [780, 197] width 797 height 22
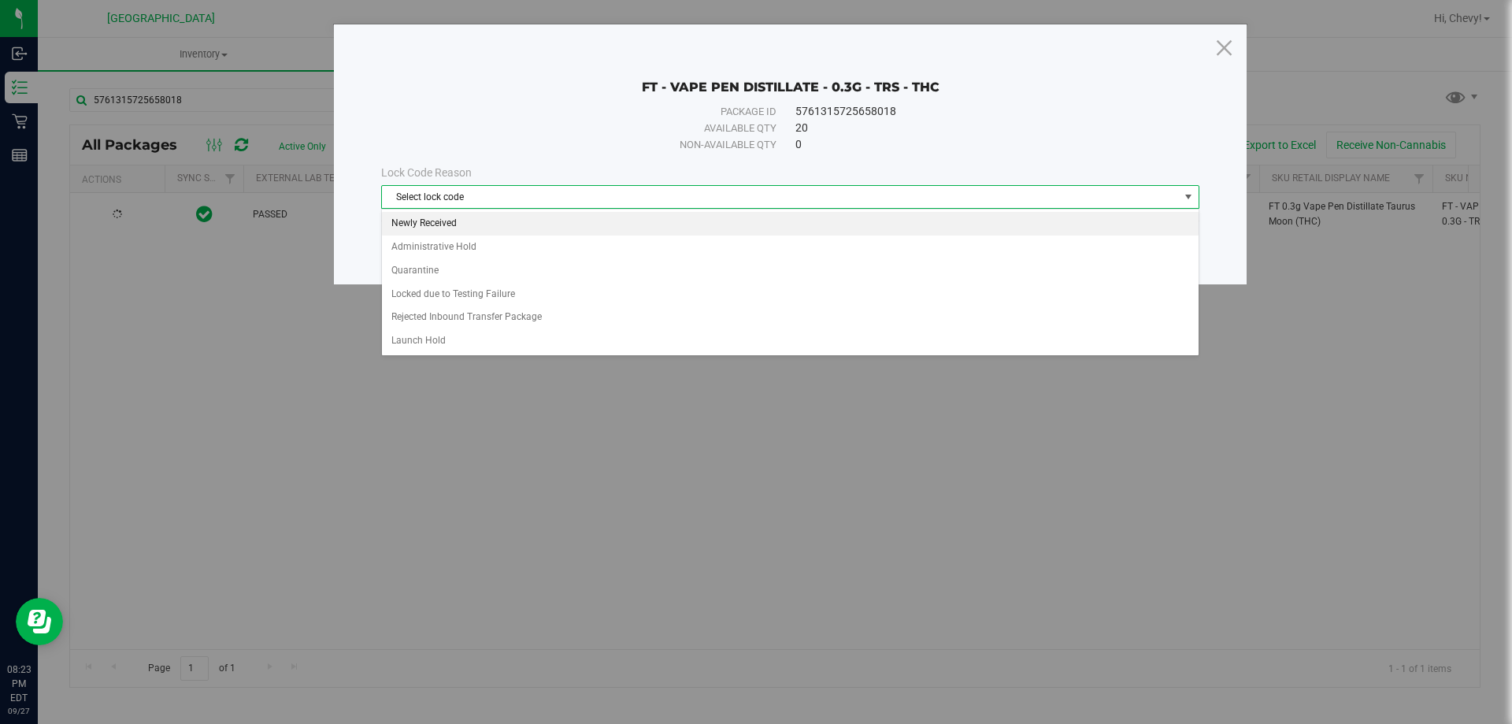
click at [574, 219] on li "Newly Received" at bounding box center [790, 224] width 817 height 24
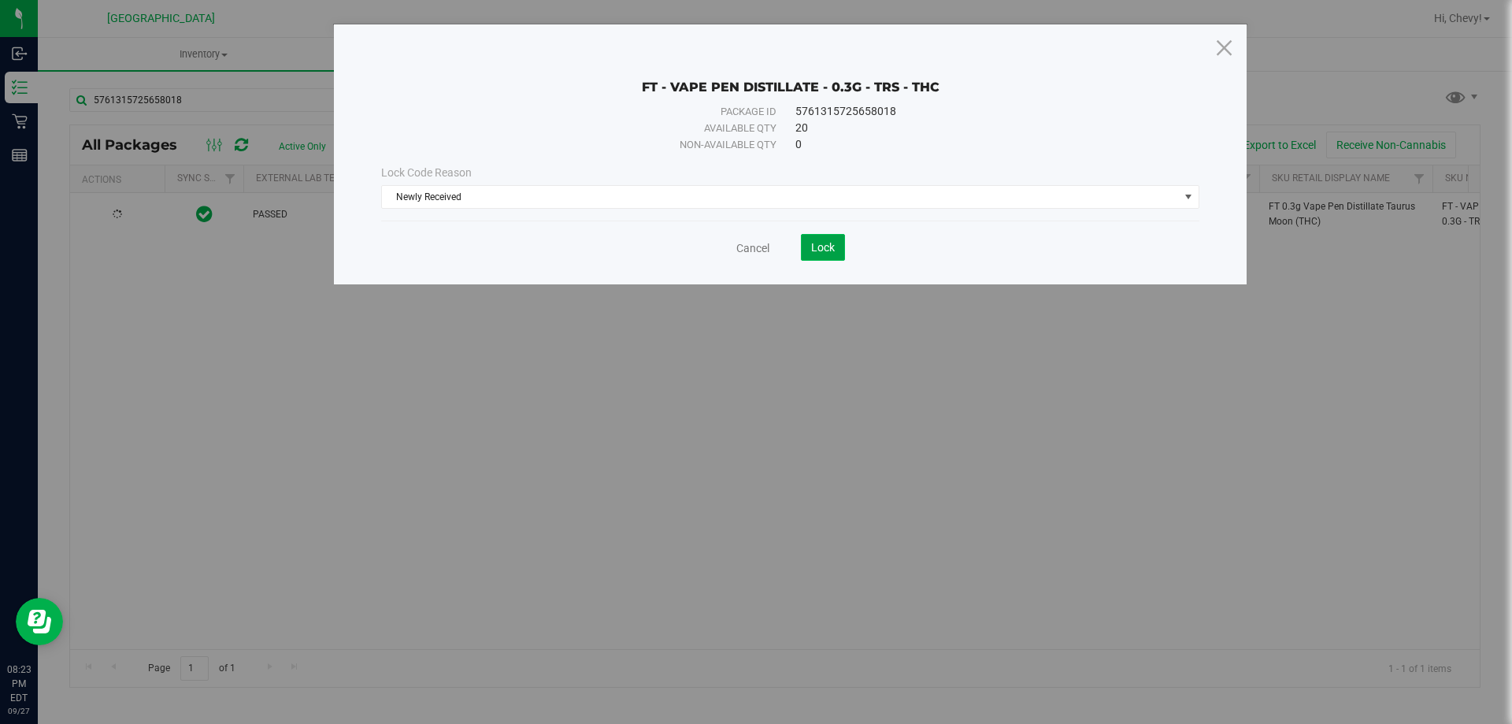
click at [815, 238] on button "Lock" at bounding box center [823, 247] width 44 height 27
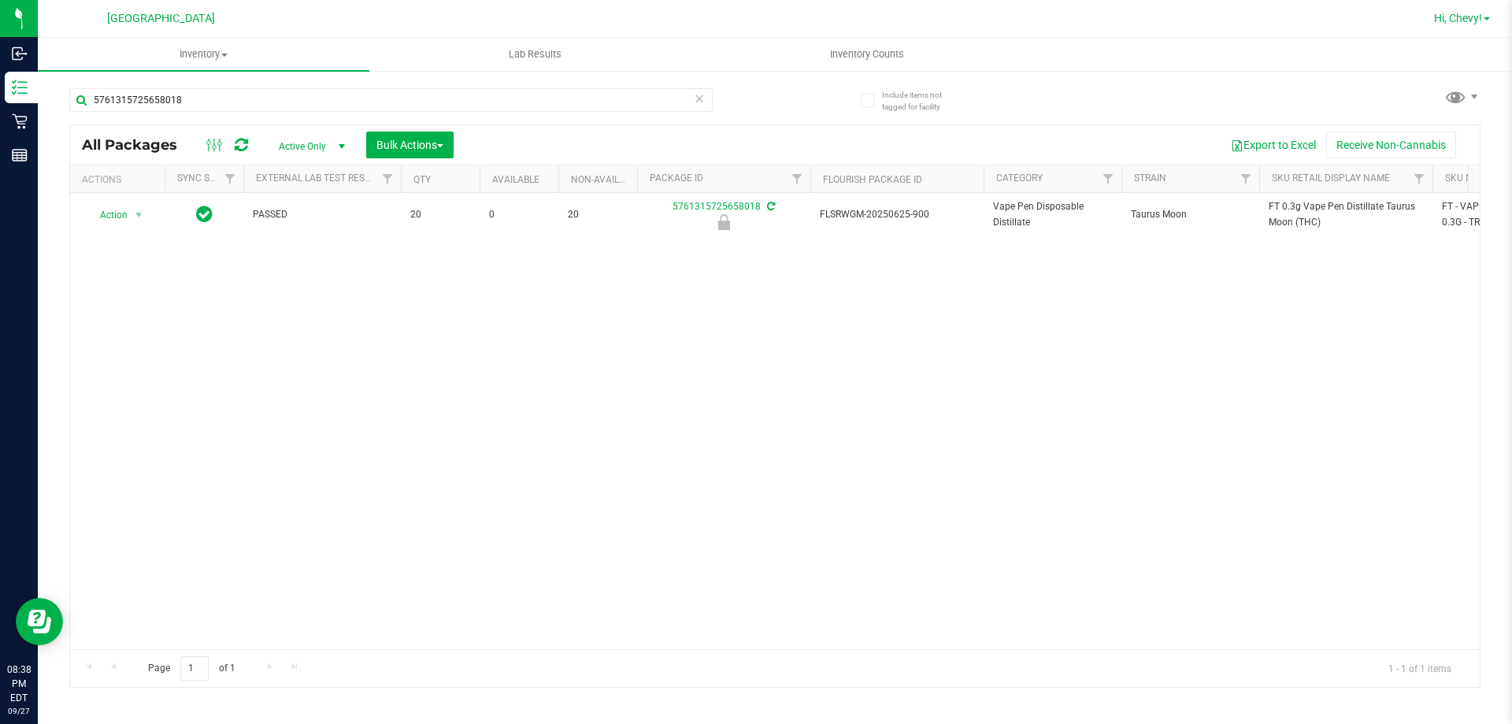
click at [1480, 17] on span "Hi, Chevy!" at bounding box center [1458, 18] width 48 height 13
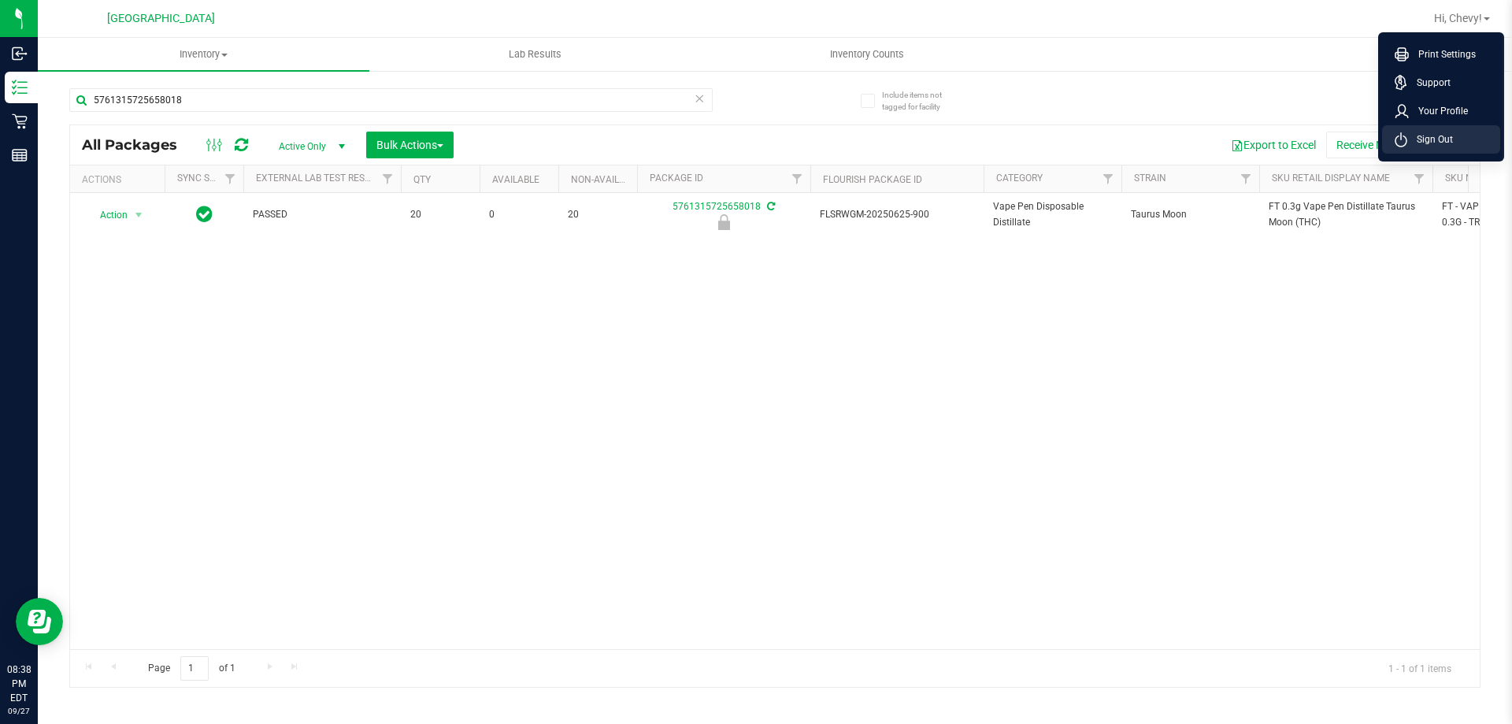
click at [1418, 147] on li "Sign Out" at bounding box center [1441, 139] width 118 height 28
